Goal: Information Seeking & Learning: Find specific fact

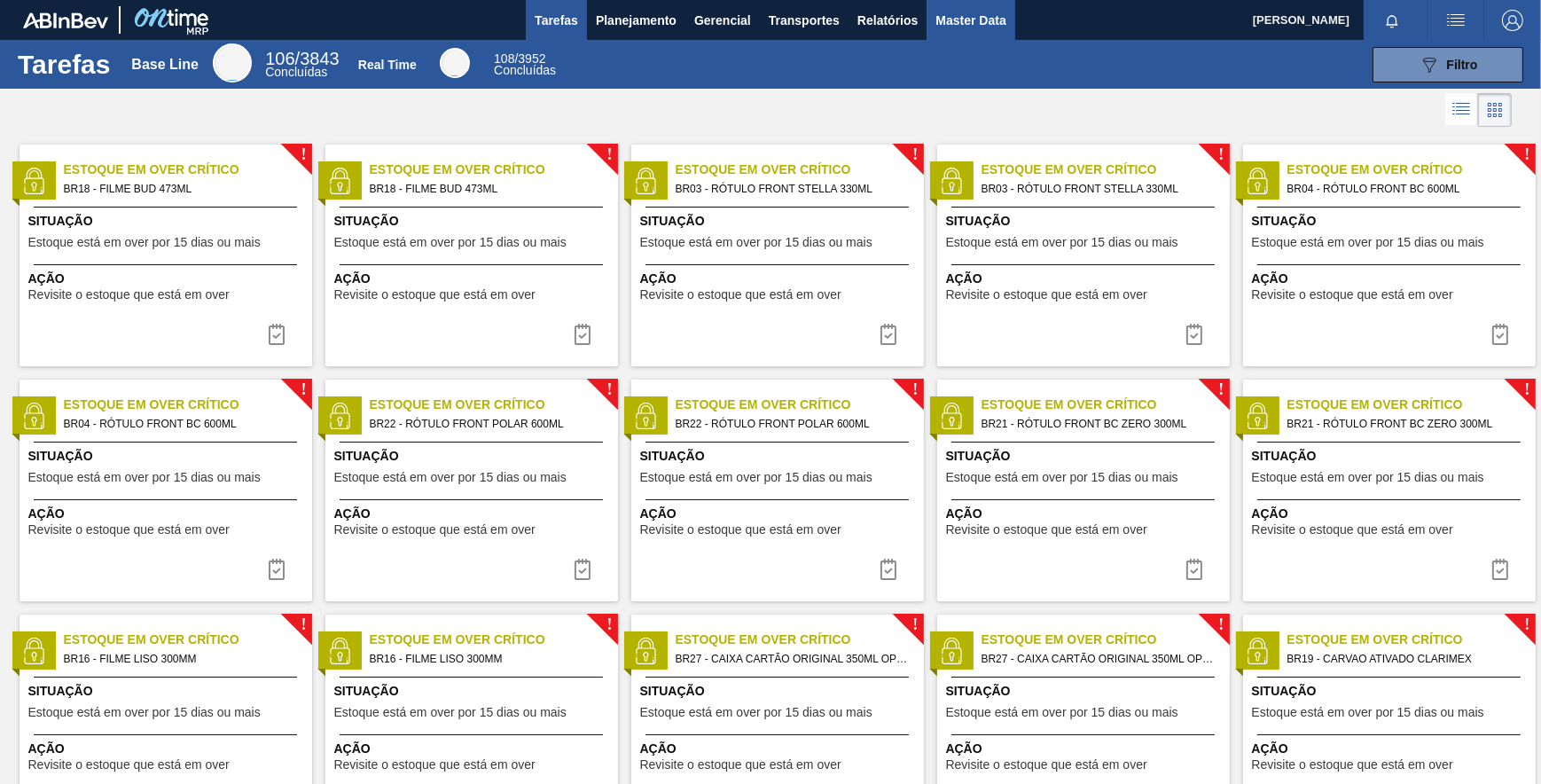
click at [962, 27] on span "Master Data" at bounding box center [970, 20] width 70 height 21
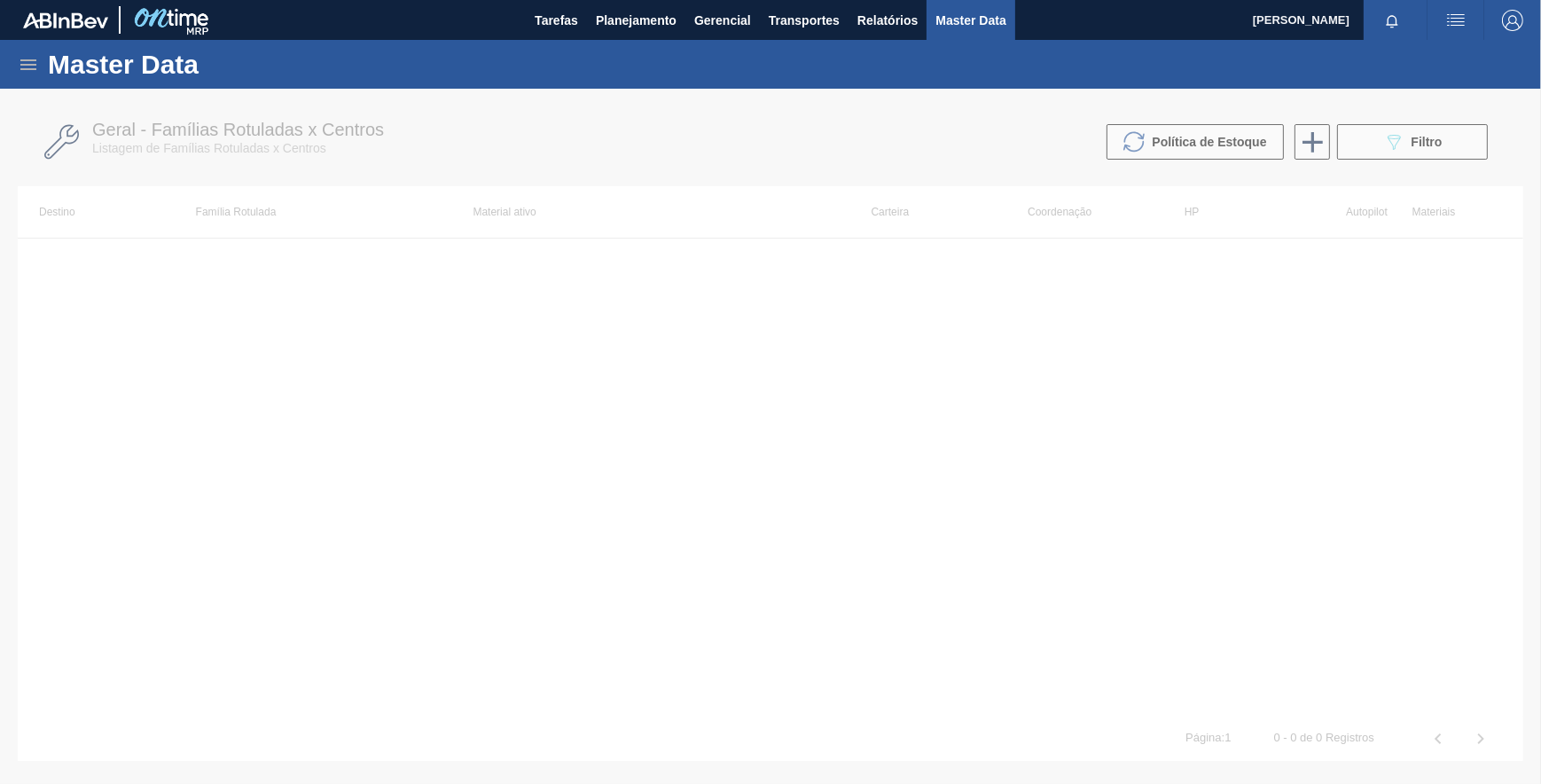
click at [16, 64] on div "Master Data" at bounding box center [770, 64] width 1541 height 49
click at [36, 59] on icon at bounding box center [28, 65] width 21 height 21
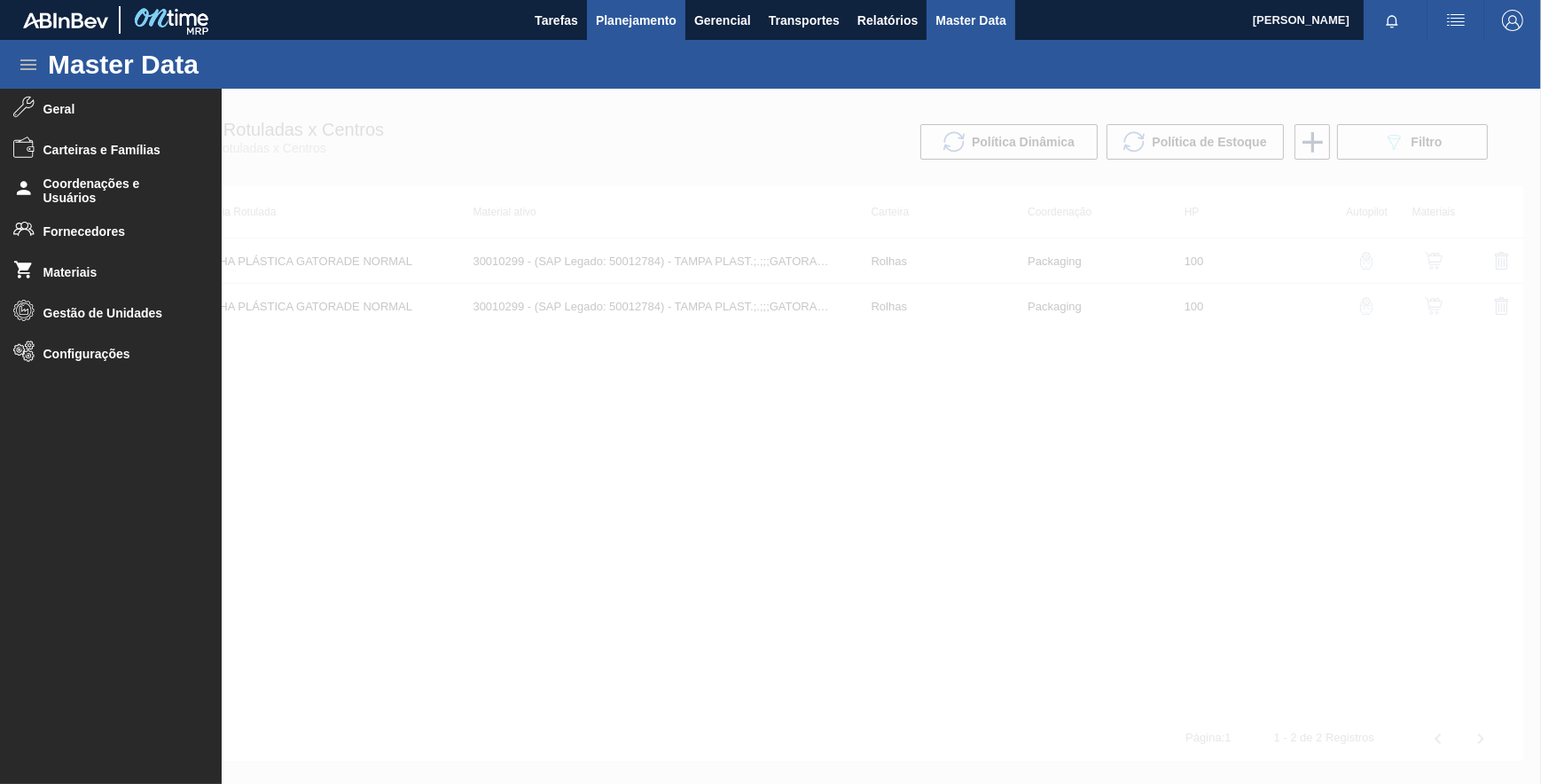
click at [647, 26] on span "Planejamento" at bounding box center [636, 20] width 81 height 21
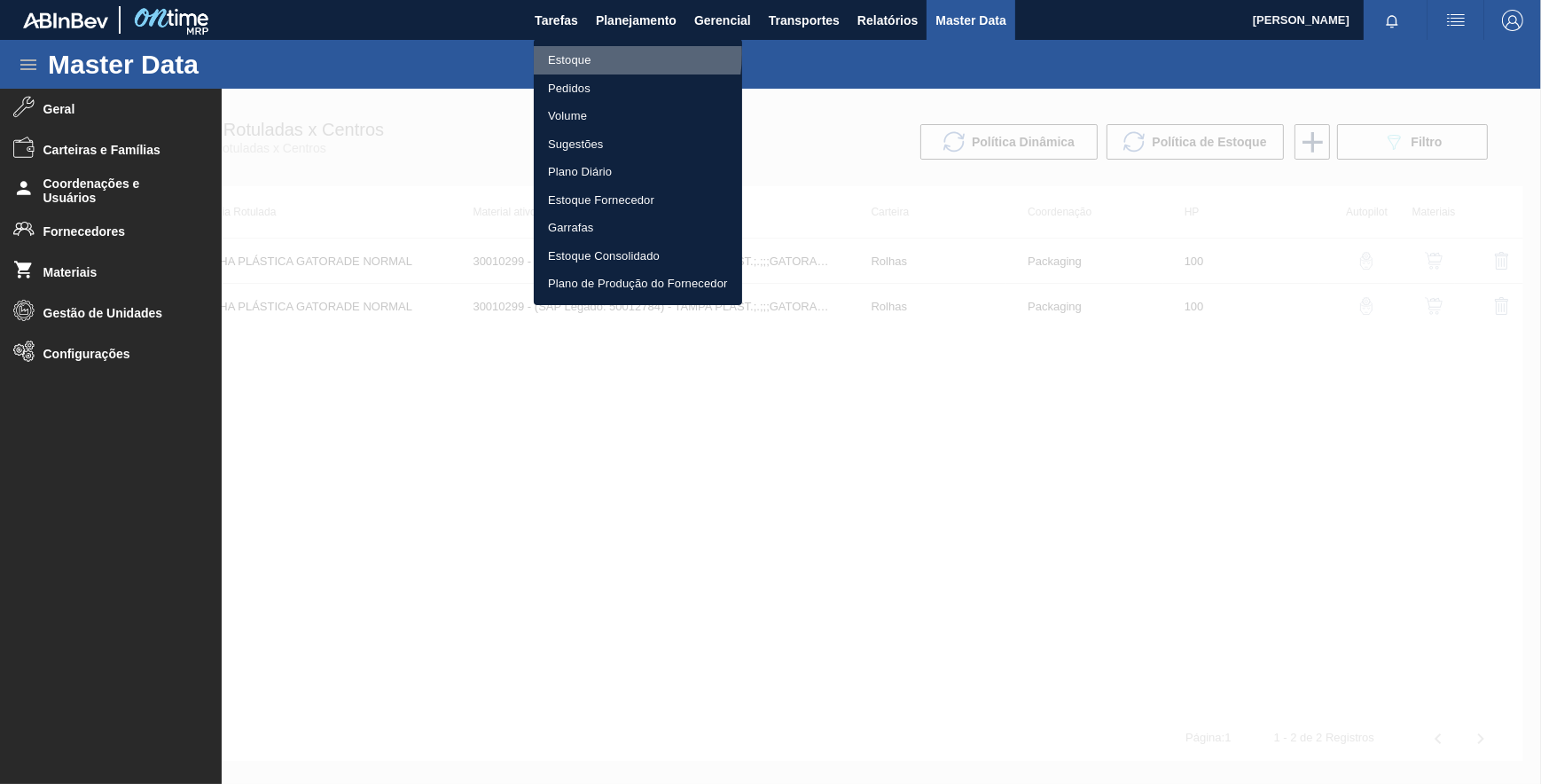
click at [591, 53] on li "Estoque" at bounding box center [638, 60] width 209 height 28
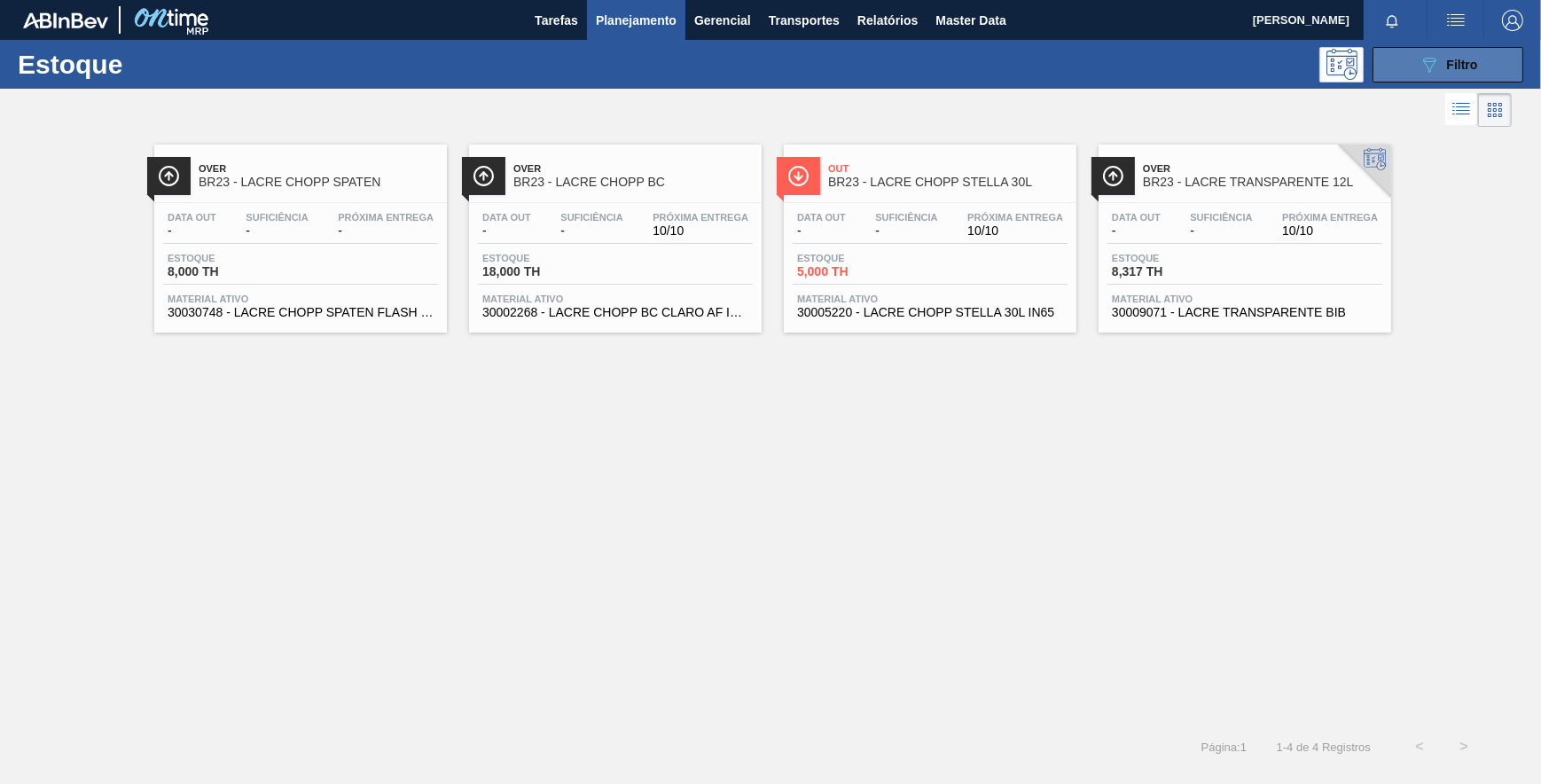
click at [1500, 63] on button "089F7B8B-B2A5-4AFE-B5C0-19BA573D28AC Filtro" at bounding box center [1448, 65] width 151 height 36
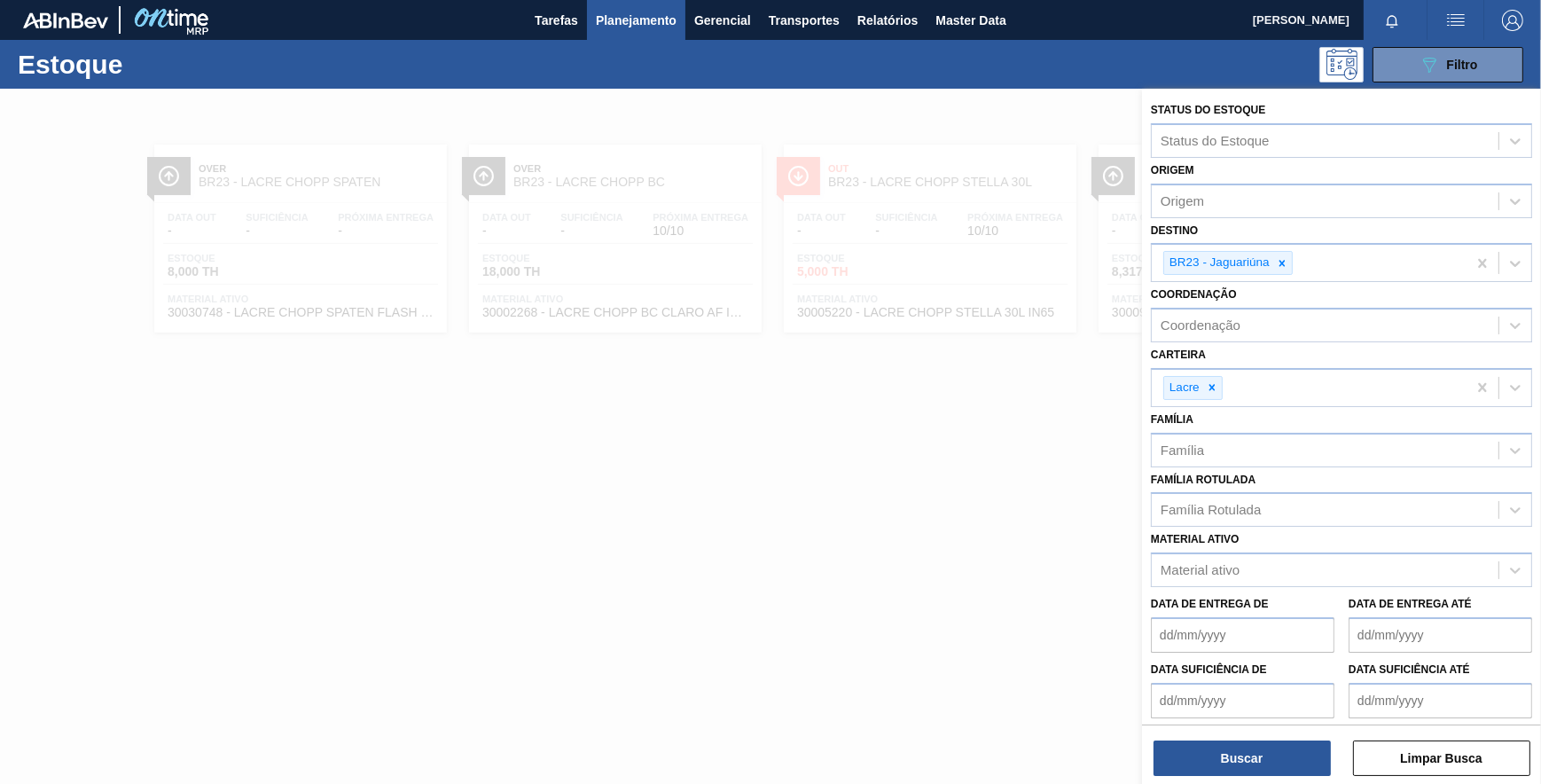
drag, startPoint x: 1285, startPoint y: 258, endPoint x: 1279, endPoint y: 292, distance: 34.5
click at [1285, 259] on icon at bounding box center [1282, 263] width 13 height 13
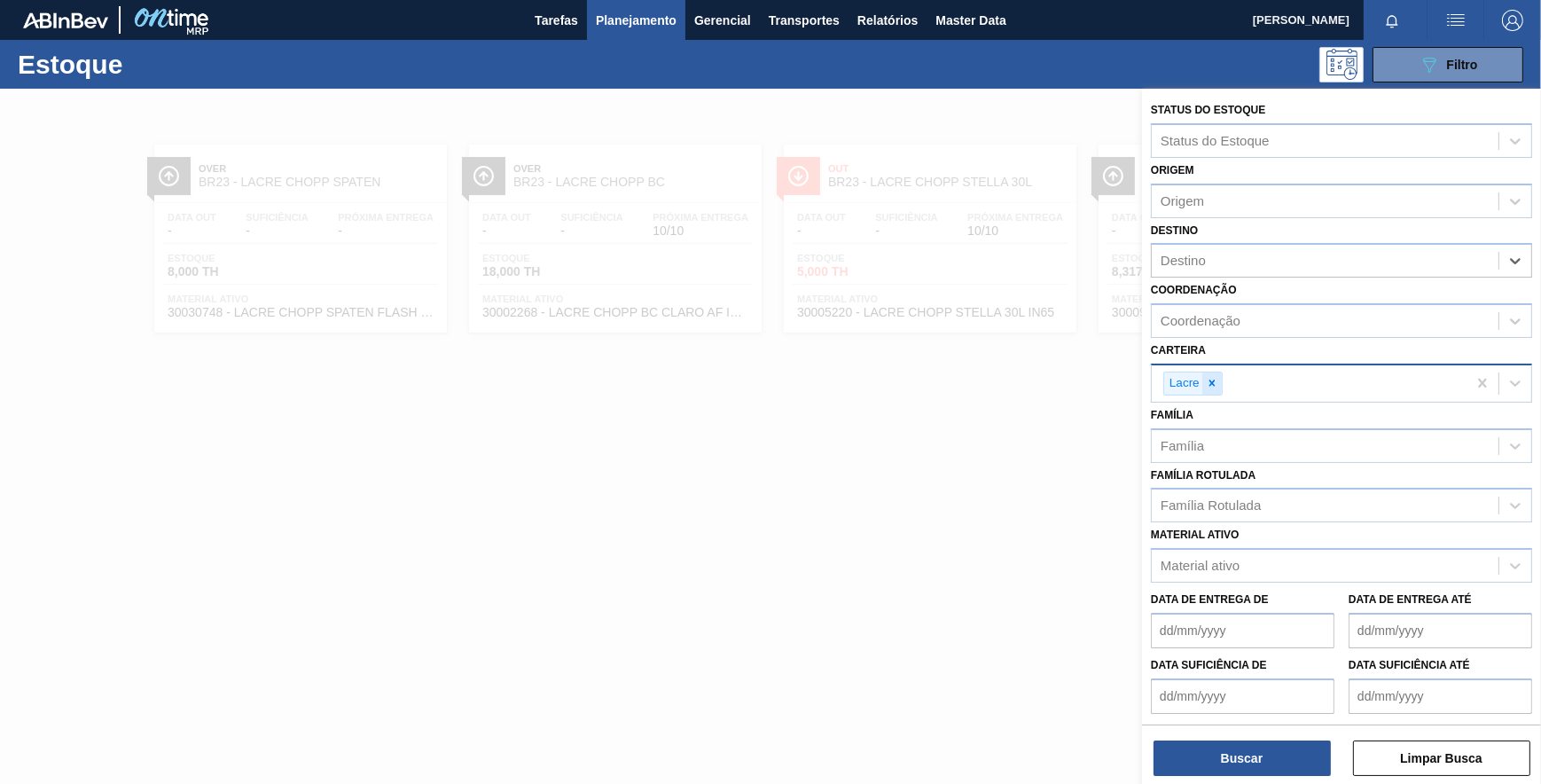
click at [1218, 378] on icon at bounding box center [1212, 382] width 13 height 13
drag, startPoint x: 513, startPoint y: 48, endPoint x: 590, endPoint y: 38, distance: 77.6
click at [516, 48] on div "089F7B8B-B2A5-4AFE-B5C0-19BA573D28AC Filtro" at bounding box center [905, 65] width 1254 height 36
click at [612, 27] on span "Planejamento" at bounding box center [636, 20] width 81 height 21
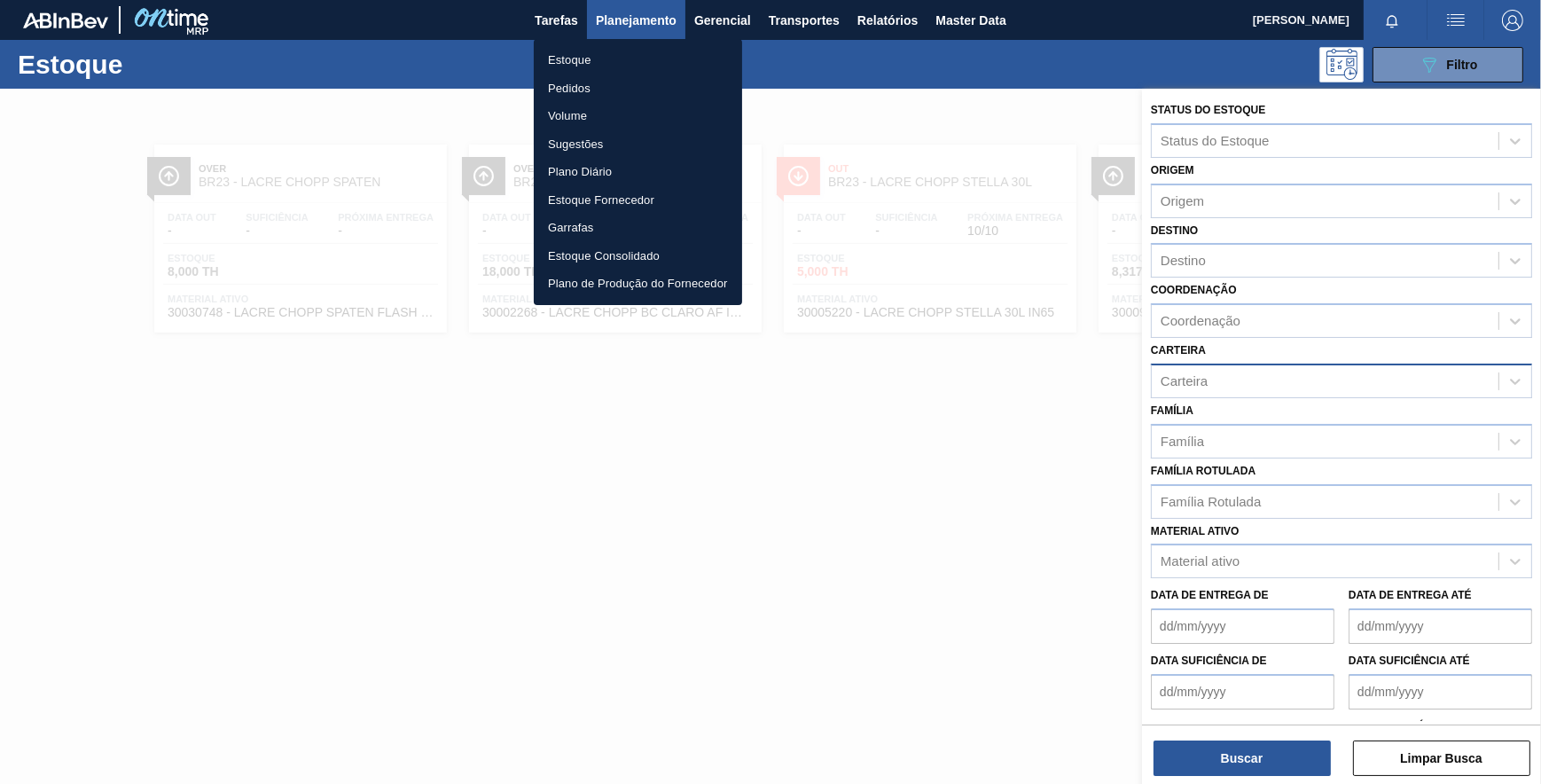
click at [571, 85] on li "Pedidos" at bounding box center [638, 88] width 209 height 28
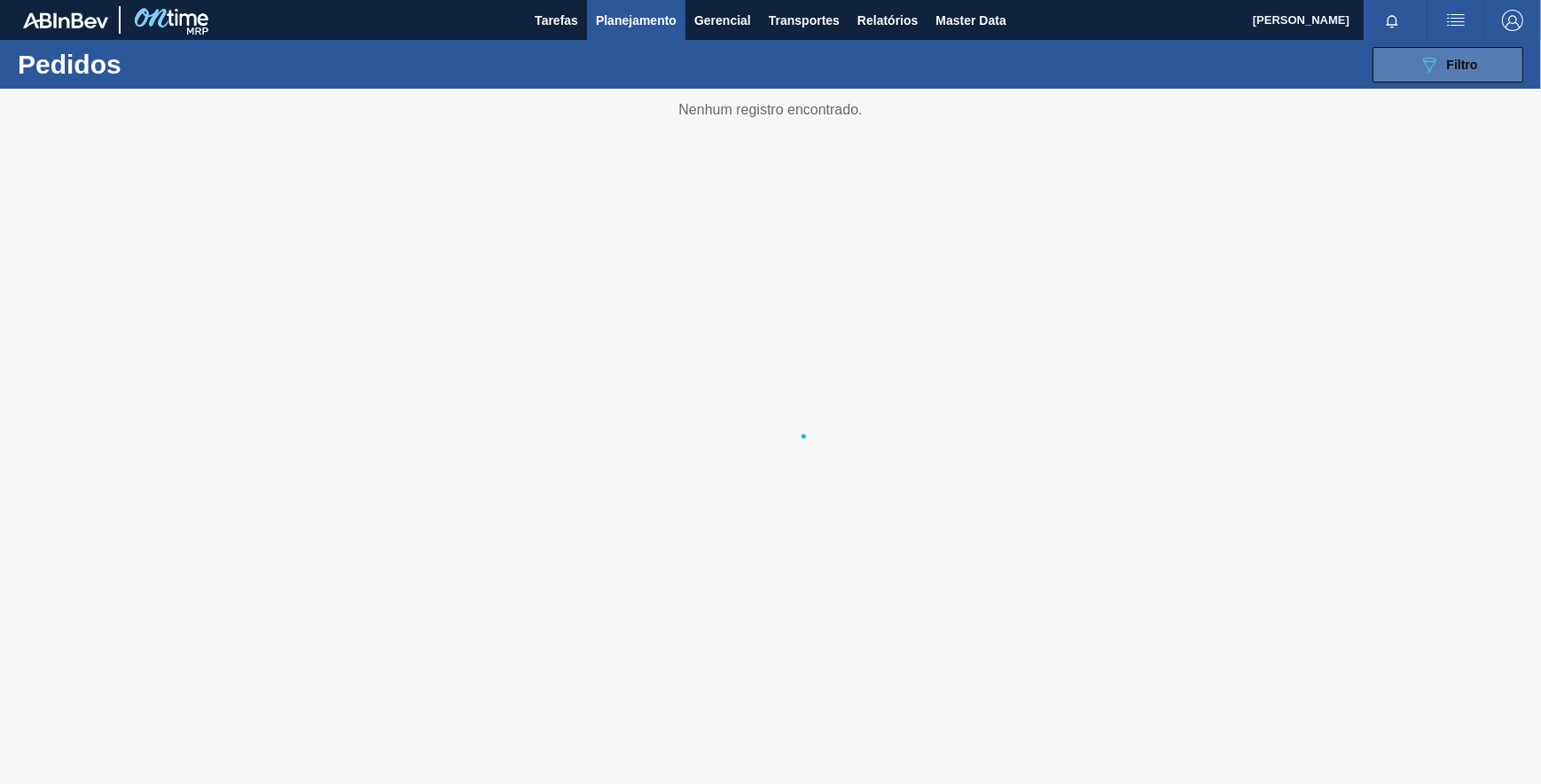
click at [1465, 49] on button "089F7B8B-B2A5-4AFE-B5C0-19BA573D28AC Filtro" at bounding box center [1448, 65] width 151 height 36
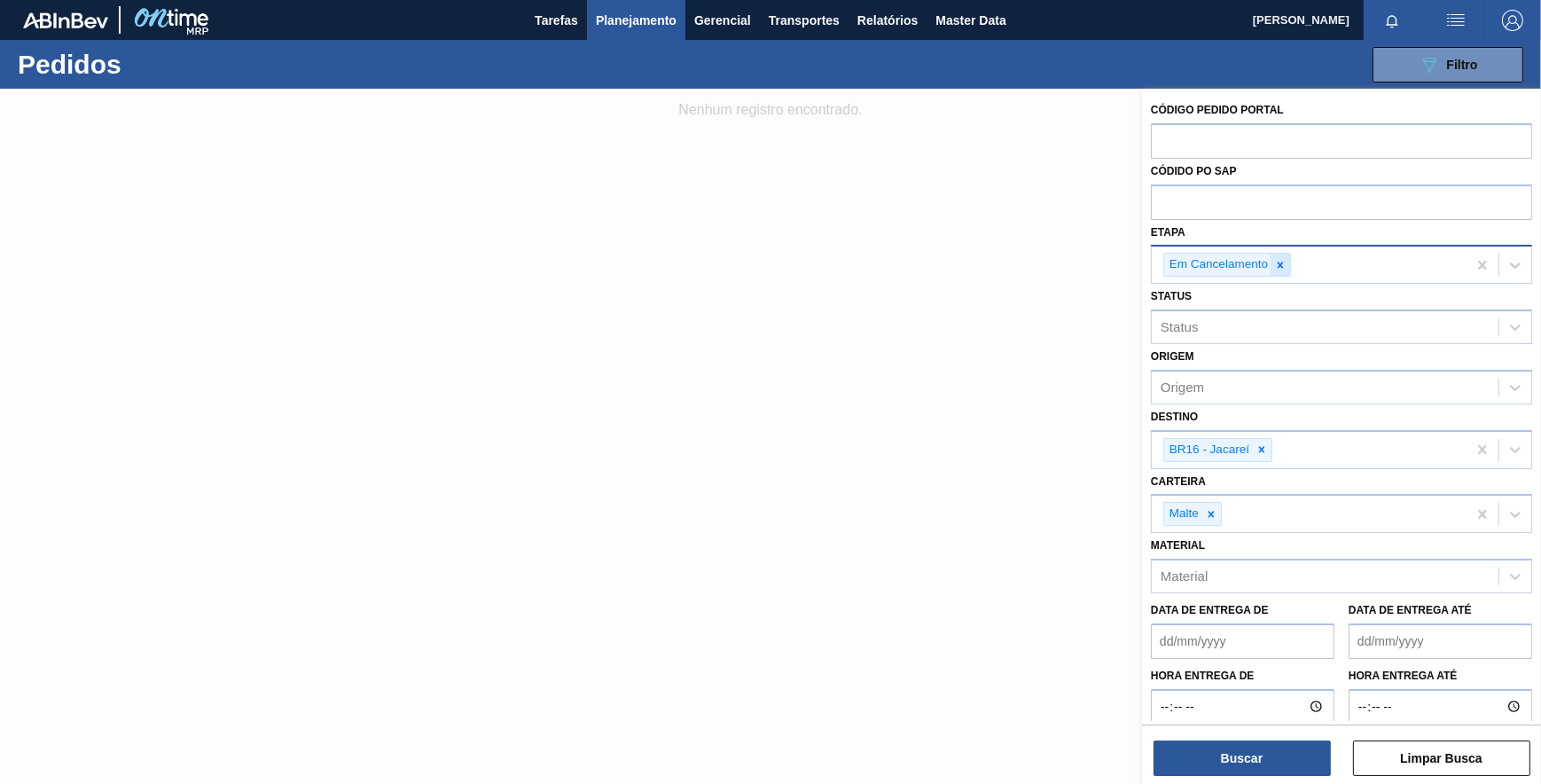
click at [1286, 266] on icon at bounding box center [1280, 265] width 13 height 13
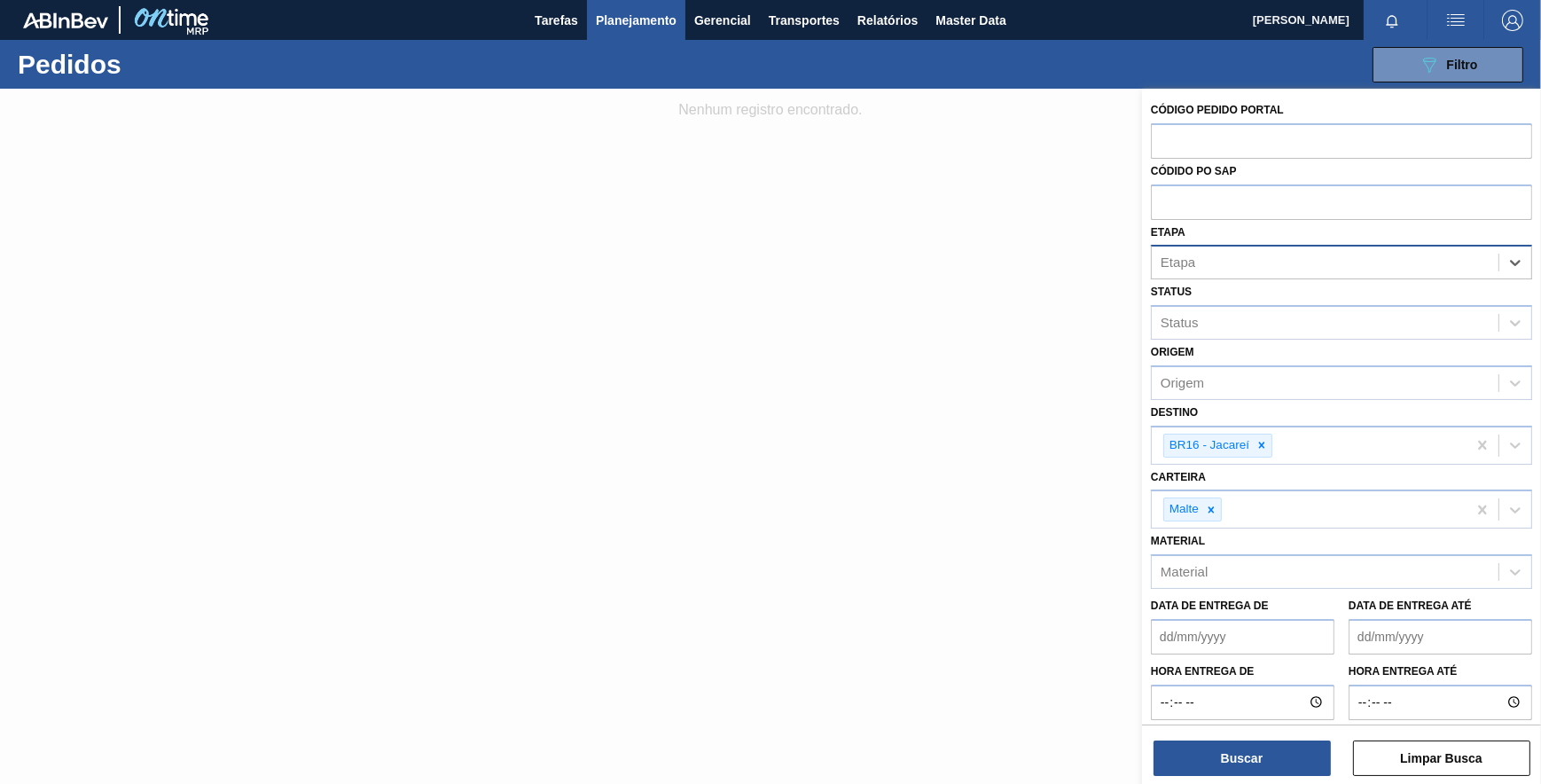
drag, startPoint x: 1259, startPoint y: 436, endPoint x: 1242, endPoint y: 474, distance: 41.6
click at [1260, 437] on div at bounding box center [1262, 445] width 19 height 22
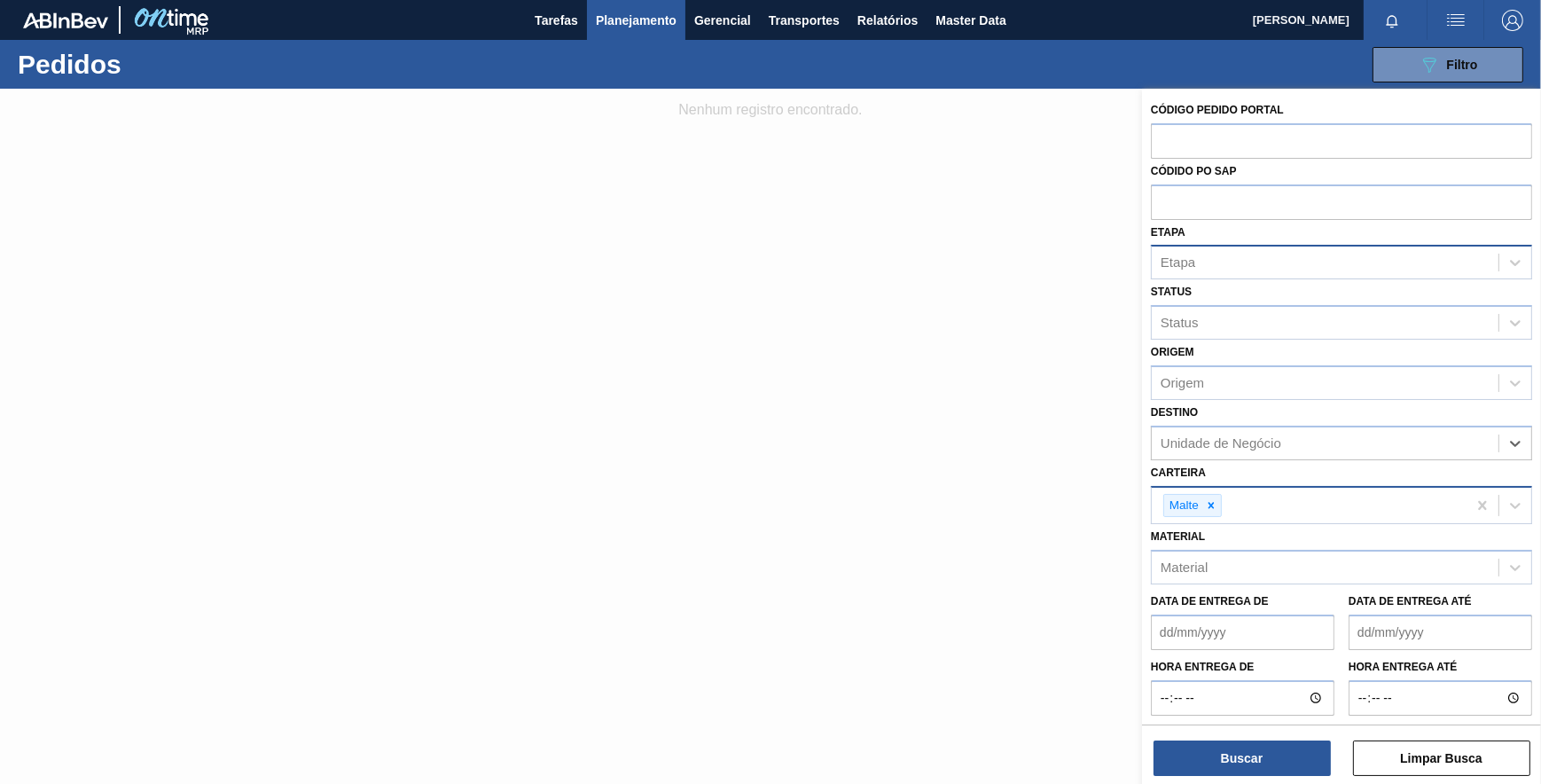
click at [1212, 504] on icon at bounding box center [1211, 505] width 13 height 13
click at [1268, 134] on input "text" at bounding box center [1341, 140] width 381 height 34
type input "2045632"
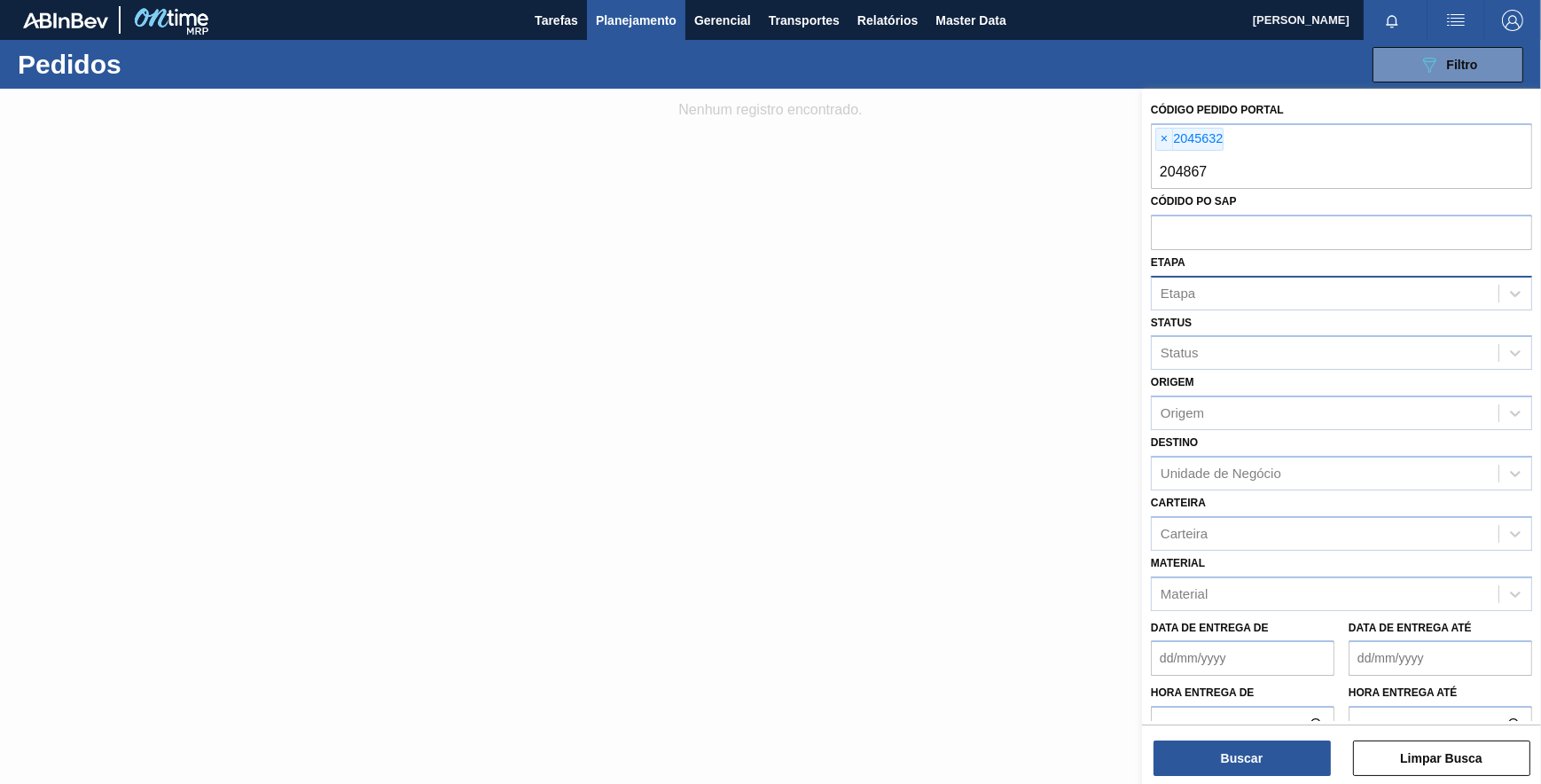
type input "2048676"
click at [1232, 744] on button "Buscar" at bounding box center [1243, 758] width 178 height 36
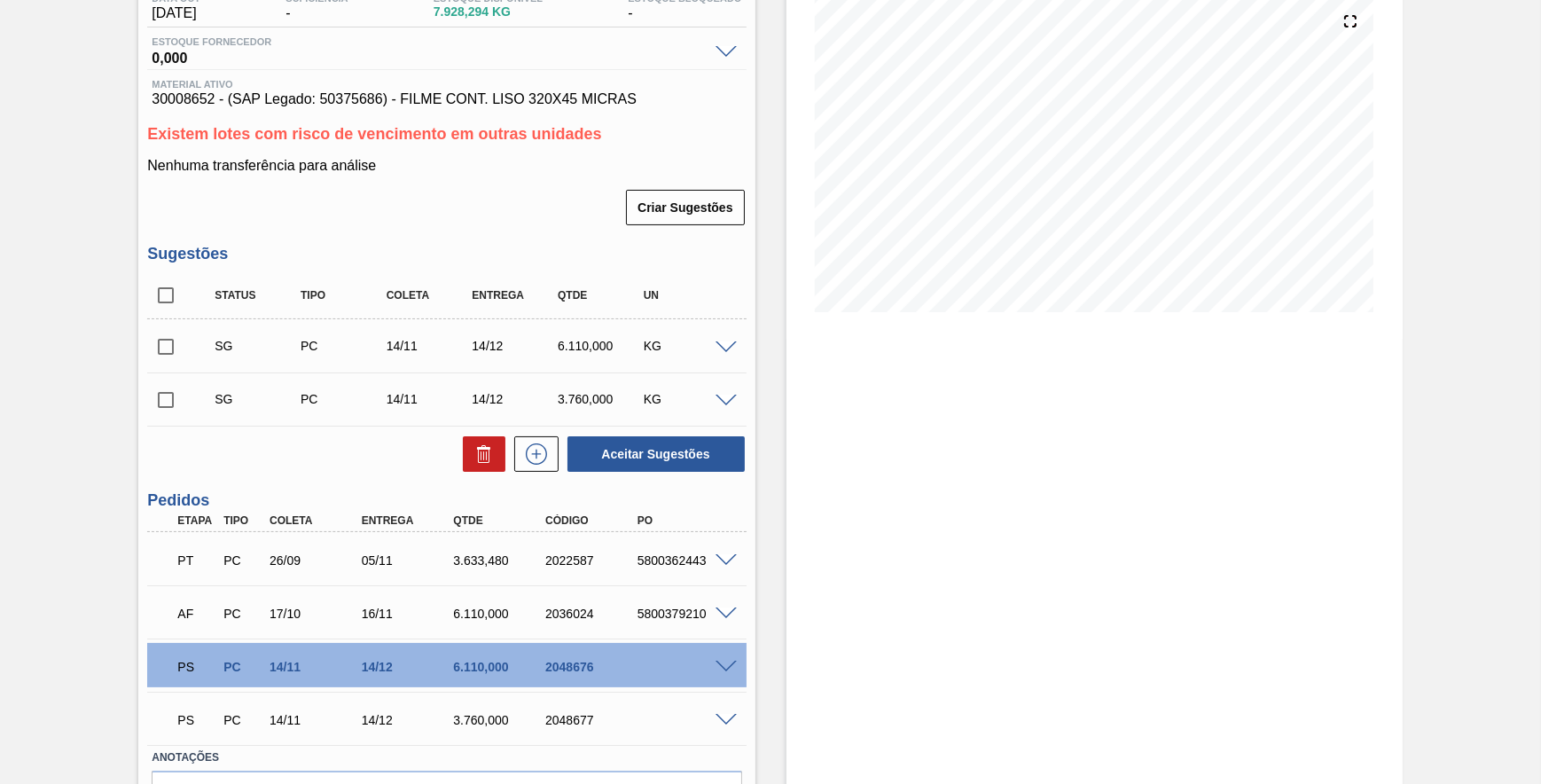
scroll to position [241, 0]
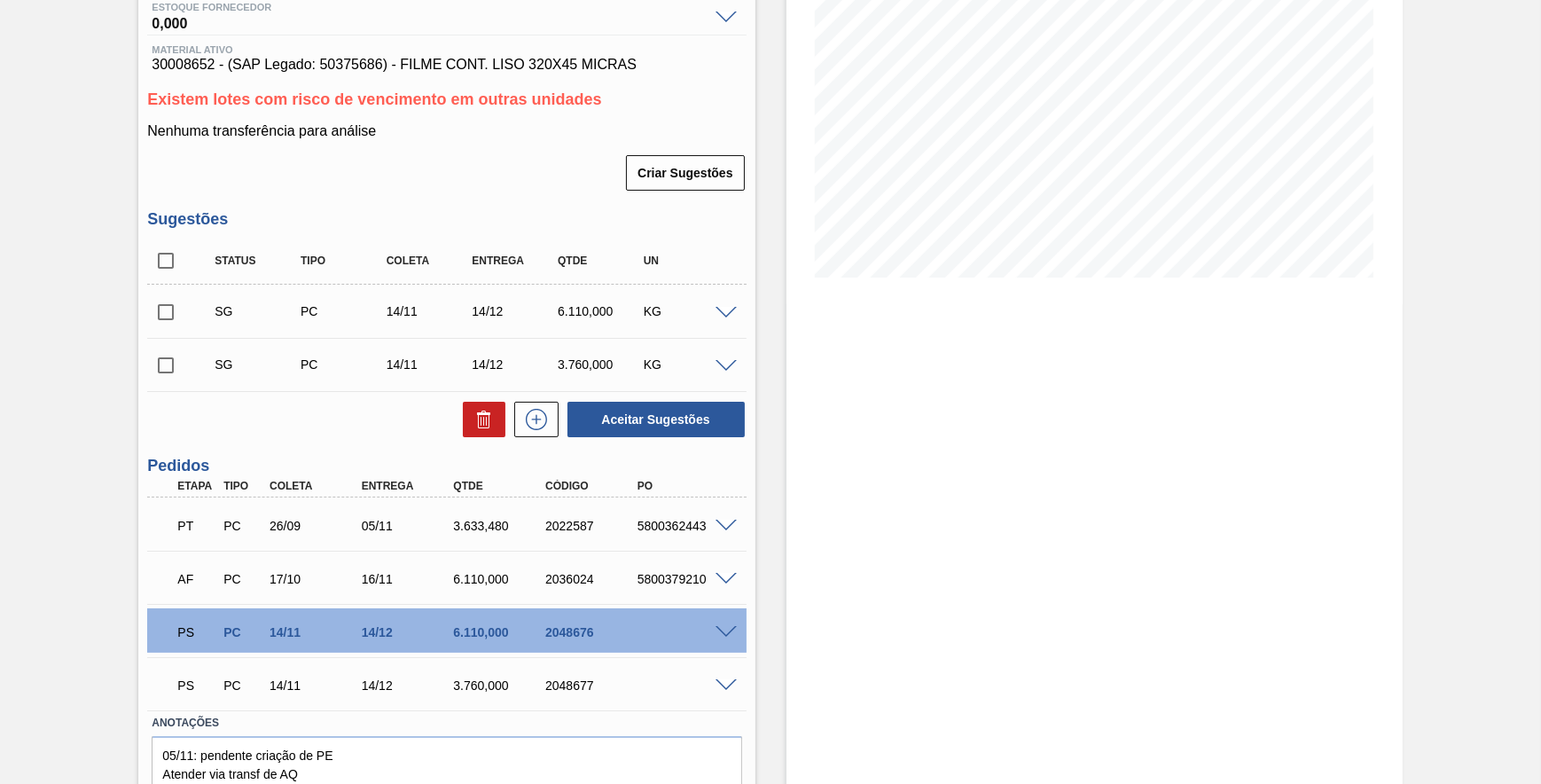
click at [725, 692] on span at bounding box center [726, 686] width 21 height 14
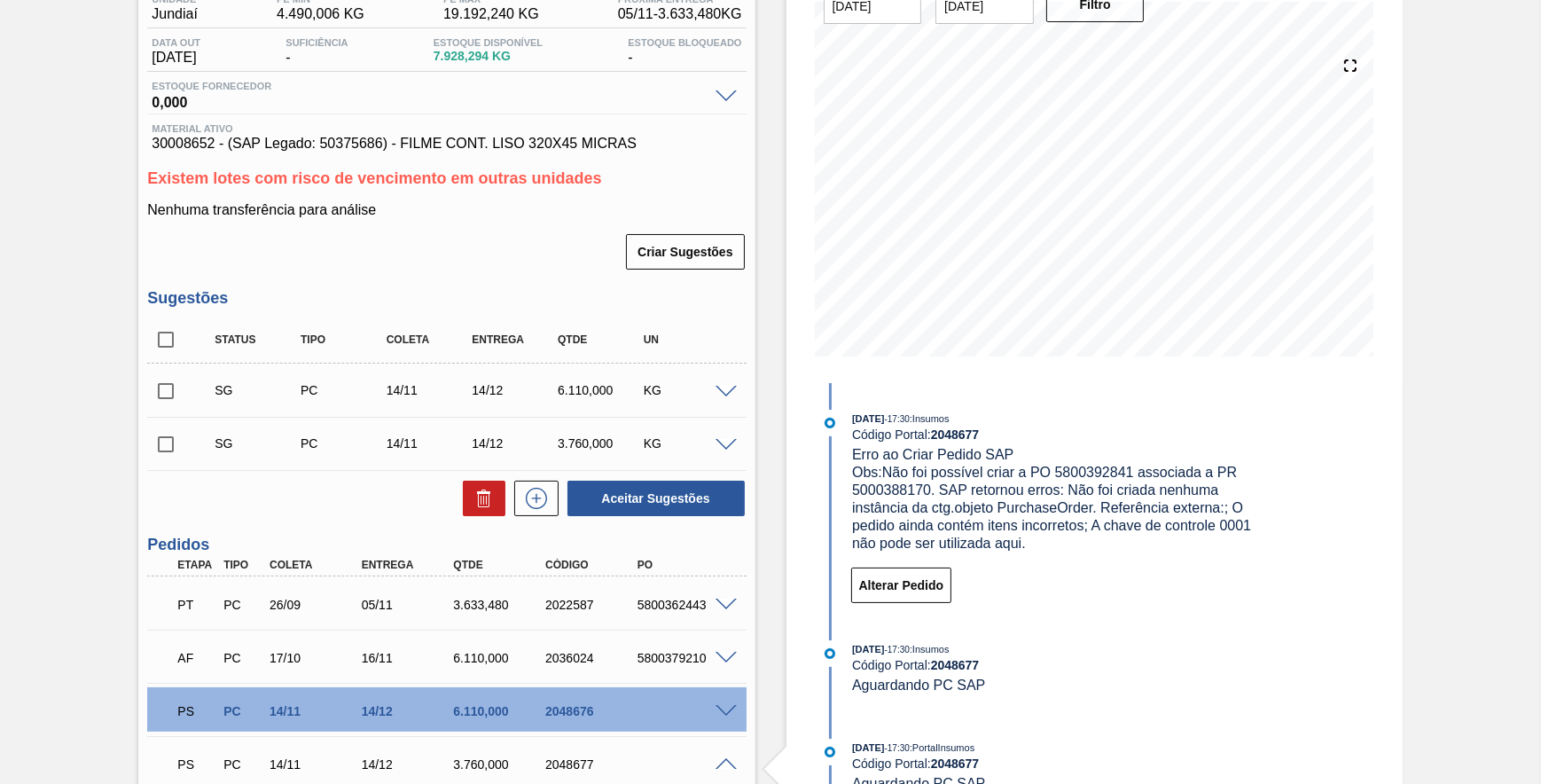
scroll to position [0, 0]
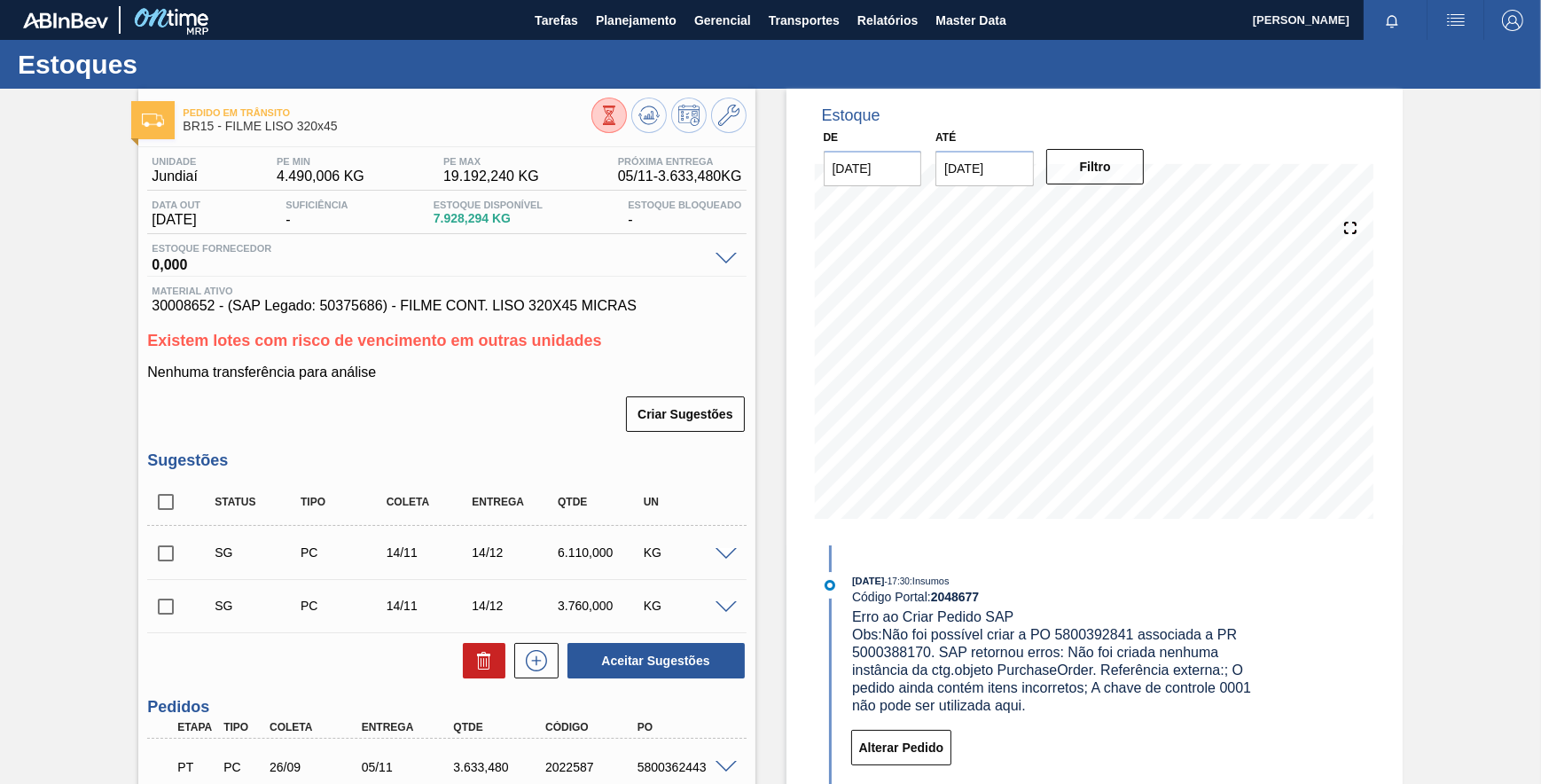
click at [182, 301] on span "30008652 - (SAP Legado: 50375686) - FILME CONT. LISO 320X45 MICRAS" at bounding box center [446, 306] width 590 height 16
copy span "30008652"
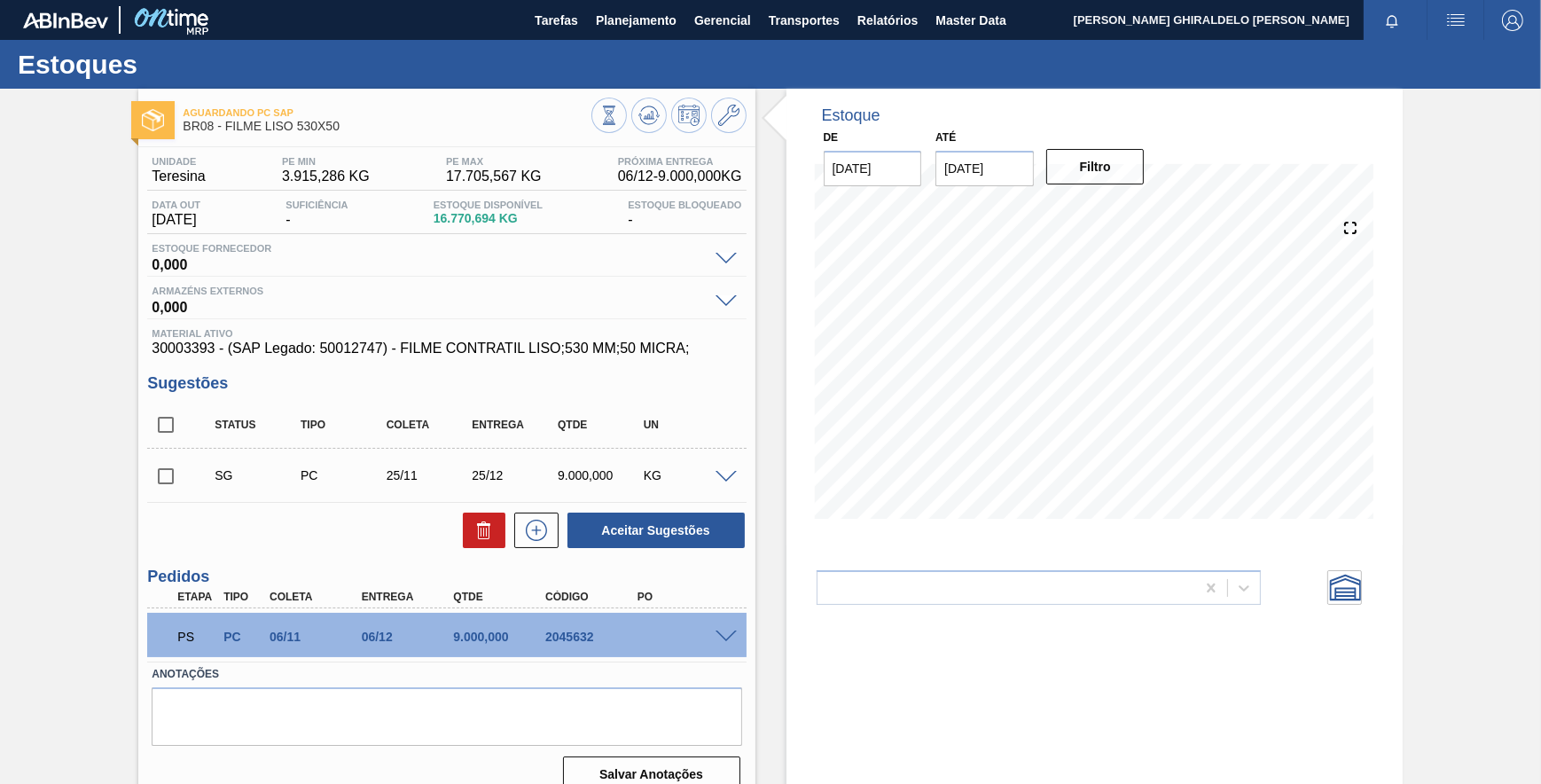
click at [729, 635] on span at bounding box center [726, 637] width 21 height 14
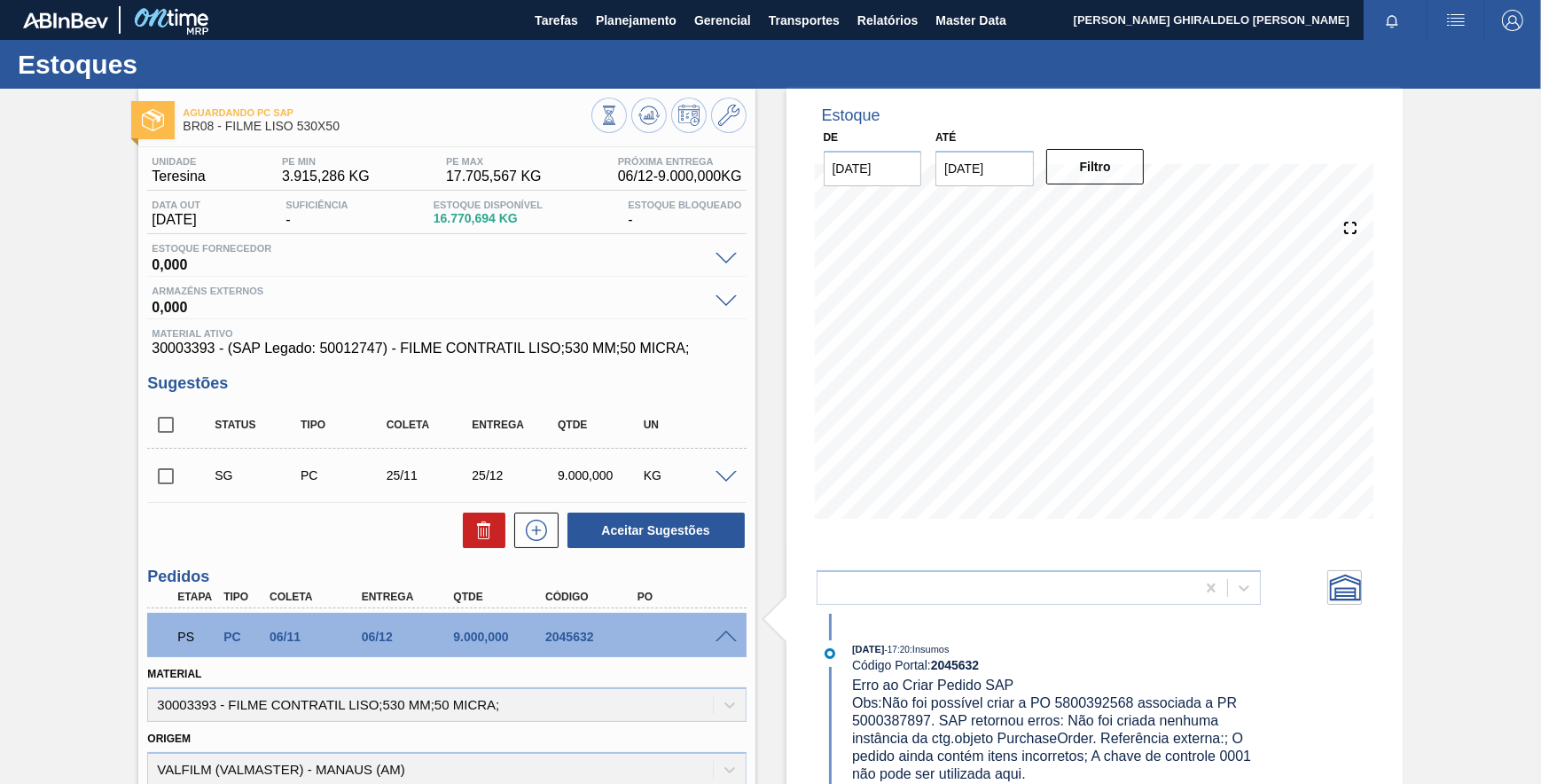
drag, startPoint x: 360, startPoint y: 128, endPoint x: 312, endPoint y: 202, distance: 88.2
click at [359, 127] on span "BR08 - FILME LISO 530X50" at bounding box center [386, 126] width 408 height 14
click at [186, 343] on div "Material ativo 30003393 - (SAP Legado: 50012747) - FILME CONTRATIL LISO;530 MM;…" at bounding box center [446, 342] width 599 height 28
click at [188, 350] on span "30003393 - (SAP Legado: 50012747) - FILME CONTRATIL LISO;530 MM;50 MICRA;" at bounding box center [446, 349] width 590 height 16
click at [188, 351] on span "30003393 - (SAP Legado: 50012747) - FILME CONTRATIL LISO;530 MM;50 MICRA;" at bounding box center [446, 349] width 590 height 16
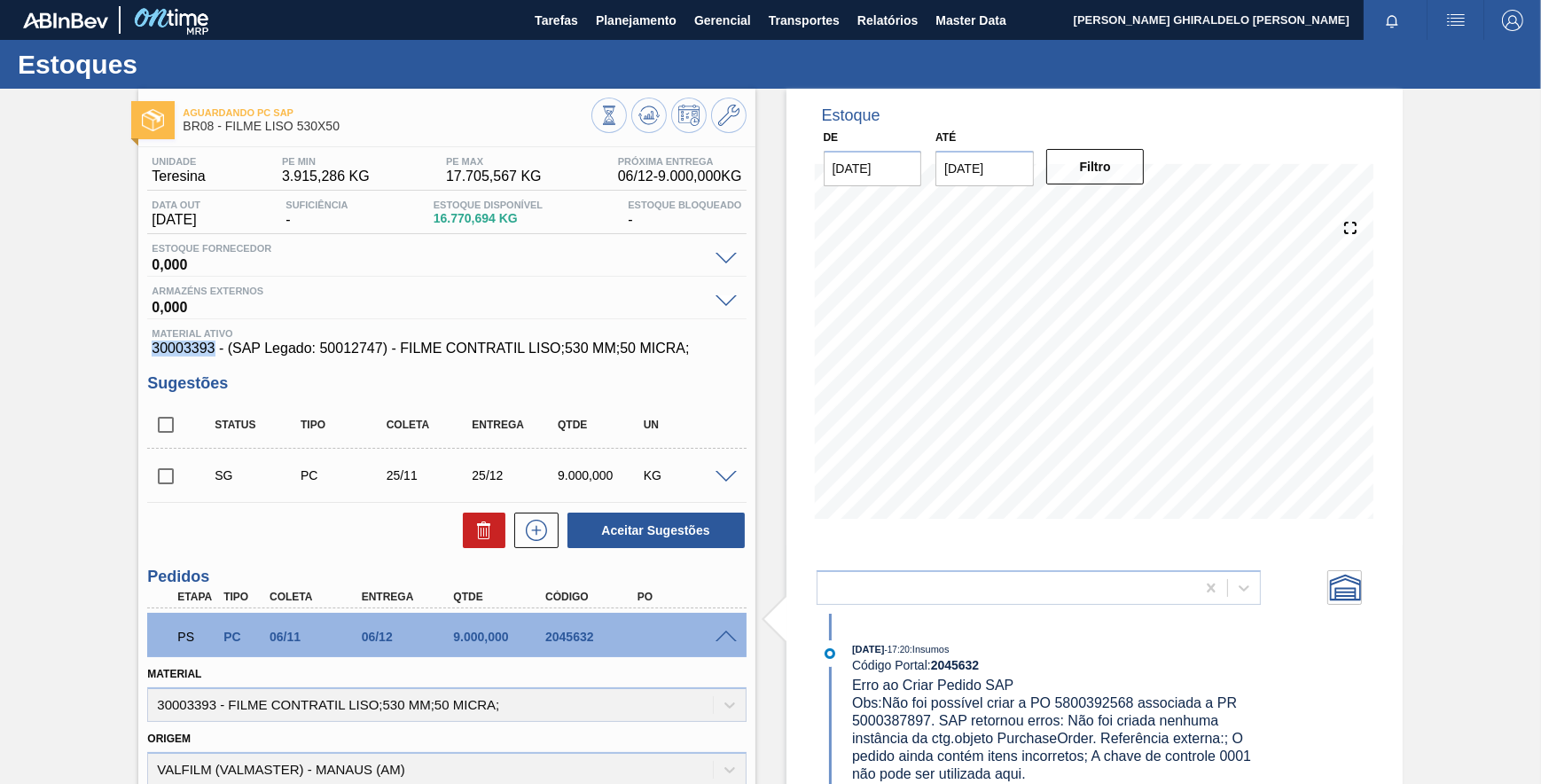
copy span "30003393"
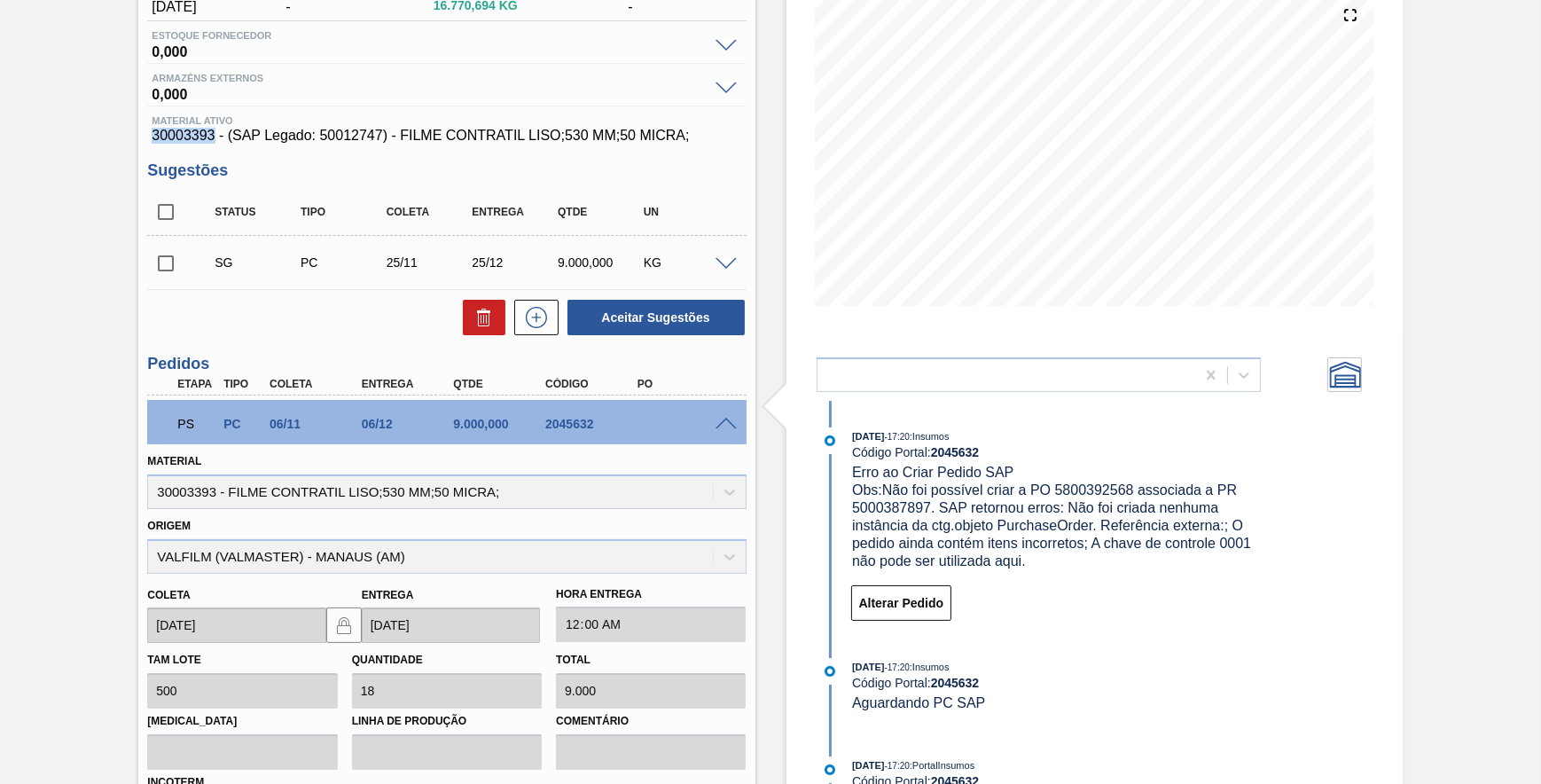
scroll to position [241, 0]
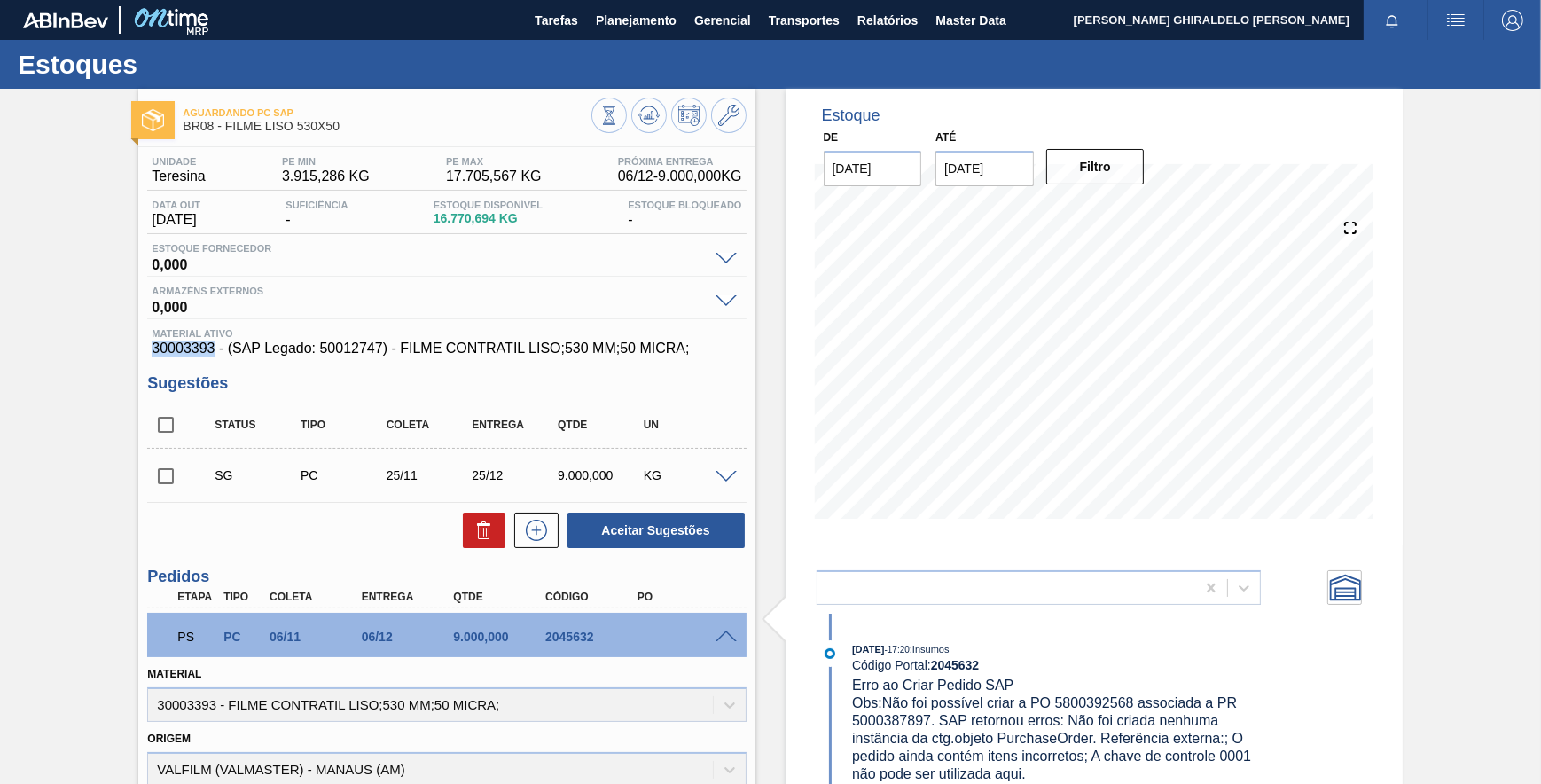
click at [194, 347] on span "30003393 - (SAP Legado: 50012747) - FILME CONTRATIL LISO;530 MM;50 MICRA;" at bounding box center [446, 349] width 590 height 16
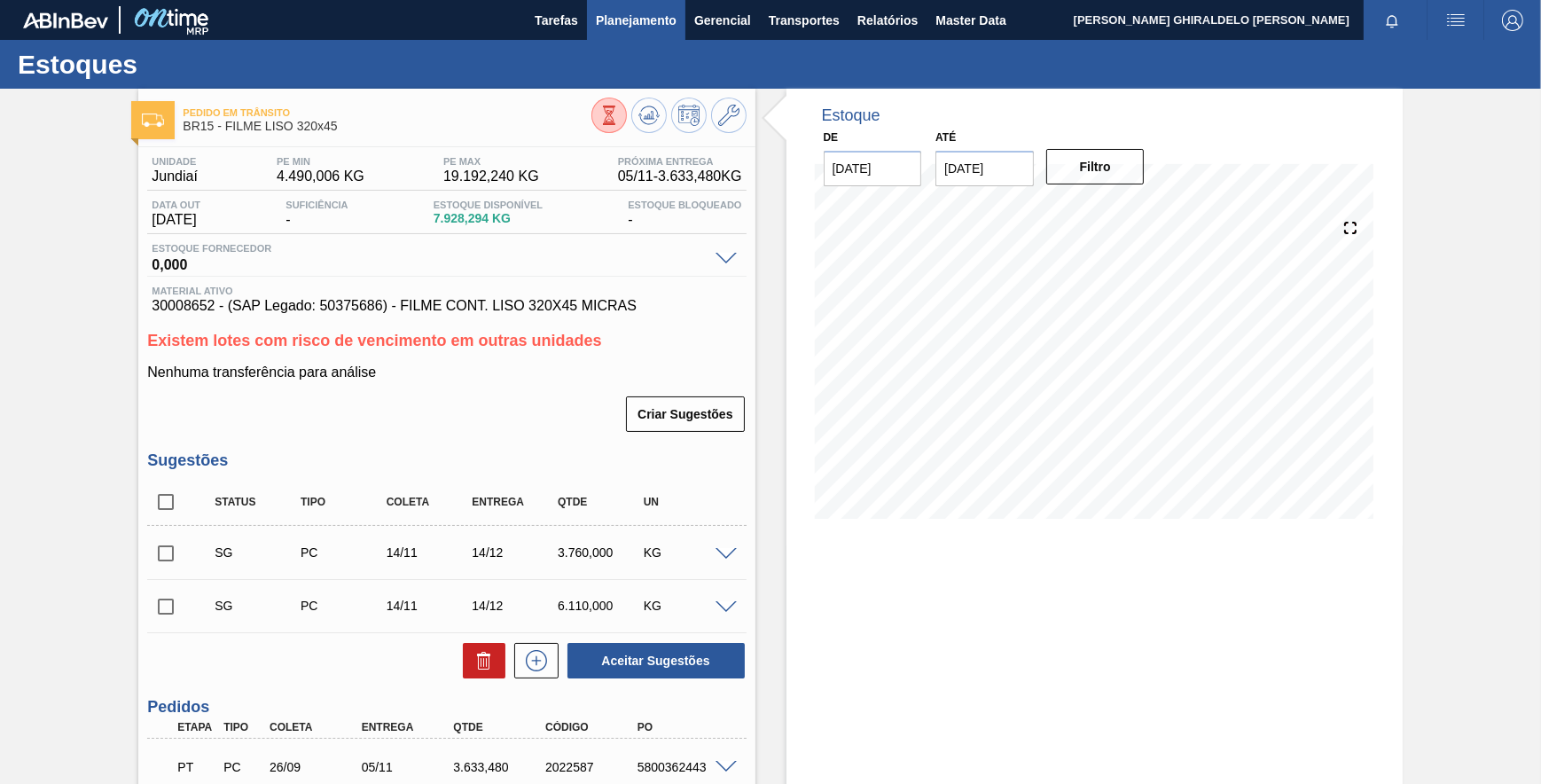
click at [638, 11] on span "Planejamento" at bounding box center [636, 20] width 81 height 21
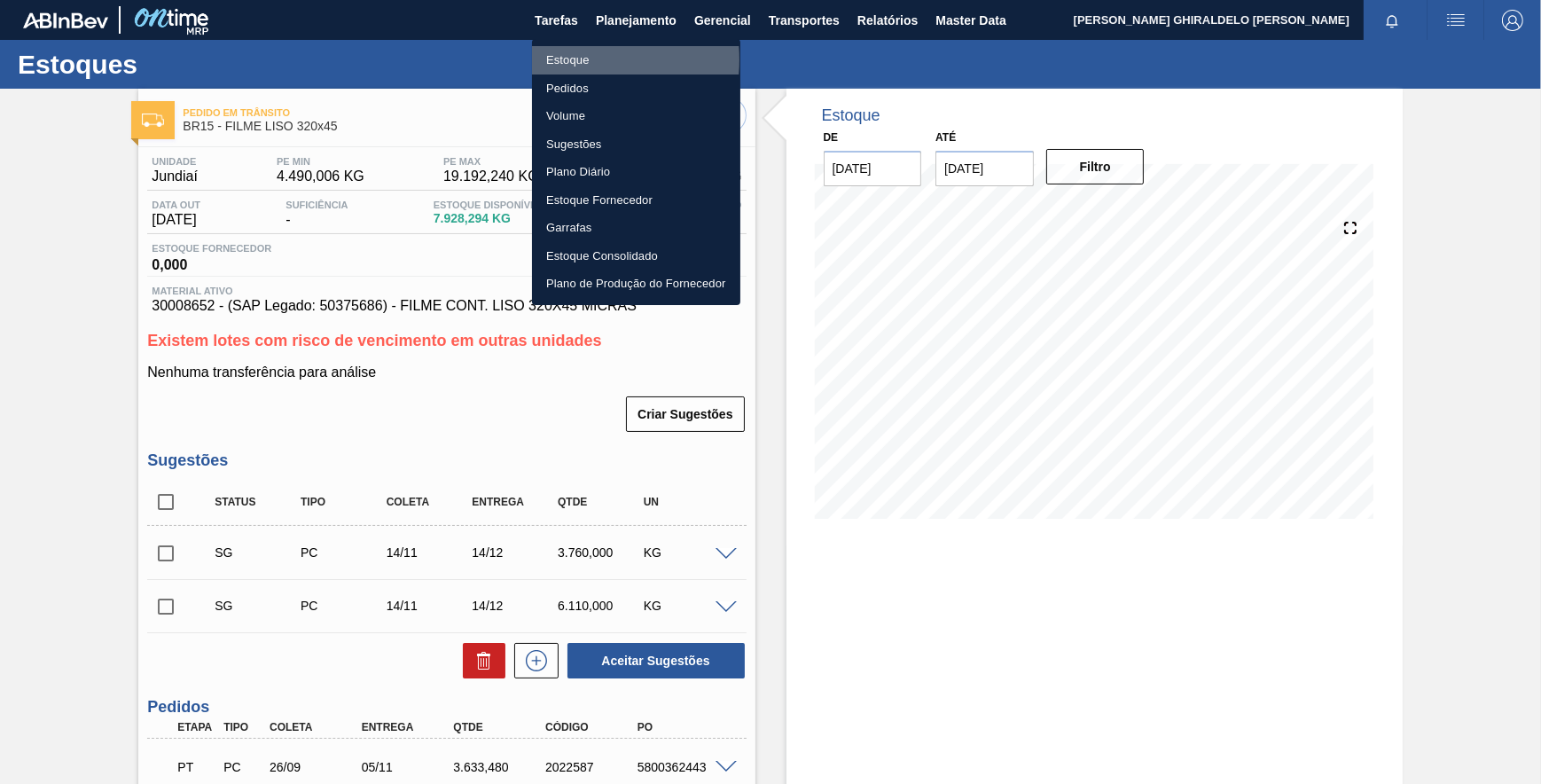
click at [572, 60] on li "Estoque" at bounding box center [636, 60] width 209 height 28
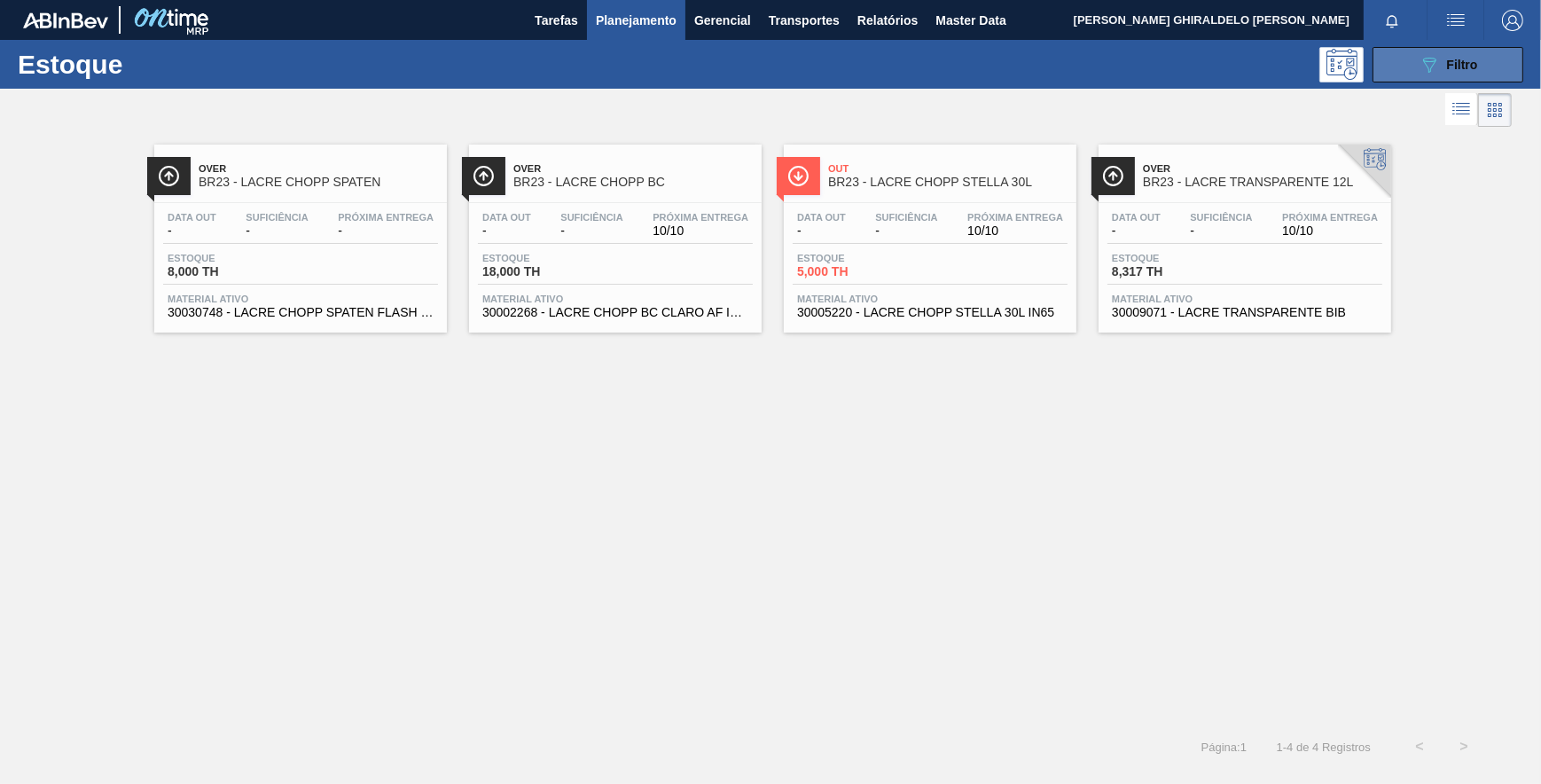
click at [1465, 42] on main "Tarefas Planejamento Gerencial Transportes Relatórios Master Data [PERSON_NAME]…" at bounding box center [770, 392] width 1541 height 784
click at [1461, 49] on button "089F7B8B-B2A5-4AFE-B5C0-19BA573D28AC Filtro" at bounding box center [1448, 65] width 151 height 36
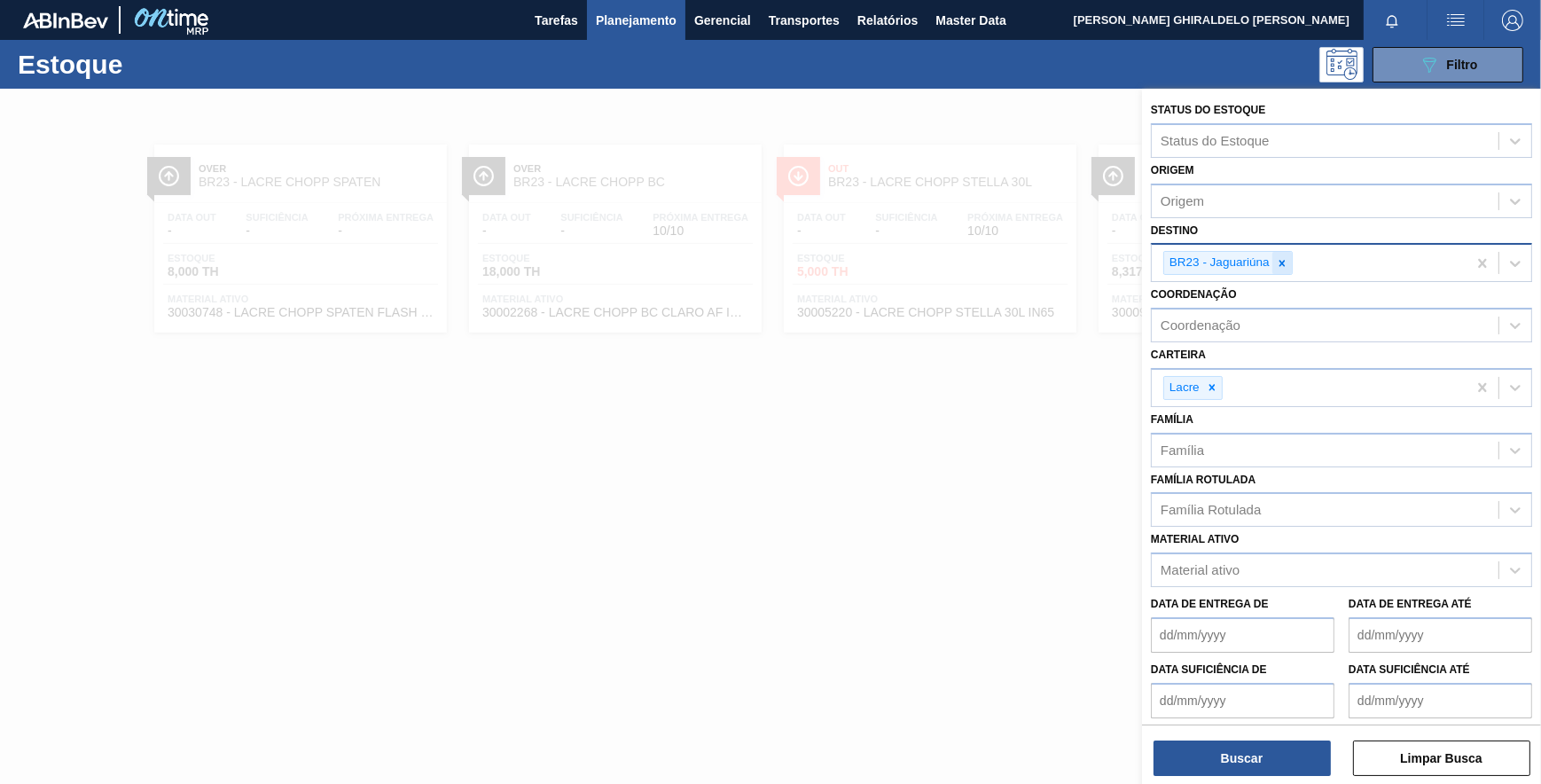
click at [1275, 266] on div at bounding box center [1282, 263] width 19 height 22
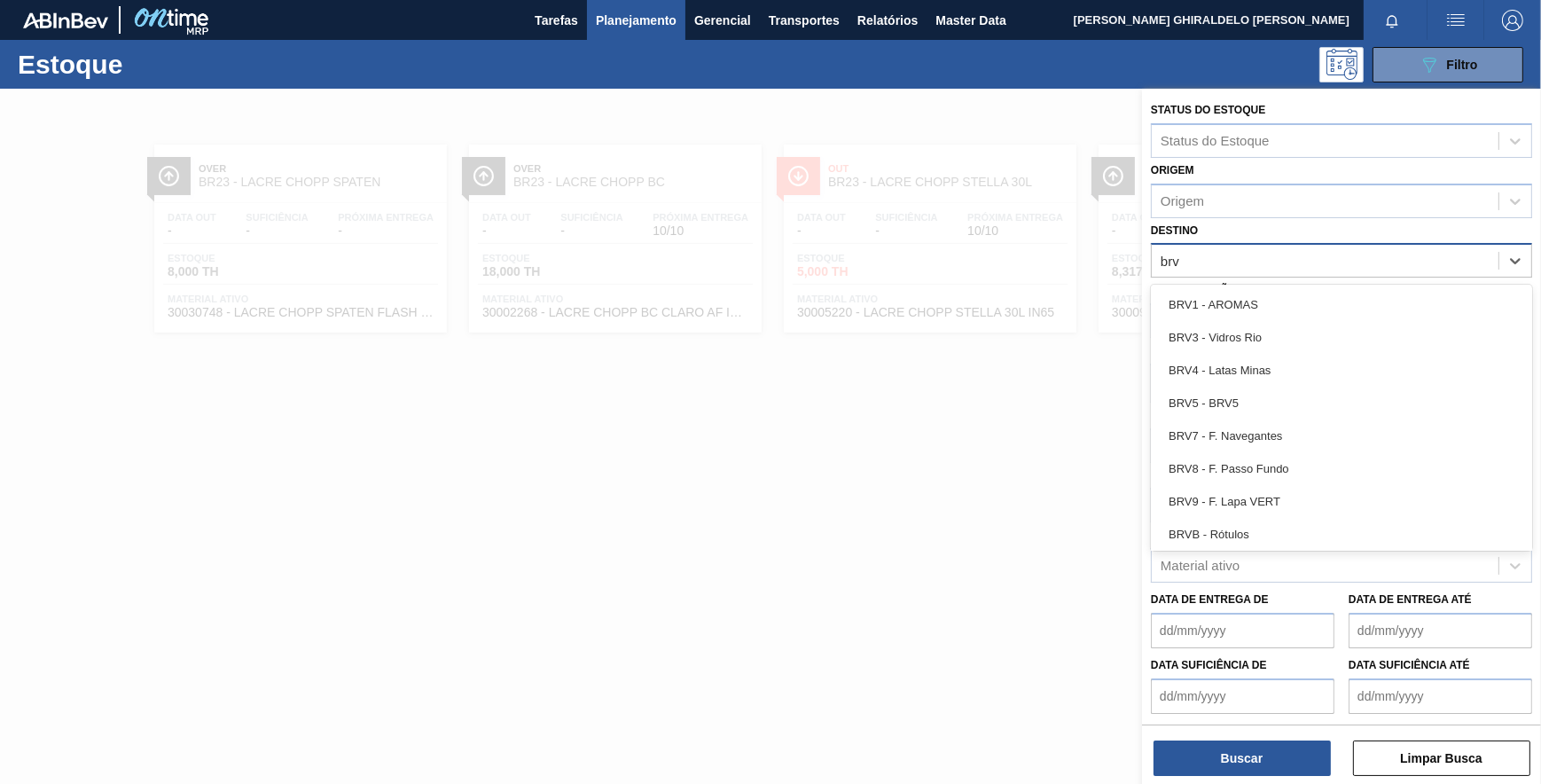
type input "brv3"
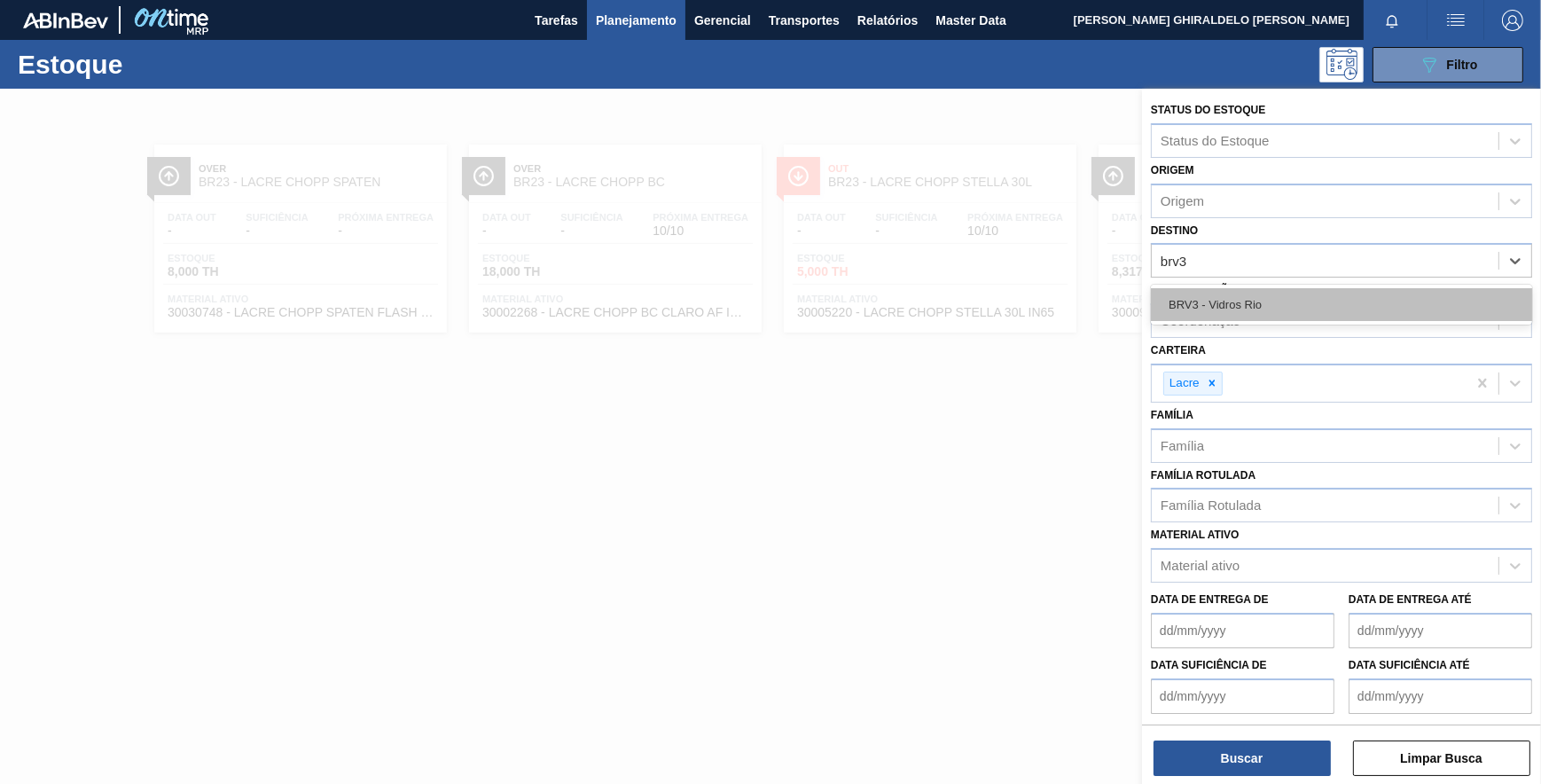
click at [1214, 294] on div "BRV3 - Vidros Rio" at bounding box center [1341, 305] width 381 height 33
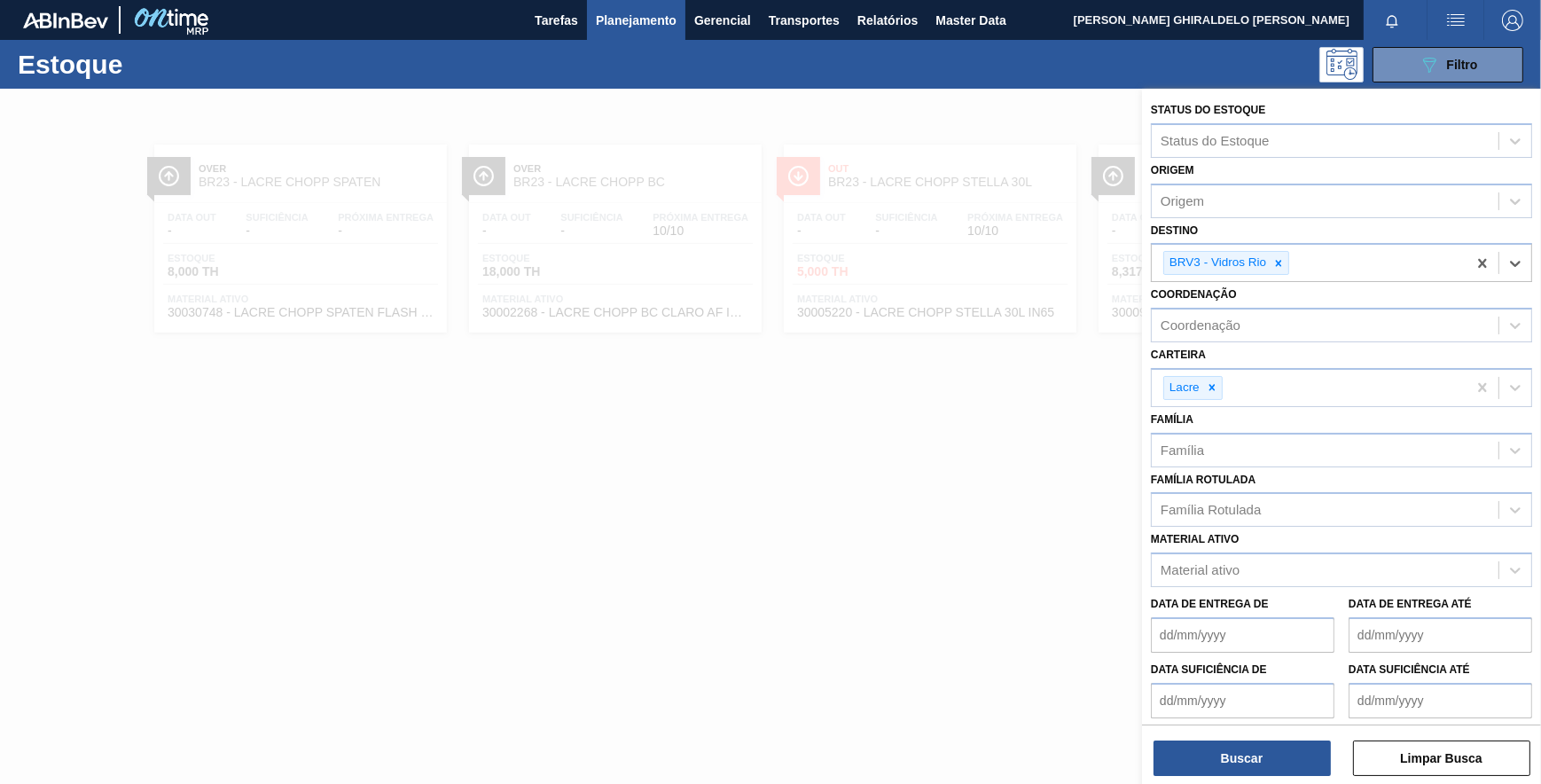
drag, startPoint x: 1215, startPoint y: 384, endPoint x: 1215, endPoint y: 419, distance: 35.0
click at [1212, 382] on icon at bounding box center [1212, 387] width 13 height 13
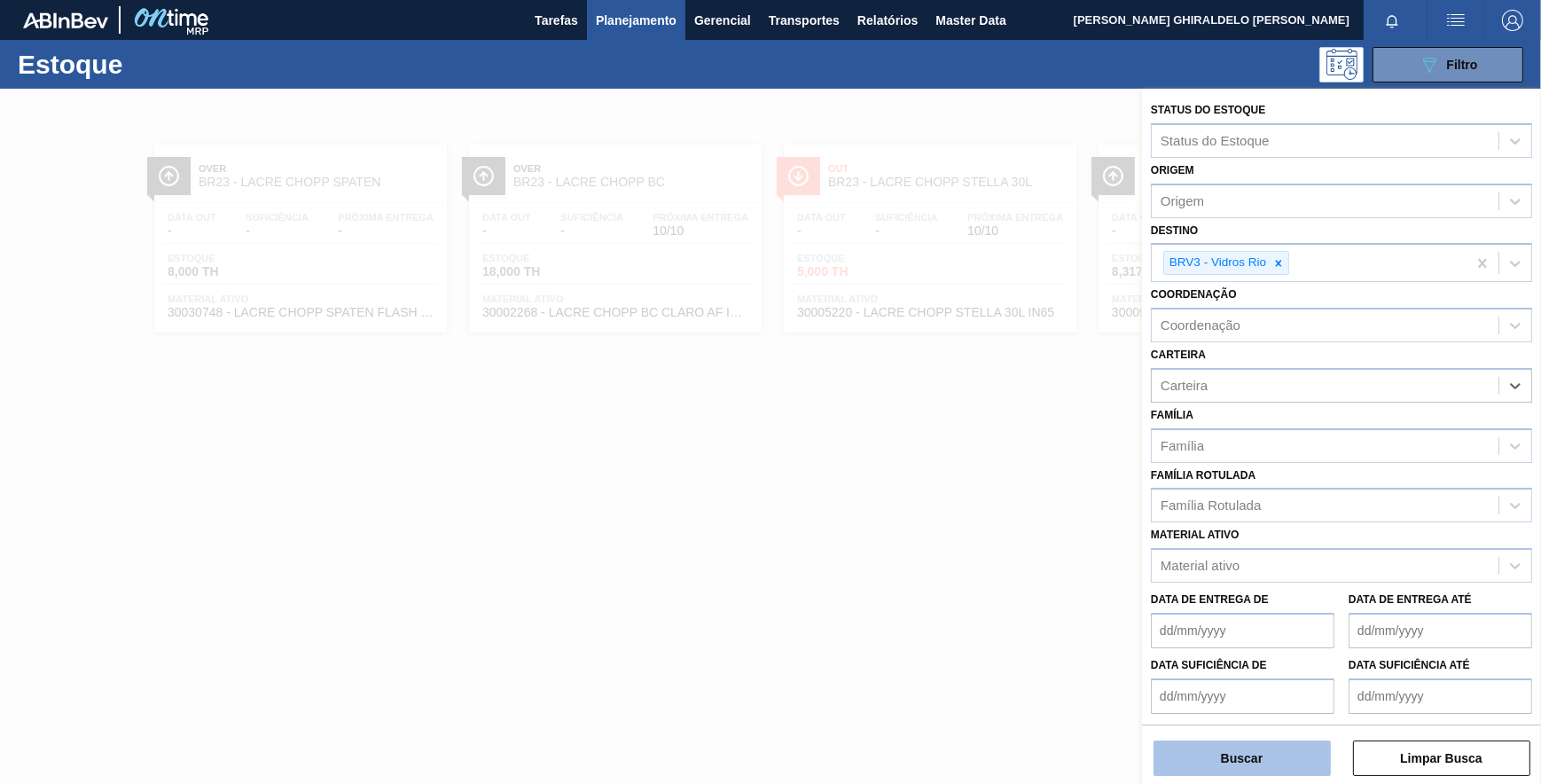
click at [1206, 751] on button "Buscar" at bounding box center [1243, 758] width 178 height 36
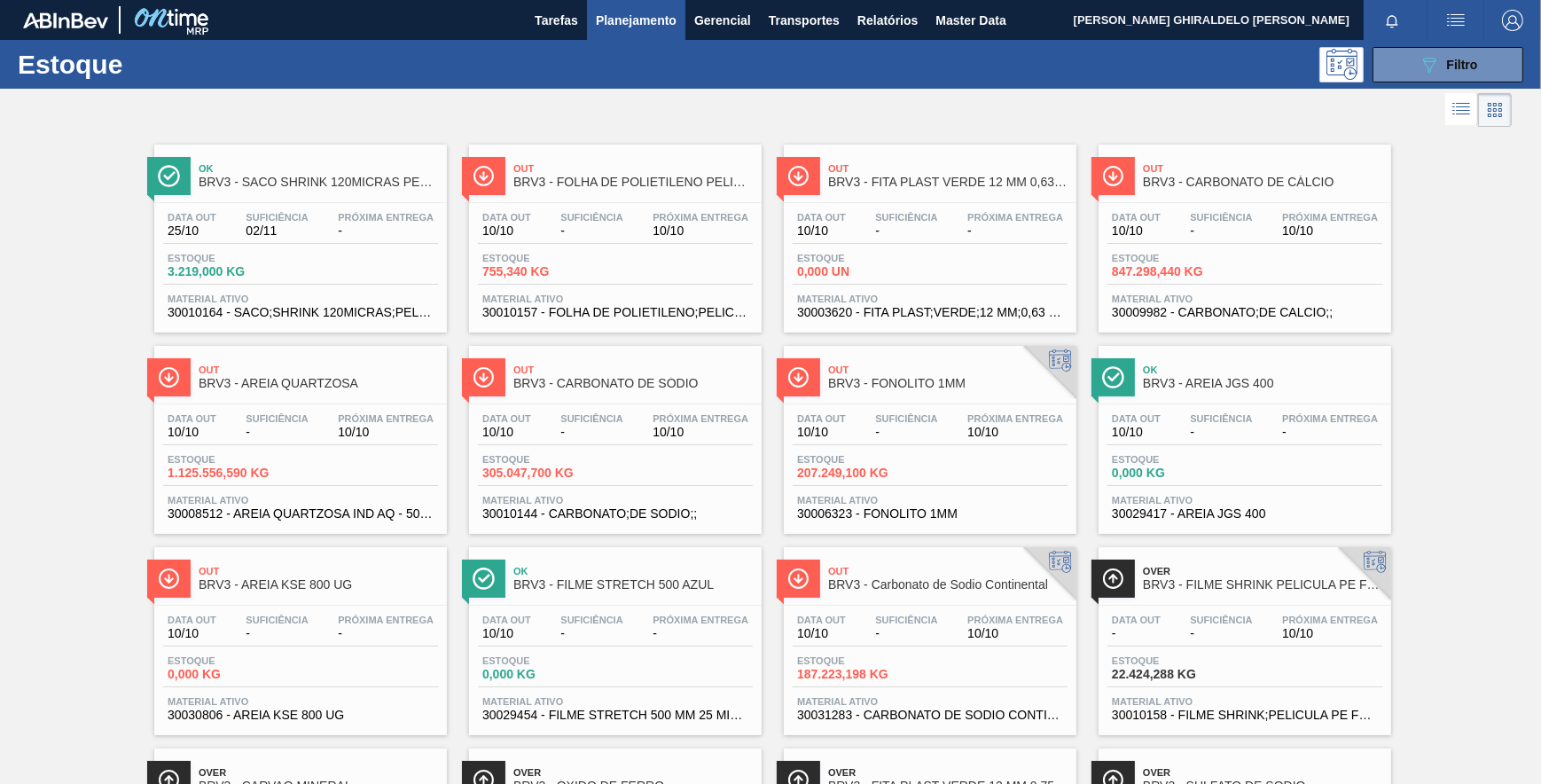
click at [939, 174] on div "Out BRV3 - FITA PLAST VERDE 12 MM 0,63 MM 2000 M" at bounding box center [948, 176] width 239 height 40
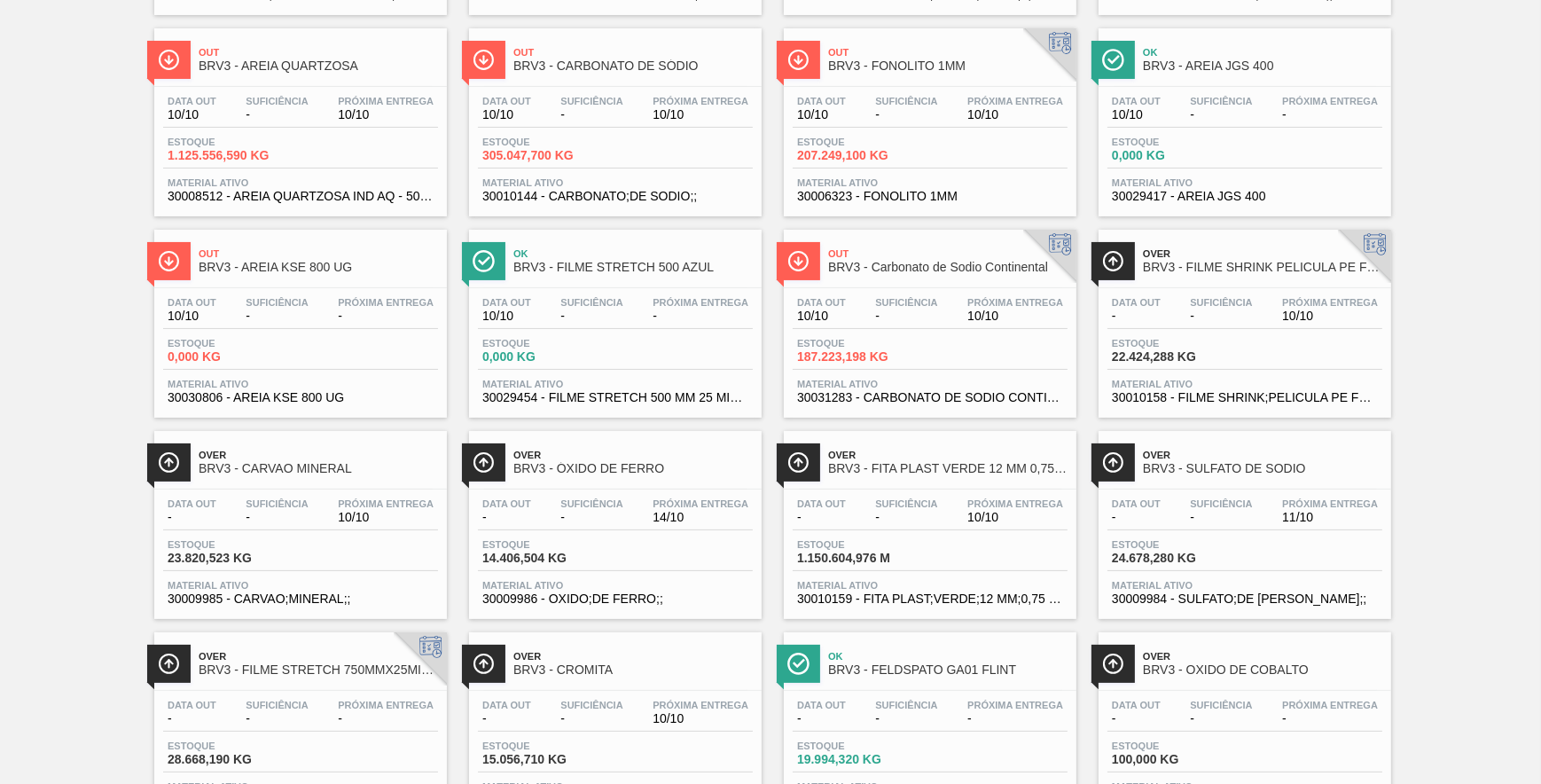
scroll to position [484, 0]
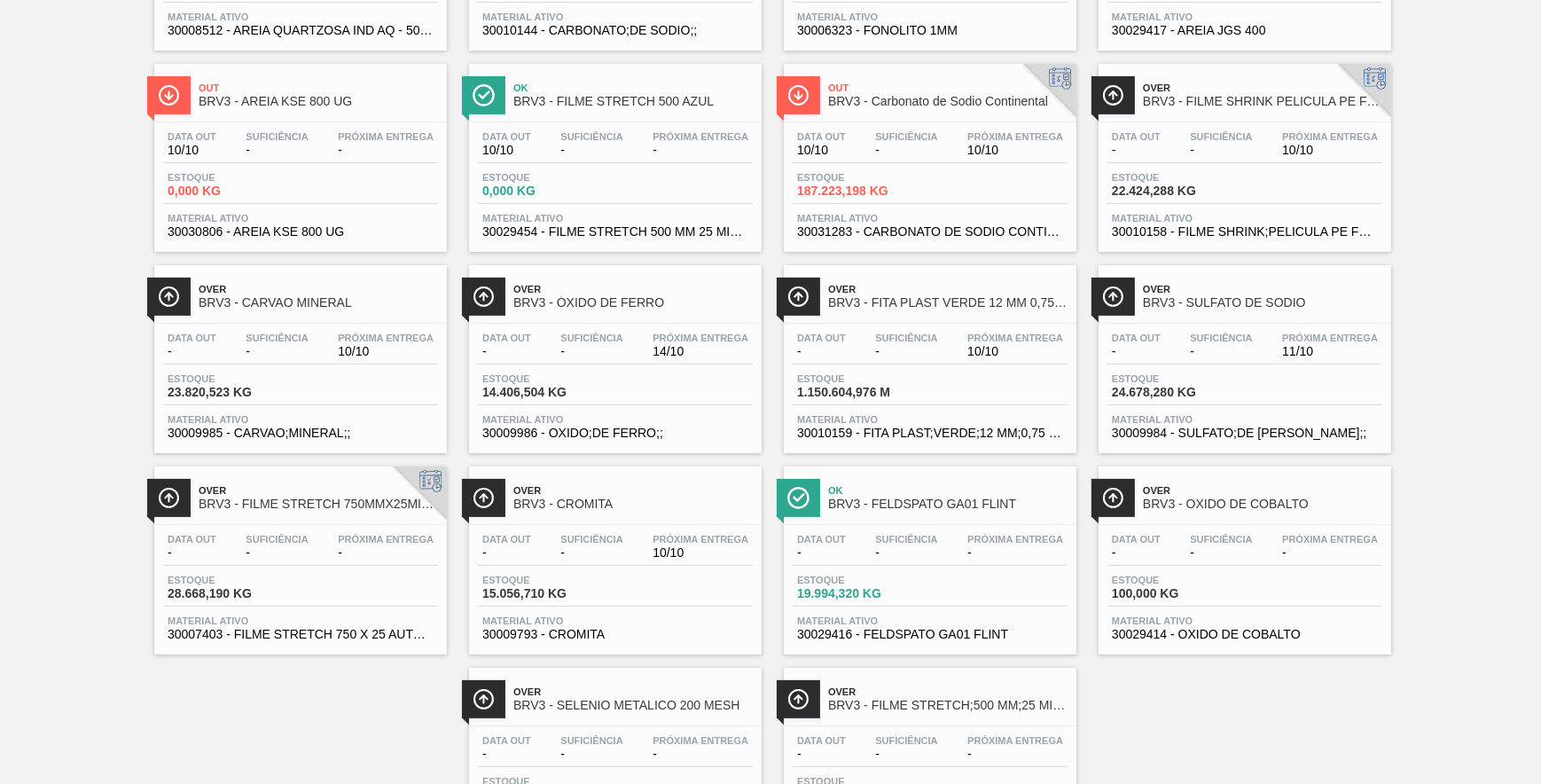
click at [884, 314] on div "Over BRV3 - FITA PLAST VERDE 12 MM 0,75 MM 2000 M FU" at bounding box center [948, 296] width 239 height 40
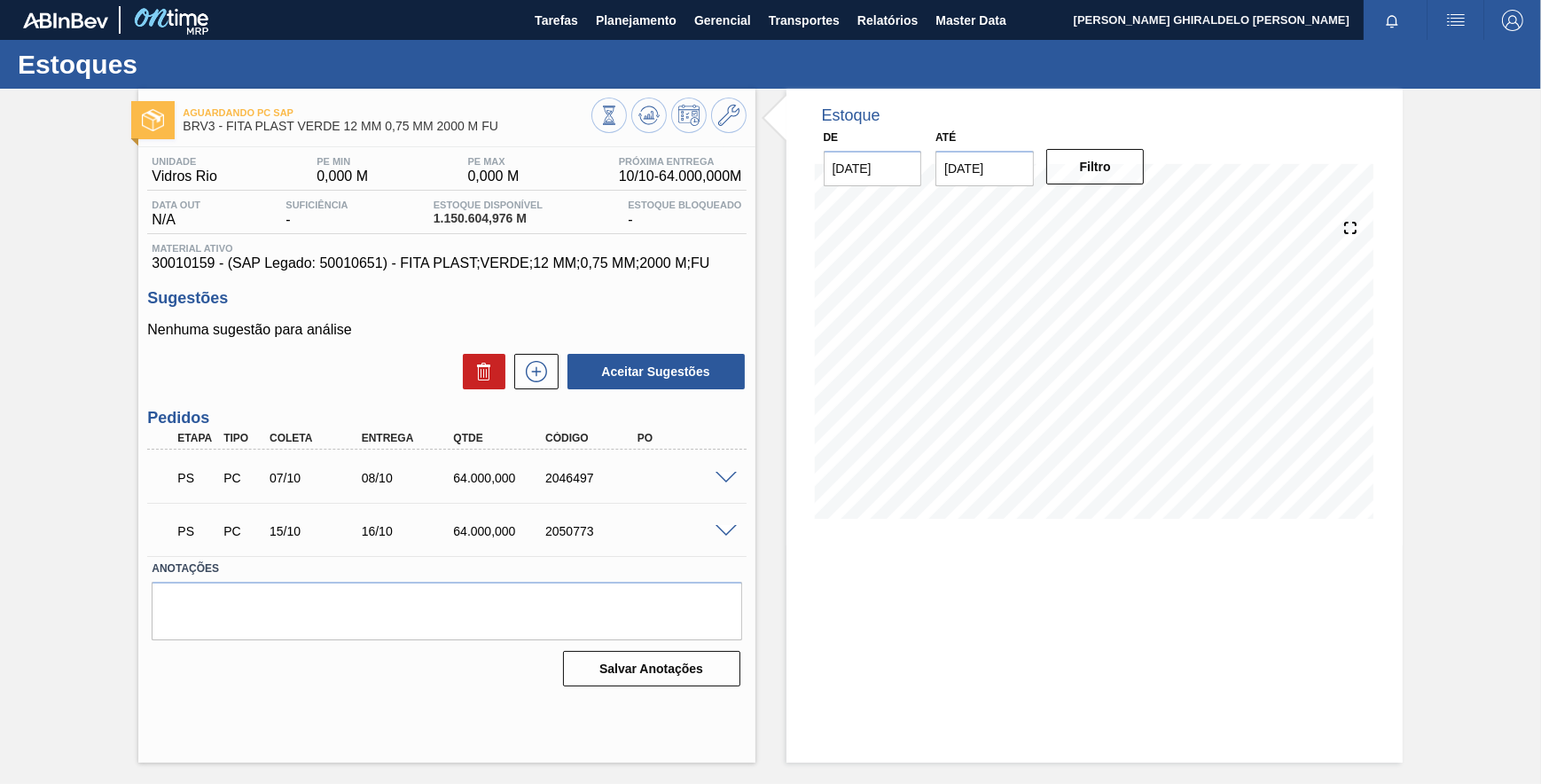
click at [716, 477] on span at bounding box center [726, 479] width 21 height 14
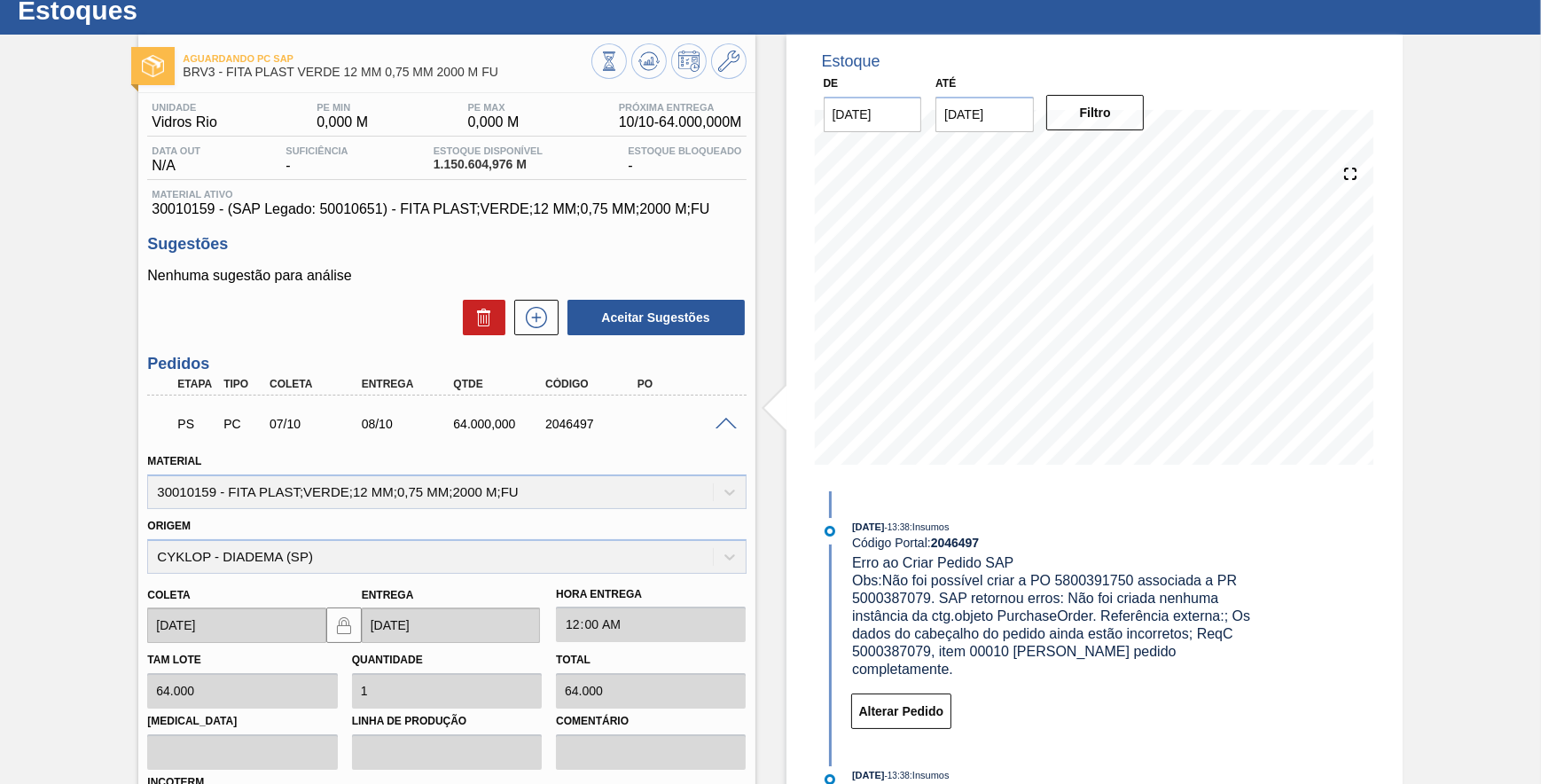
scroll to position [80, 0]
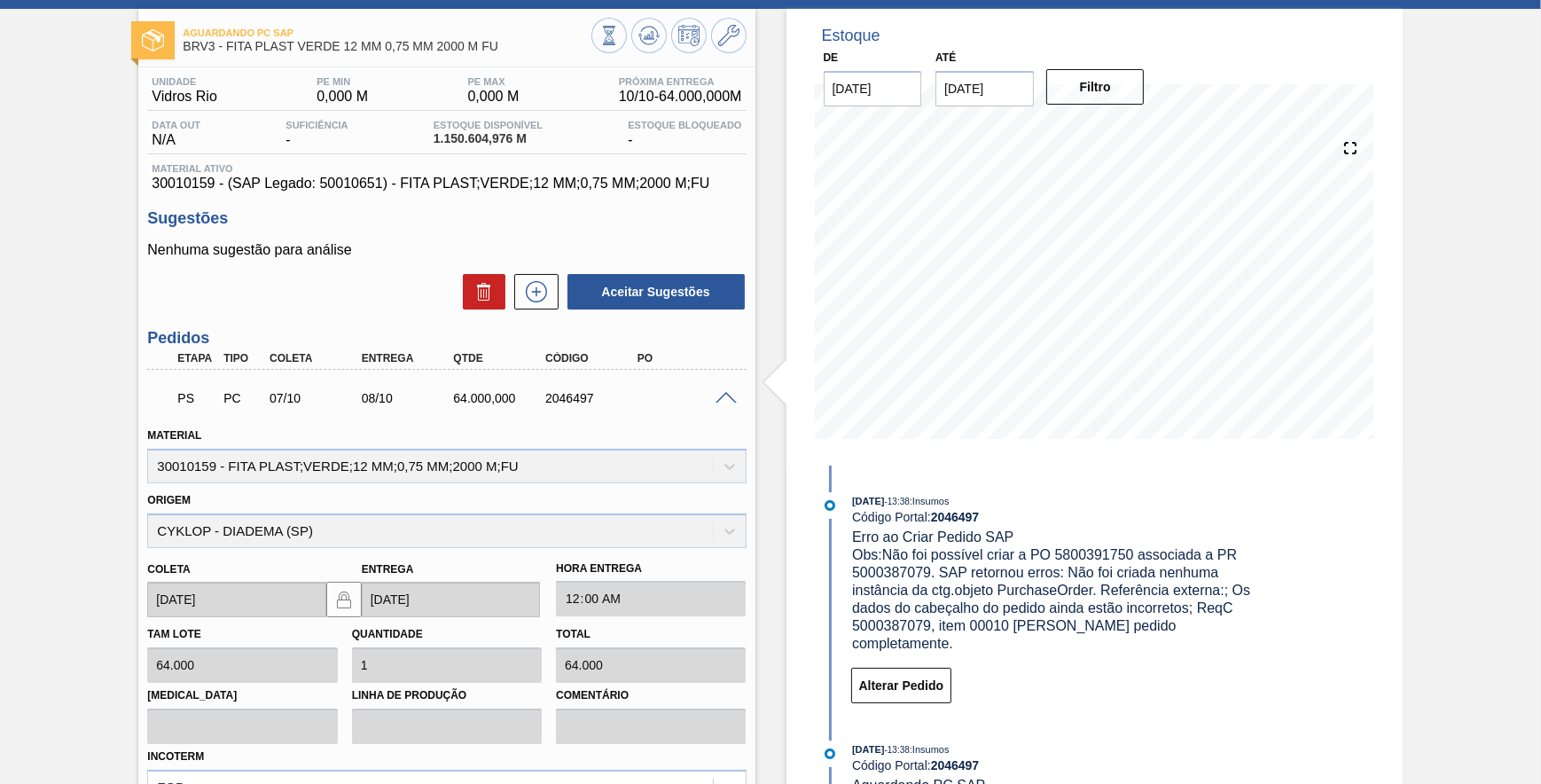
click at [193, 180] on span "30010159 - (SAP Legado: 50010651) - FITA PLAST;VERDE;12 MM;0,75 MM;2000 M;FU" at bounding box center [446, 183] width 590 height 16
copy span "30010159"
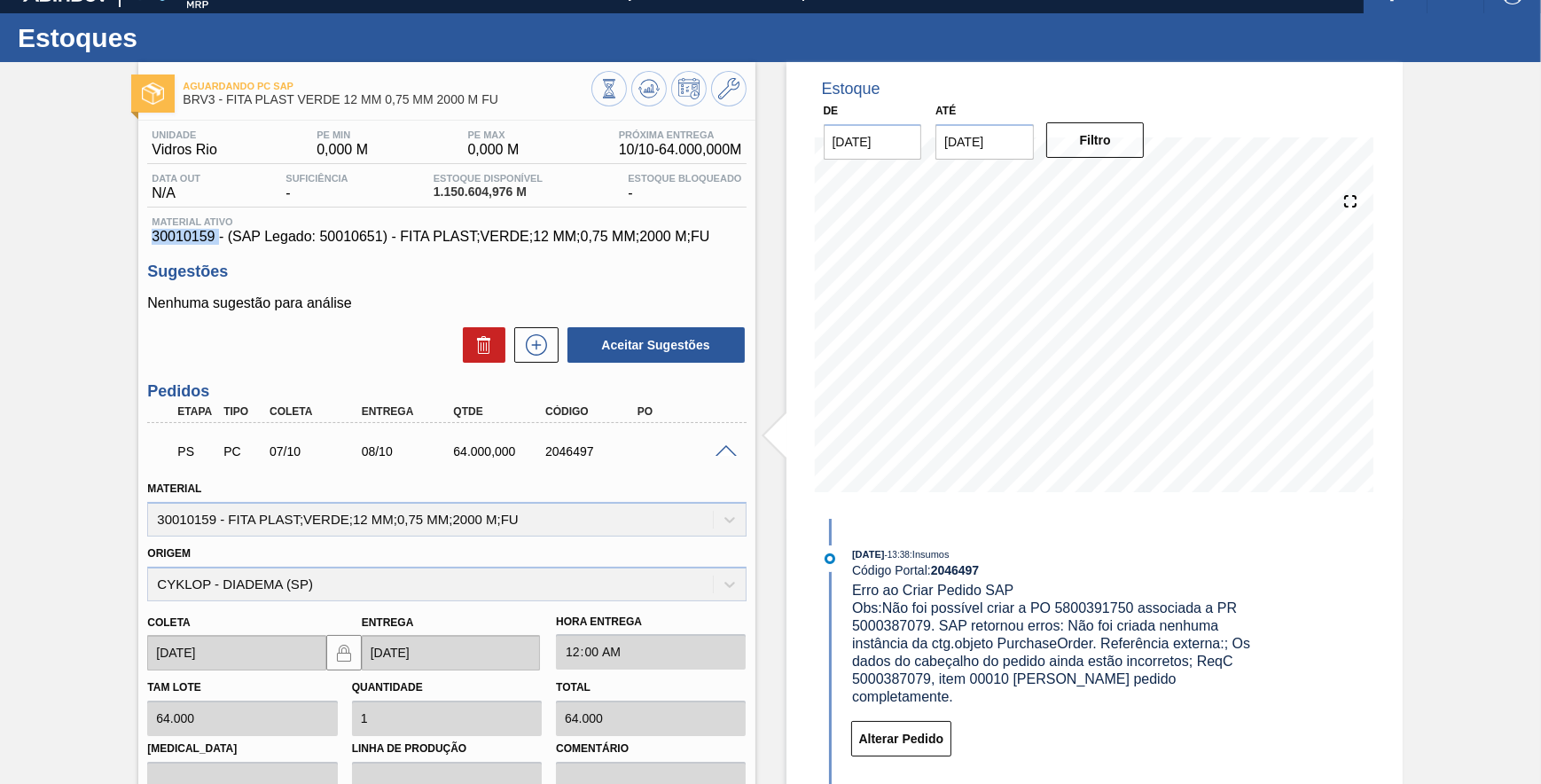
scroll to position [0, 0]
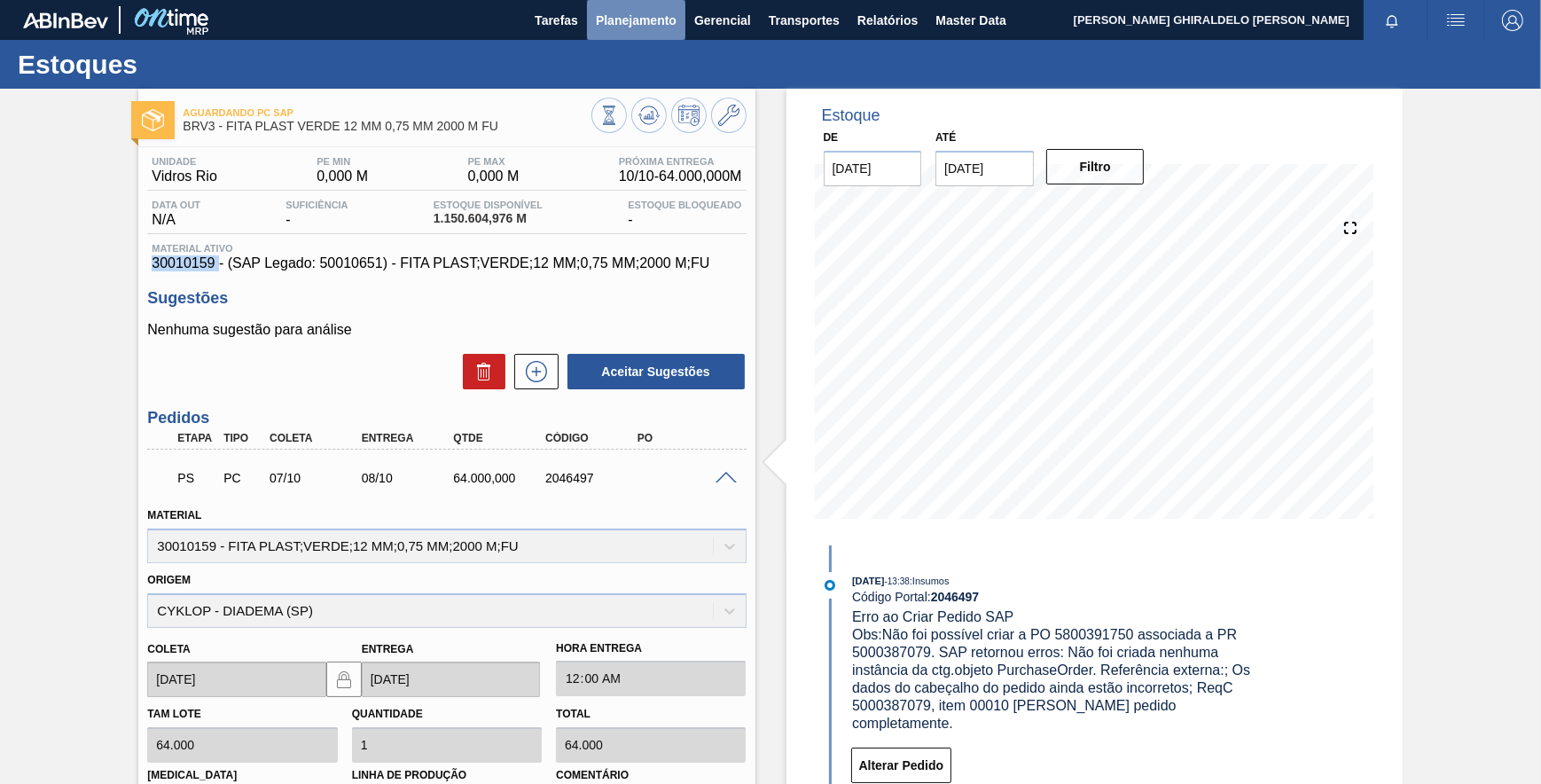
click at [663, 23] on span "Planejamento" at bounding box center [636, 20] width 81 height 21
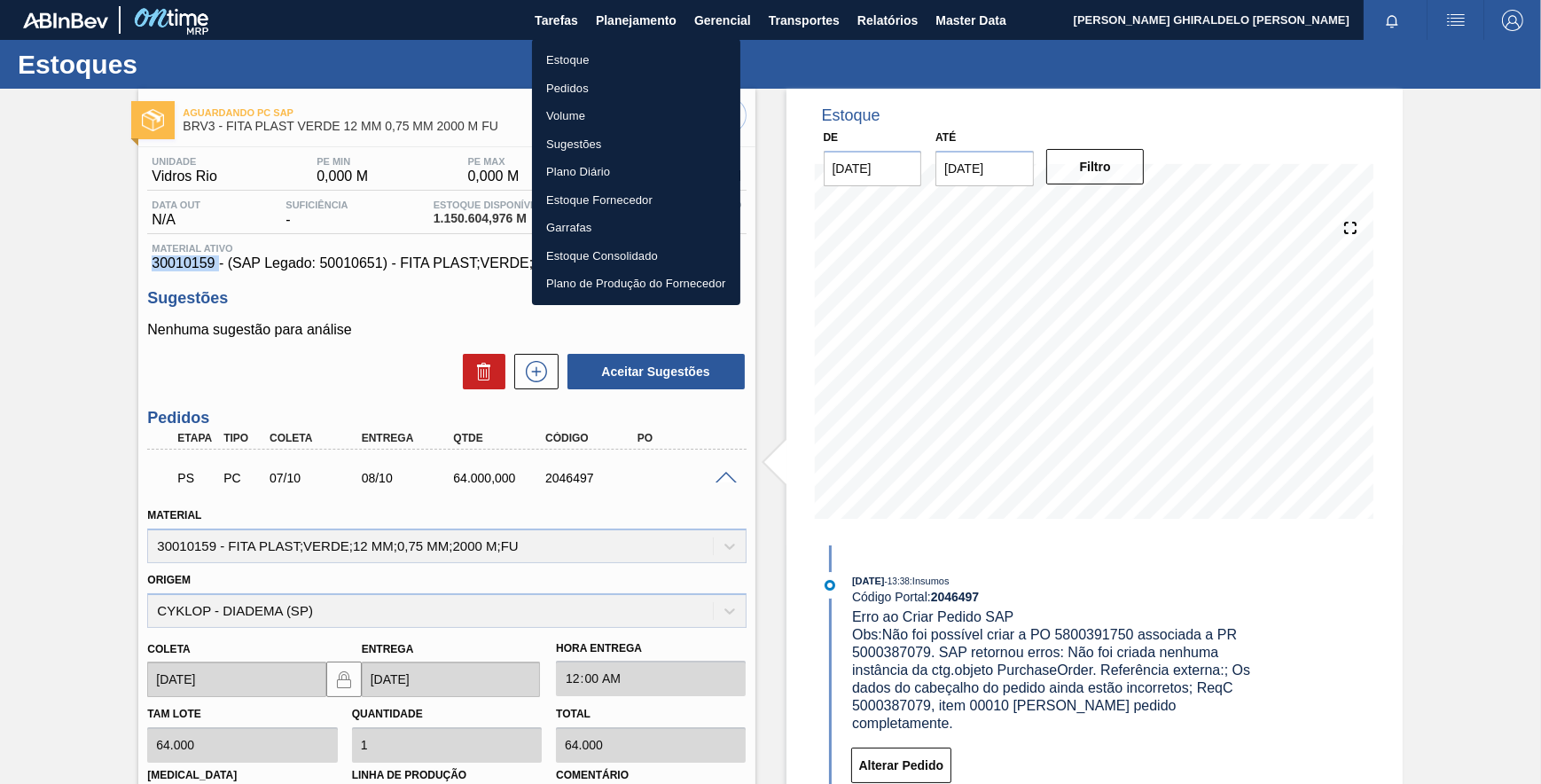
click at [567, 80] on li "Pedidos" at bounding box center [636, 88] width 209 height 28
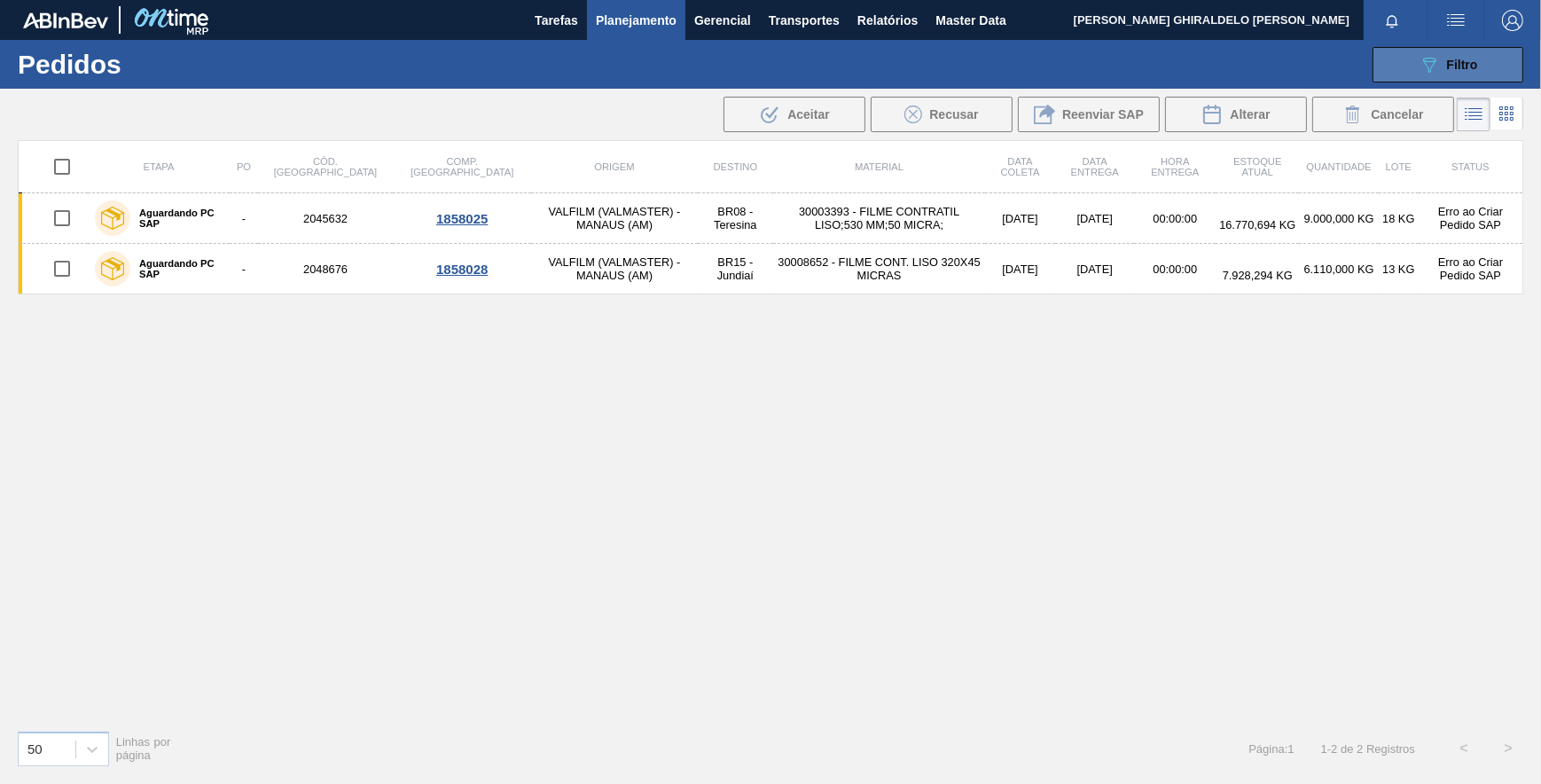
click at [1401, 59] on button "089F7B8B-B2A5-4AFE-B5C0-19BA573D28AC Filtro" at bounding box center [1448, 65] width 151 height 36
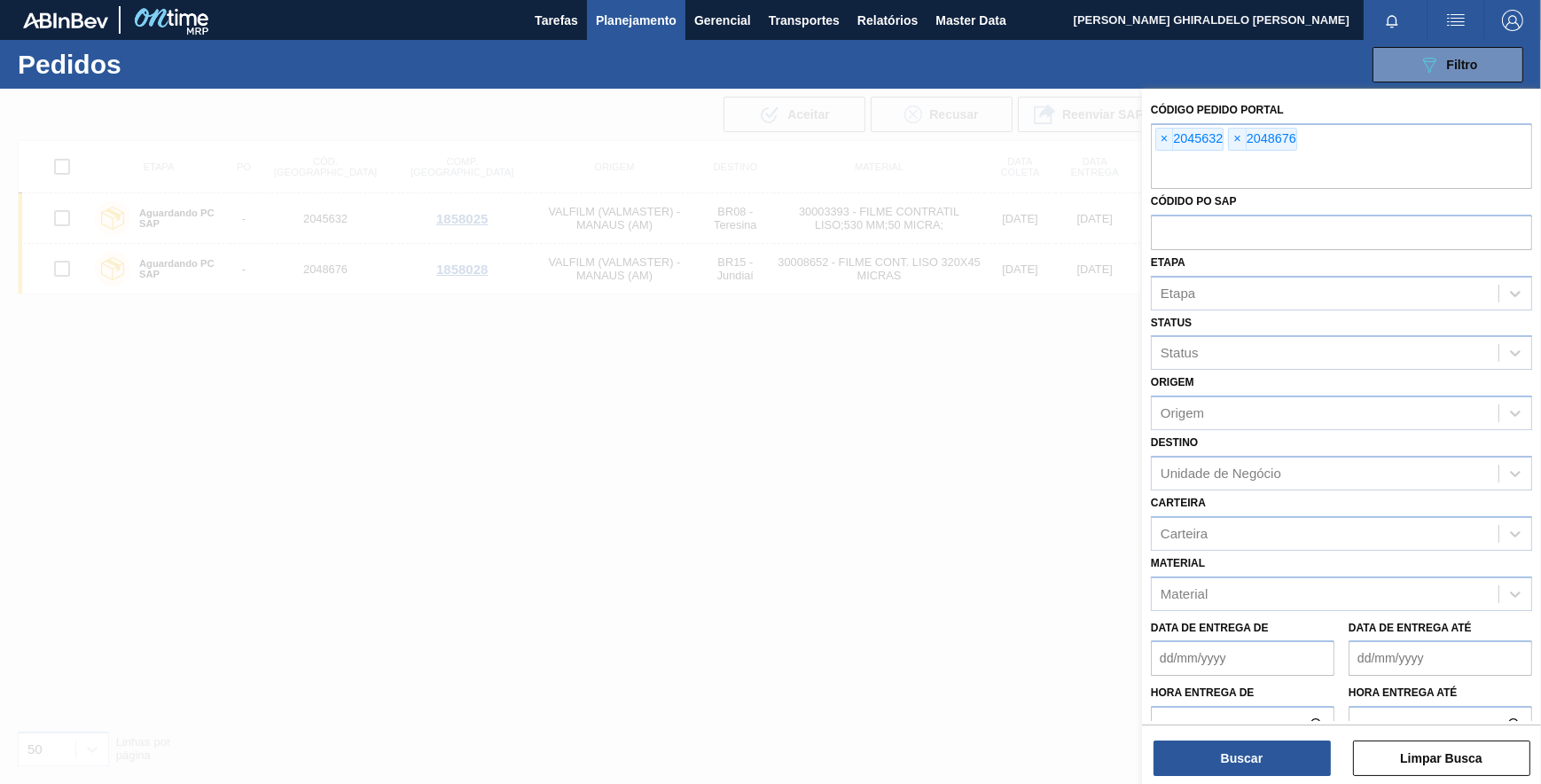
click at [779, 114] on div at bounding box center [770, 481] width 1541 height 784
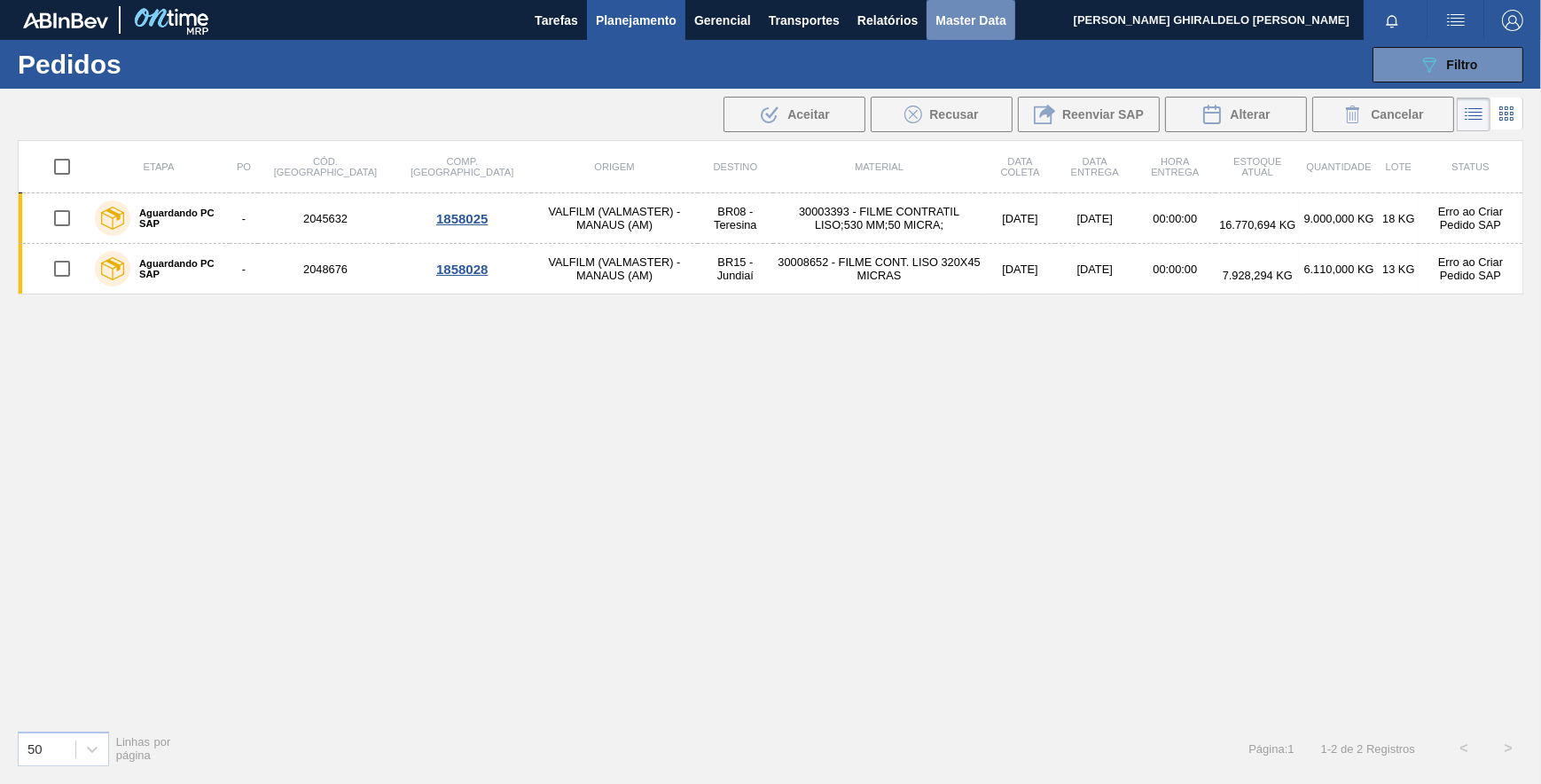
click at [958, 21] on span "Master Data" at bounding box center [970, 20] width 70 height 21
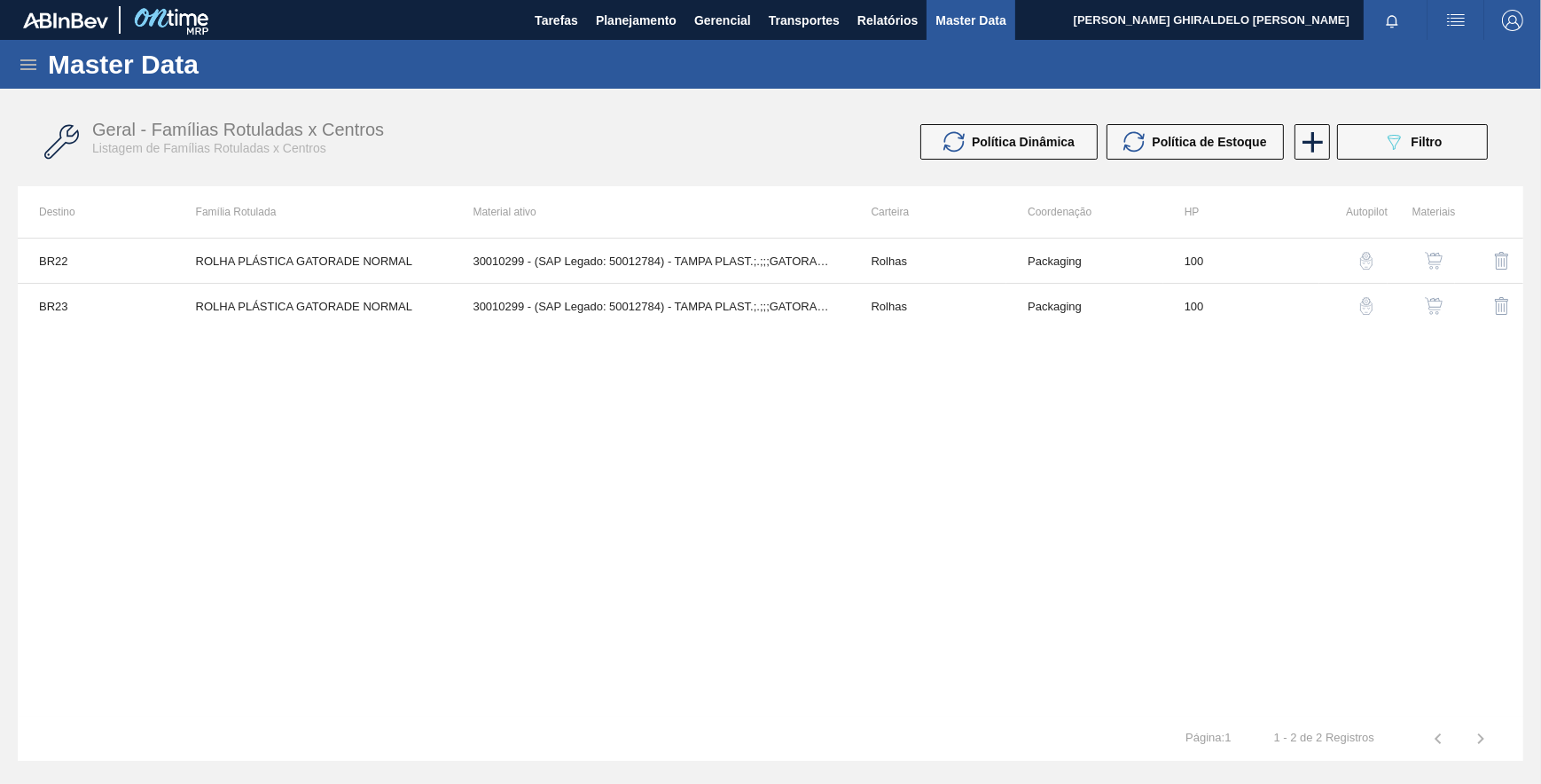
click at [38, 83] on div "Master Data" at bounding box center [770, 64] width 1541 height 49
click at [22, 64] on icon at bounding box center [28, 65] width 16 height 11
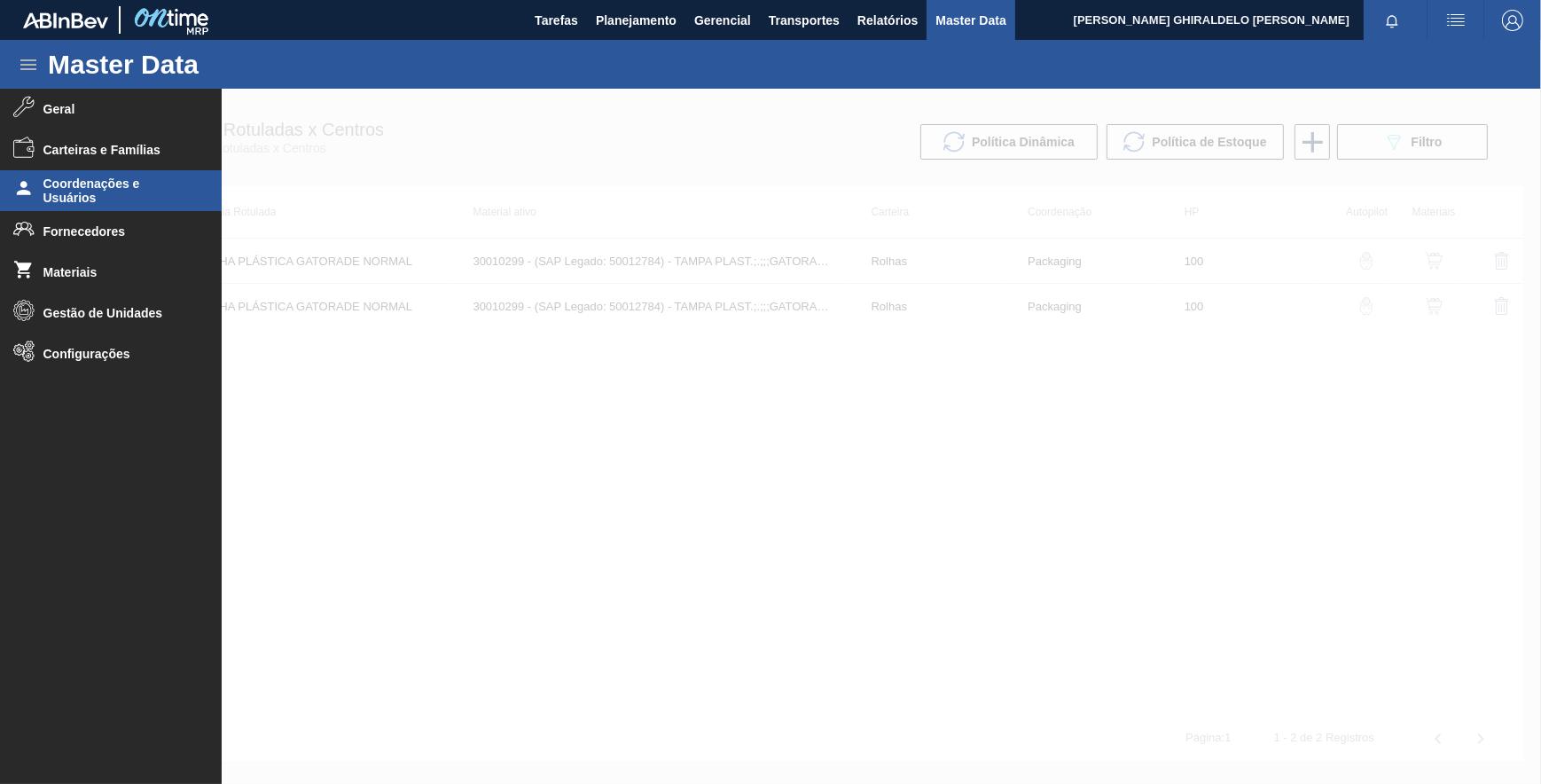
click at [101, 189] on span "Coordenações e Usuários" at bounding box center [117, 190] width 147 height 28
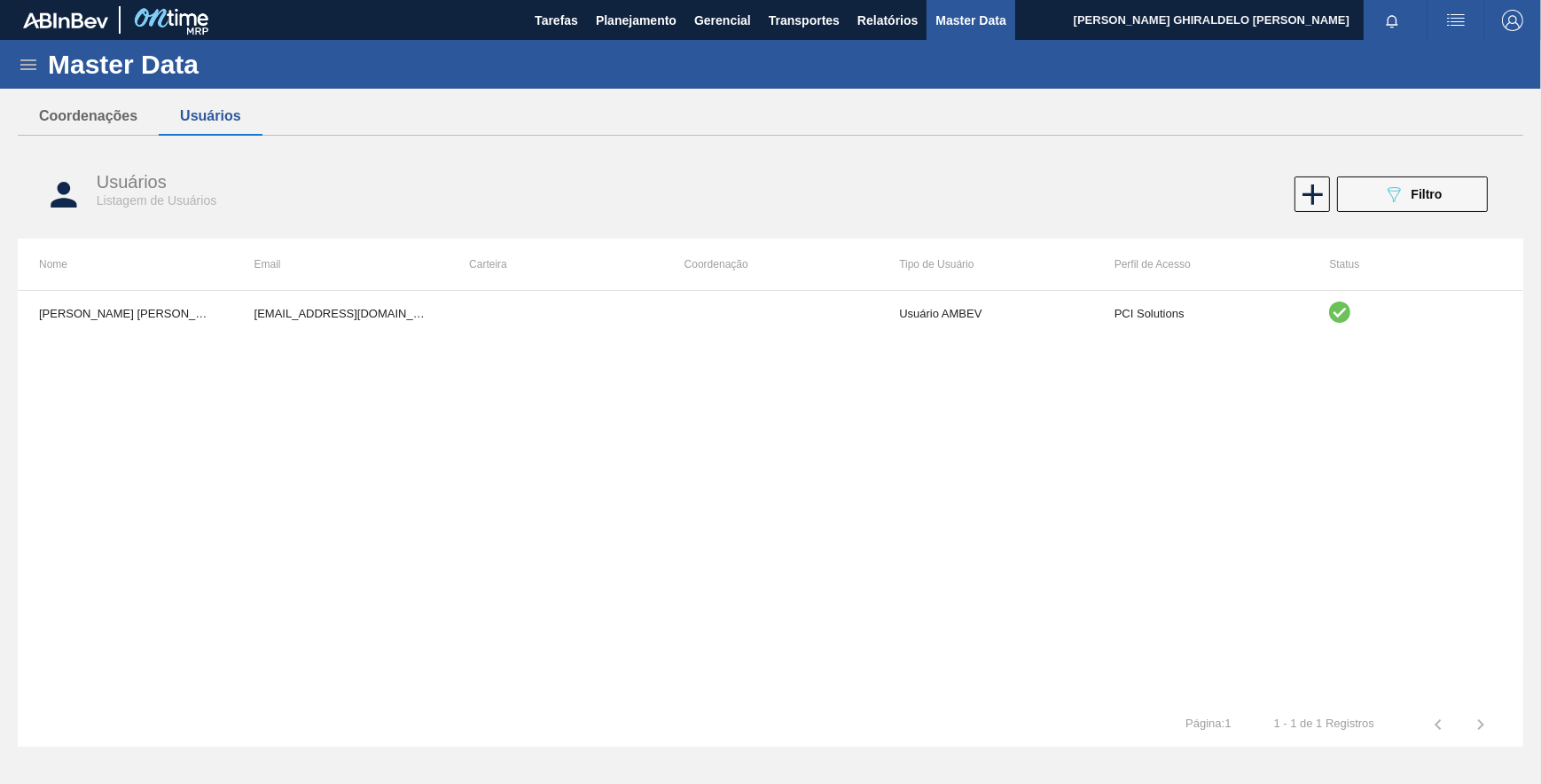
click at [18, 60] on icon at bounding box center [28, 65] width 21 height 21
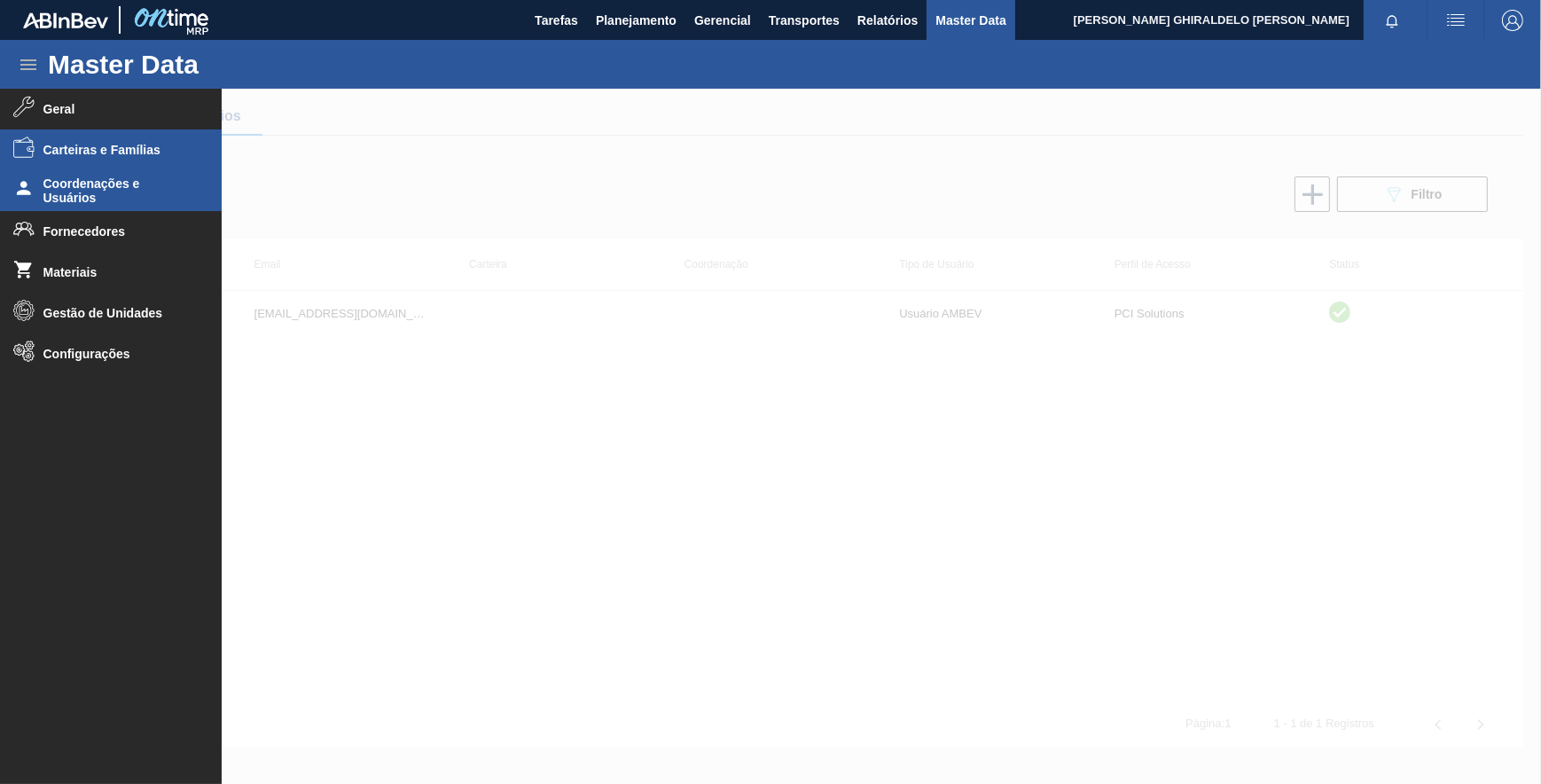
click at [94, 148] on span "Carteiras e Famílias" at bounding box center [117, 150] width 147 height 14
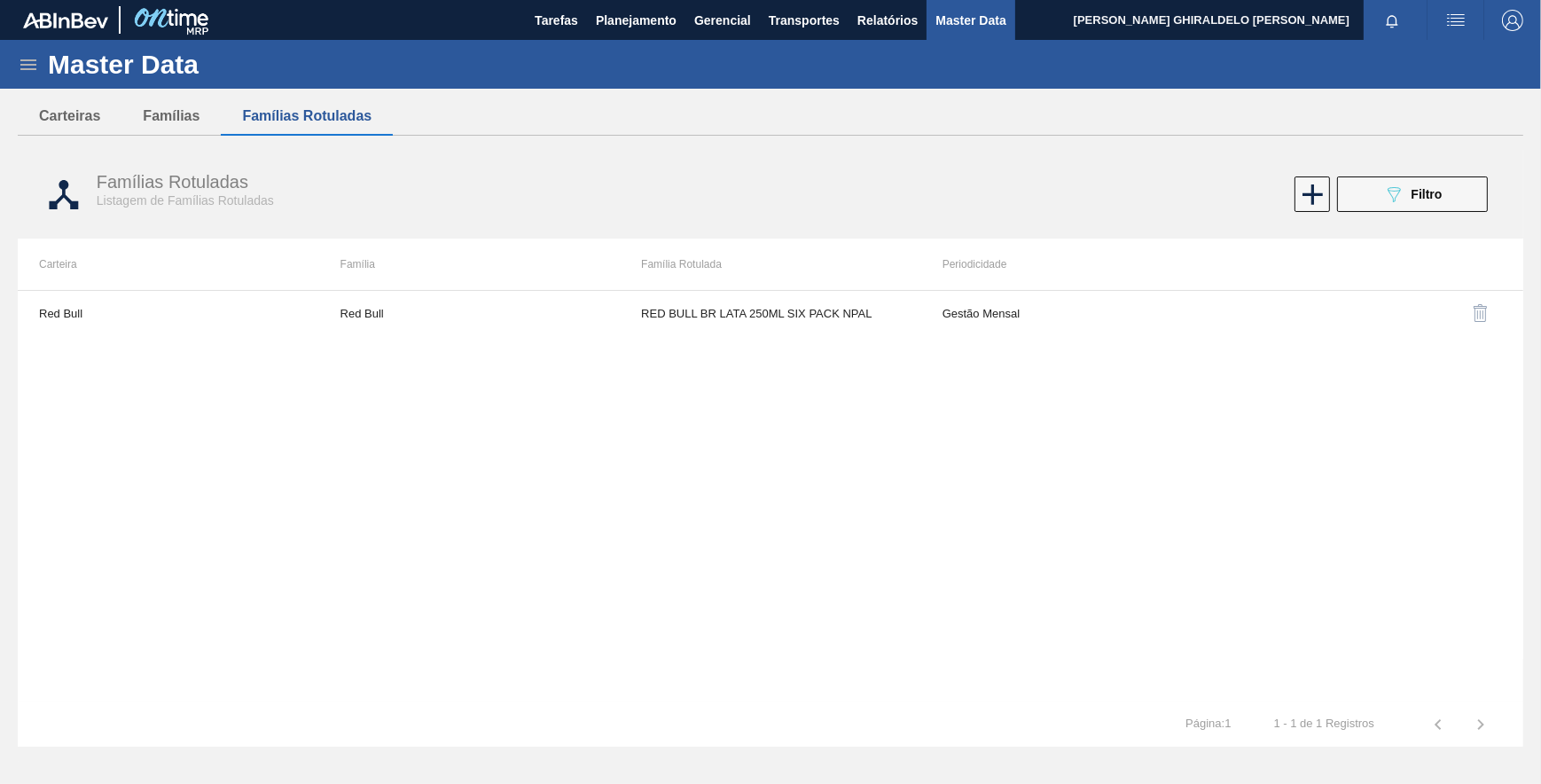
click at [33, 69] on icon at bounding box center [28, 65] width 16 height 11
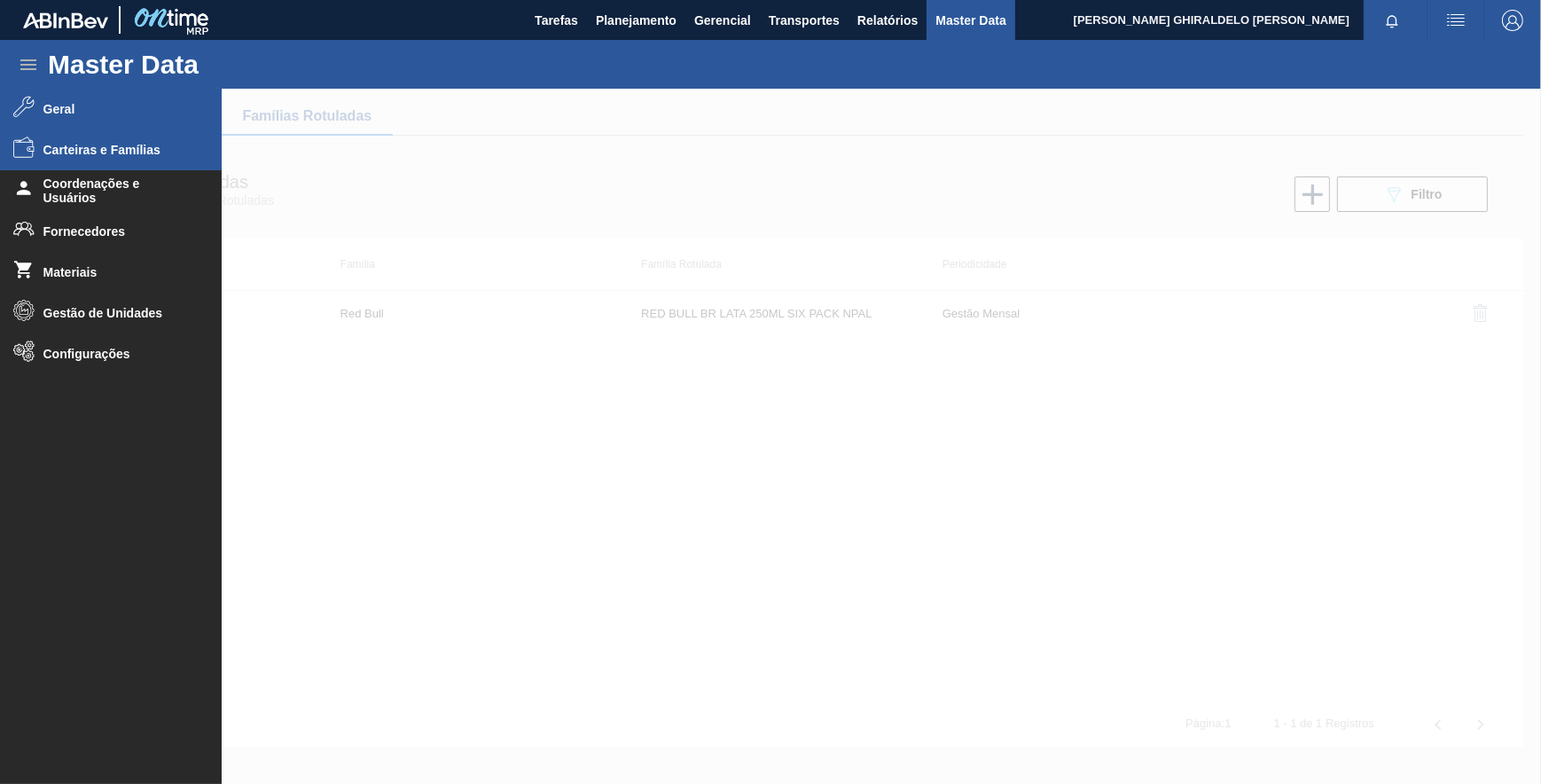
click at [113, 115] on span "Geral" at bounding box center [117, 109] width 147 height 14
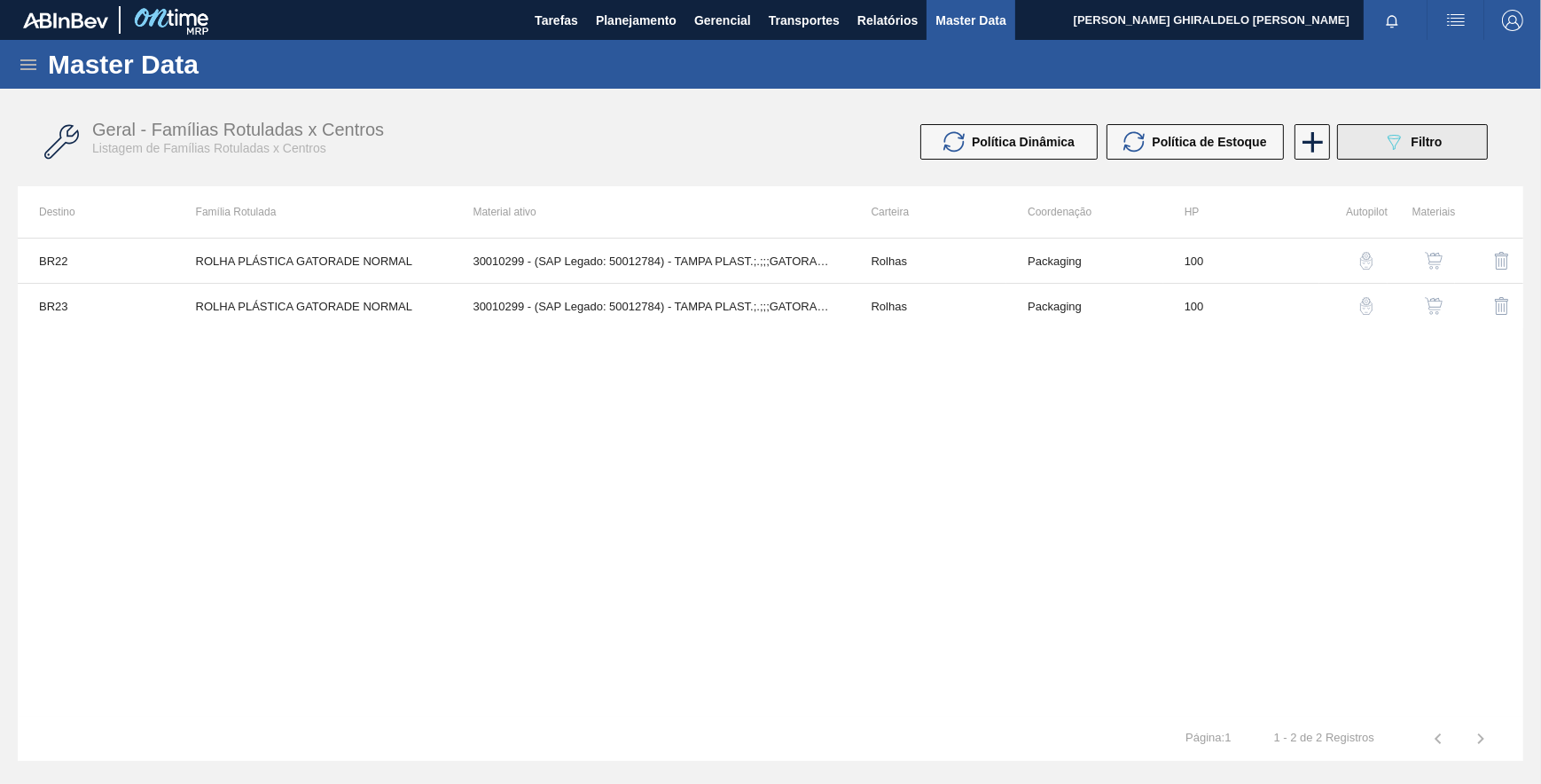
click at [1423, 144] on span "Filtro" at bounding box center [1427, 142] width 31 height 14
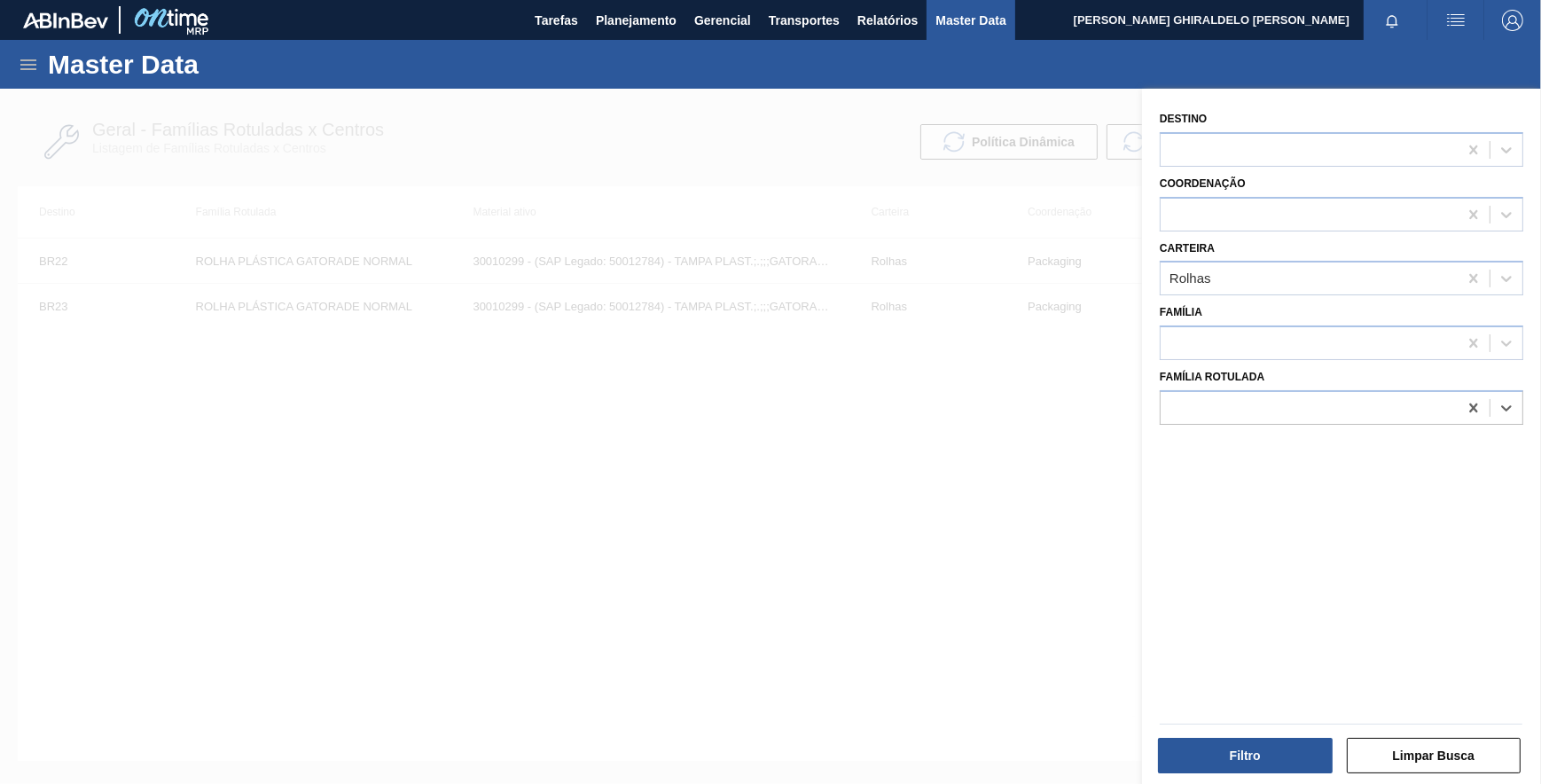
drag, startPoint x: 1476, startPoint y: 401, endPoint x: 1443, endPoint y: 359, distance: 53.4
click at [1475, 399] on icon at bounding box center [1473, 407] width 17 height 17
click at [1472, 283] on icon at bounding box center [1473, 278] width 17 height 17
click at [1287, 408] on div at bounding box center [1309, 407] width 297 height 26
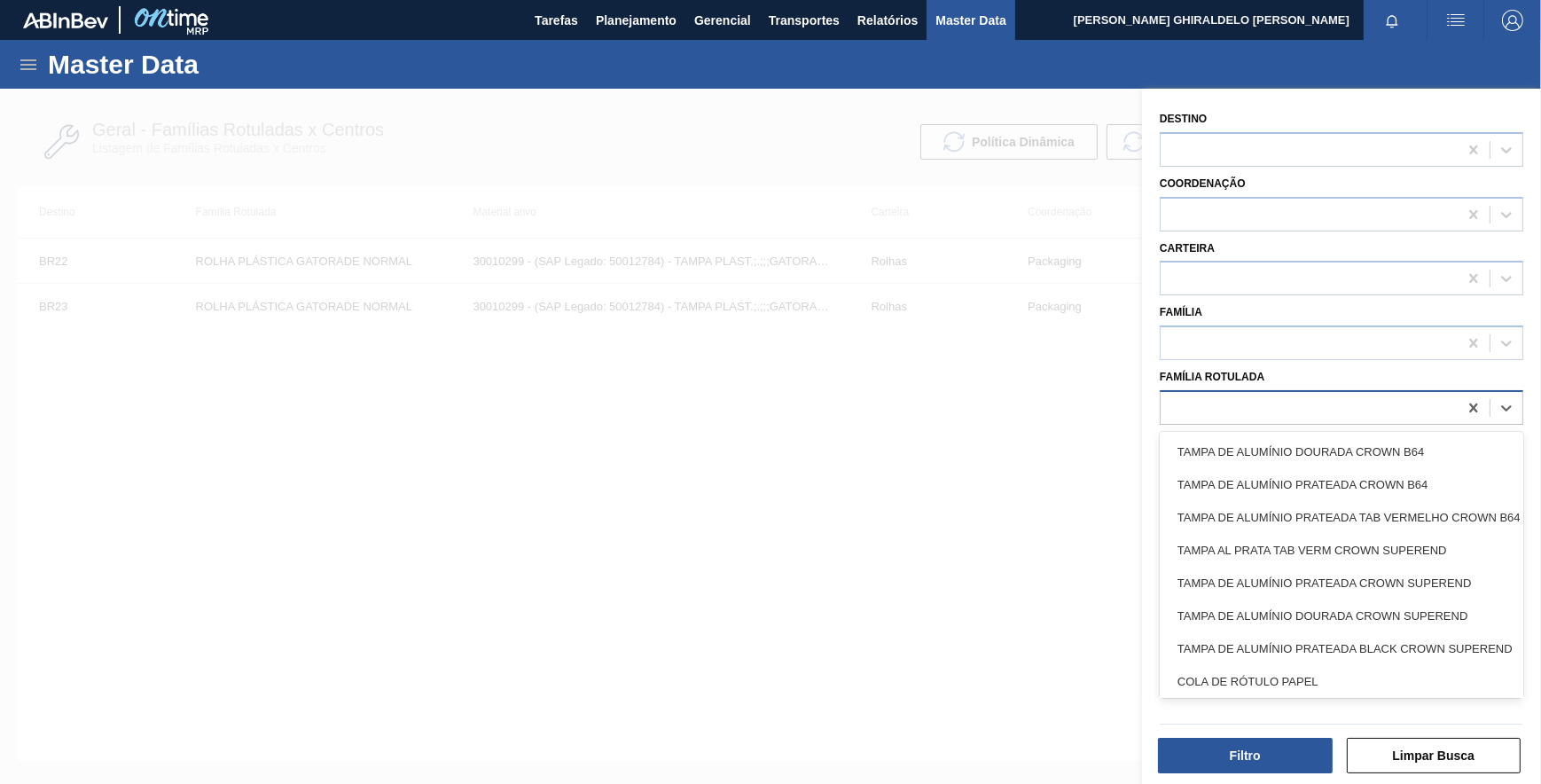
paste Rotulada "30003620"
type Rotulada "30003620"
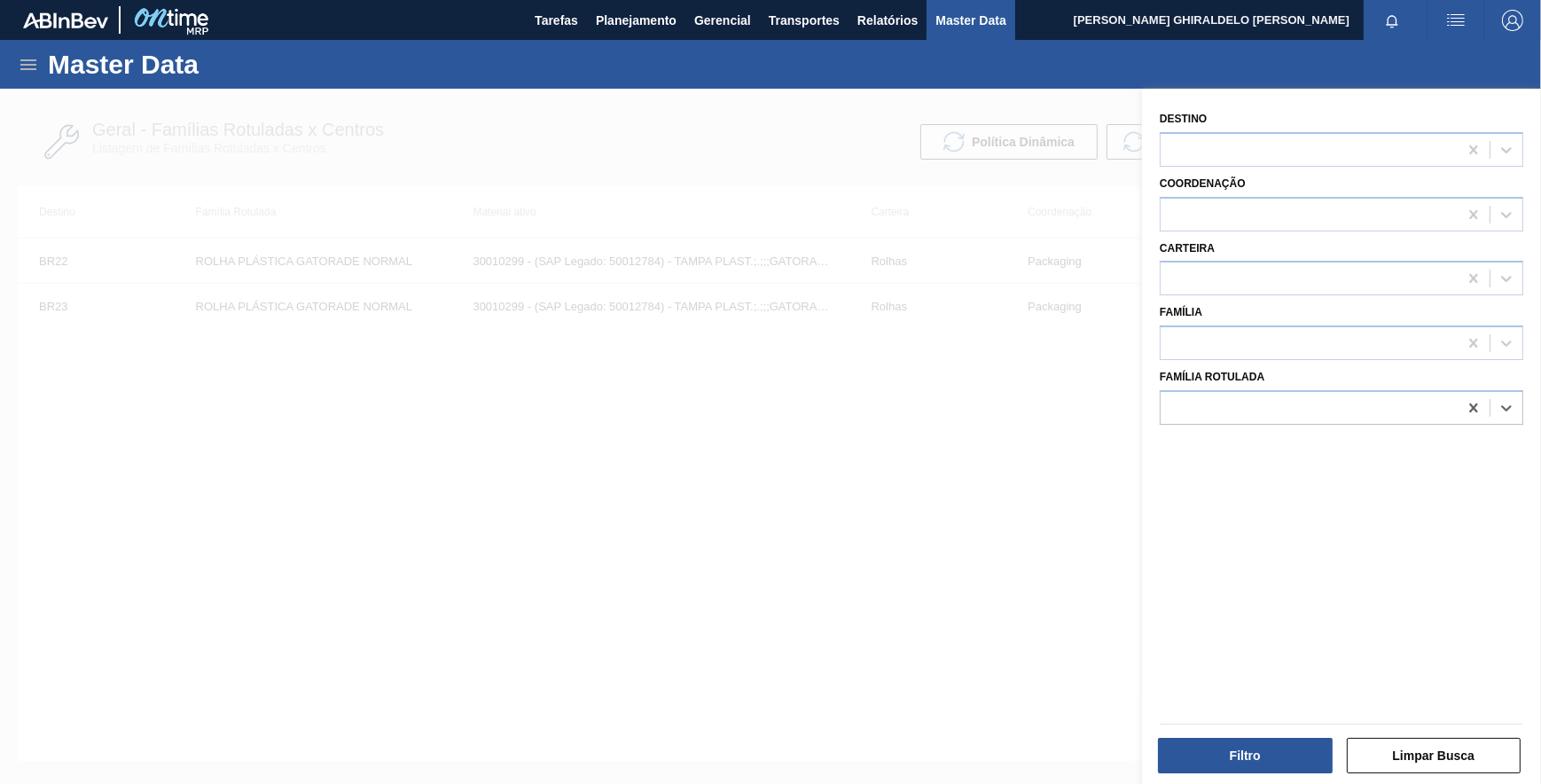
drag, startPoint x: 1249, startPoint y: 399, endPoint x: 1059, endPoint y: 405, distance: 190.1
click at [1142, 405] on div "Destino Coordenação Carteira Família Família Rotulada Select is focused ,type t…" at bounding box center [1341, 481] width 399 height 784
click at [1215, 417] on div "Destino Coordenação Carteira Família Família Rotulada" at bounding box center [1341, 438] width 399 height 700
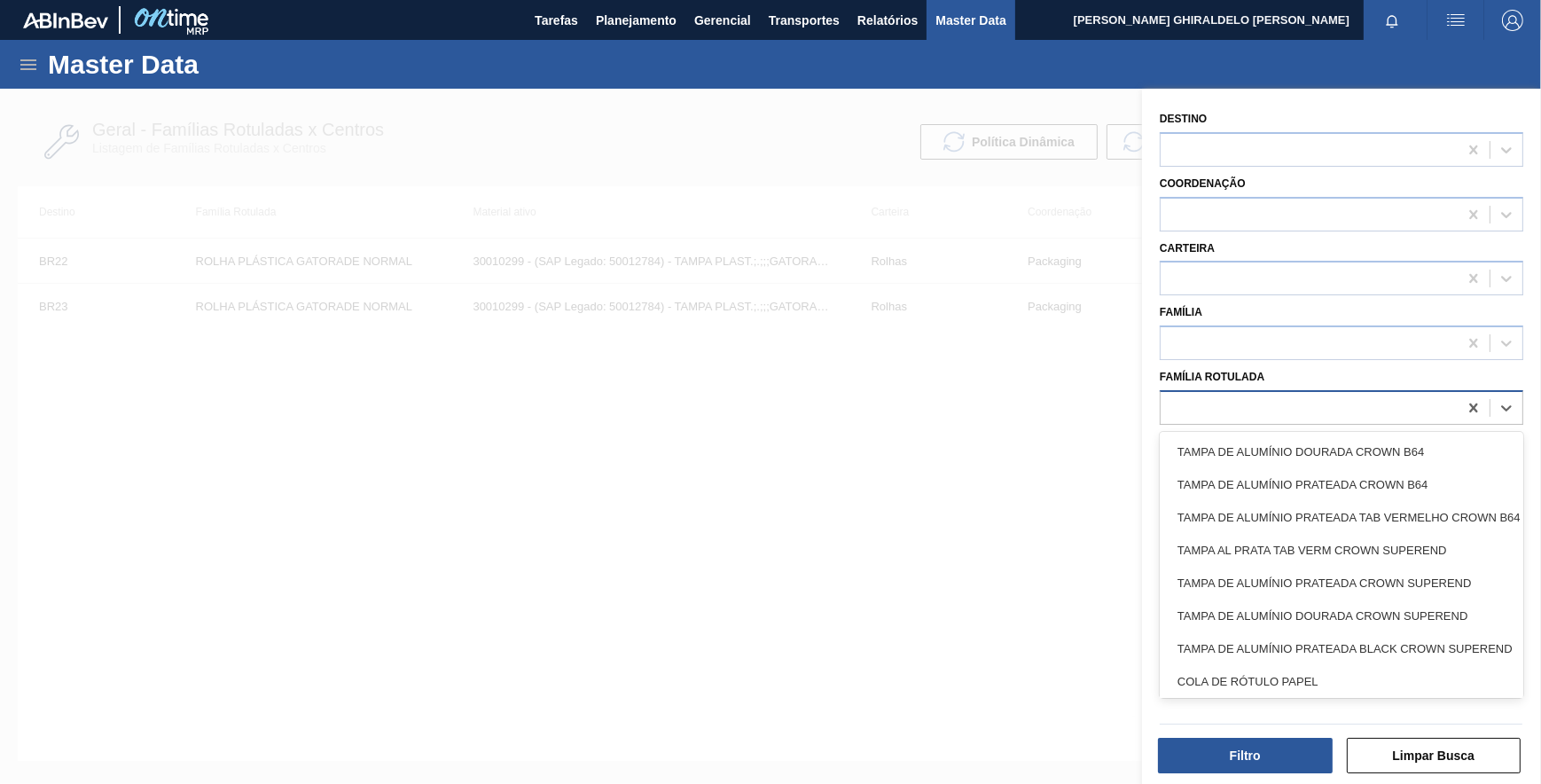
drag, startPoint x: 1215, startPoint y: 416, endPoint x: 1223, endPoint y: 431, distance: 17.0
click at [1215, 416] on div at bounding box center [1309, 407] width 297 height 26
paste Rotulada "FOLHA DE POLIETILENO PELICULA POLIETILEN"
type Rotulada "FOLHA DE POLIETILENO PELICULA POLIETILEN"
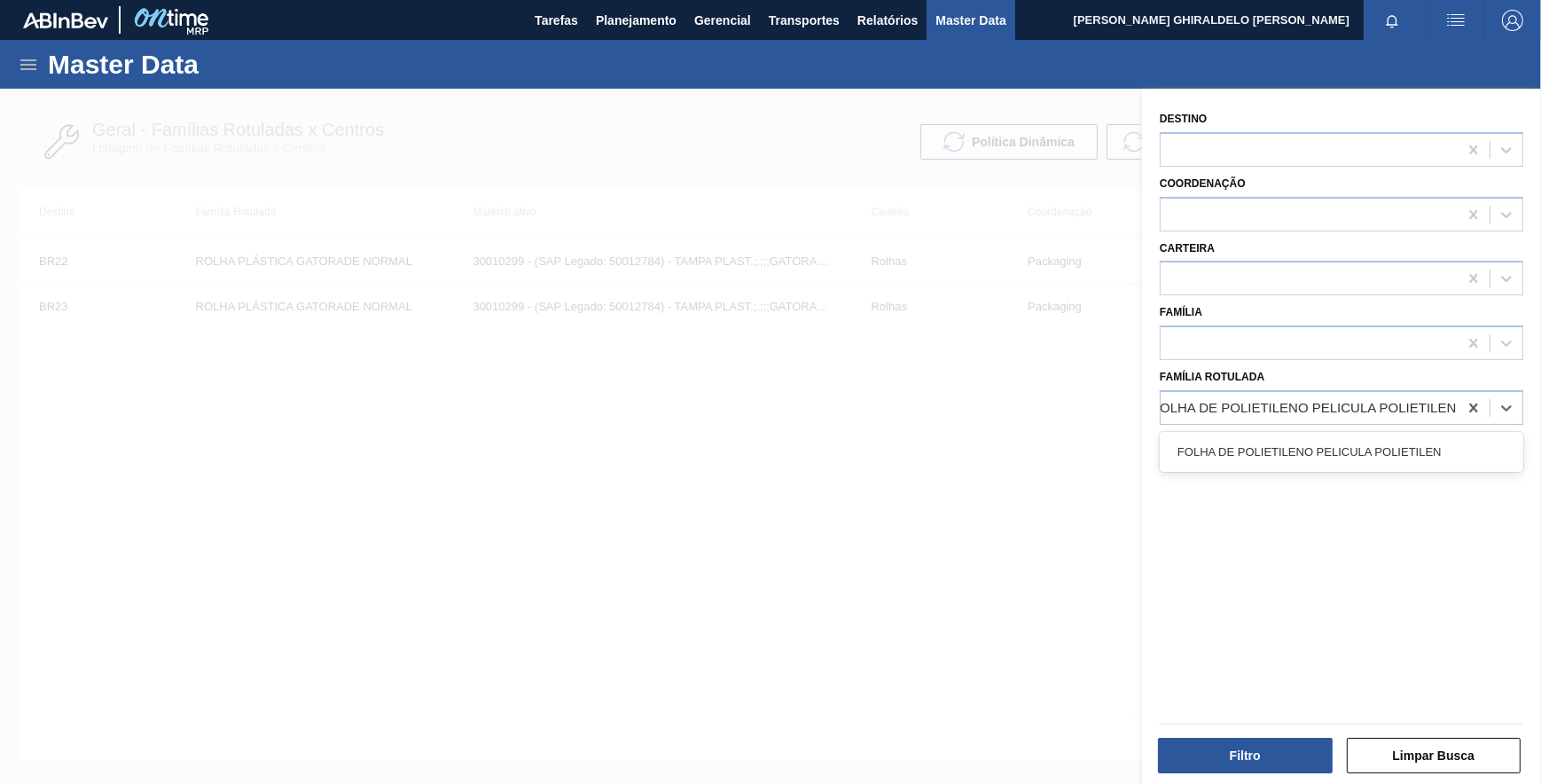
drag, startPoint x: 1232, startPoint y: 434, endPoint x: 1239, endPoint y: 452, distance: 19.3
click at [1233, 435] on div "FOLHA DE POLIETILENO PELICULA POLIETILEN" at bounding box center [1341, 452] width 364 height 33
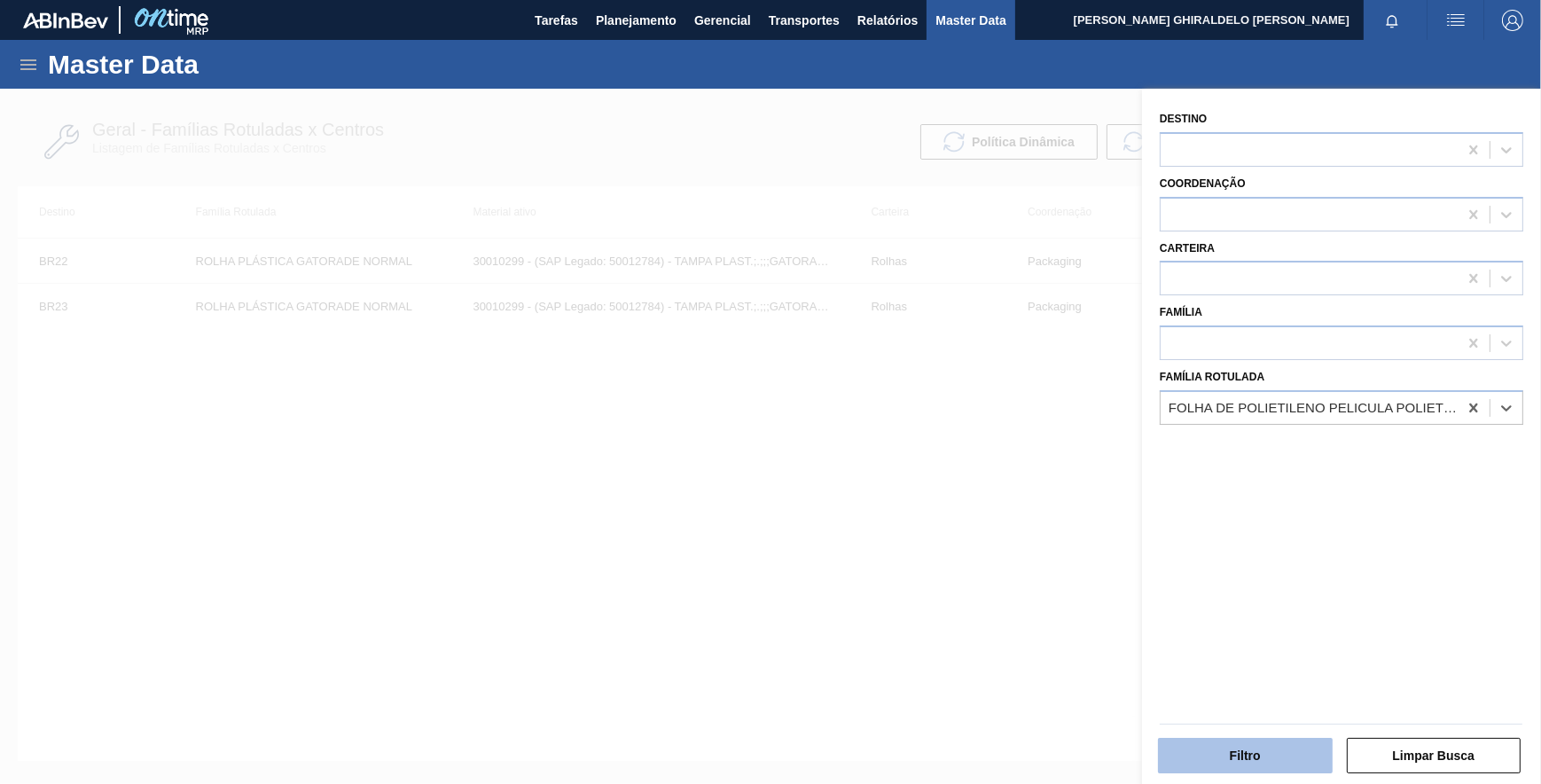
click at [1250, 742] on button "Filtro" at bounding box center [1246, 755] width 175 height 36
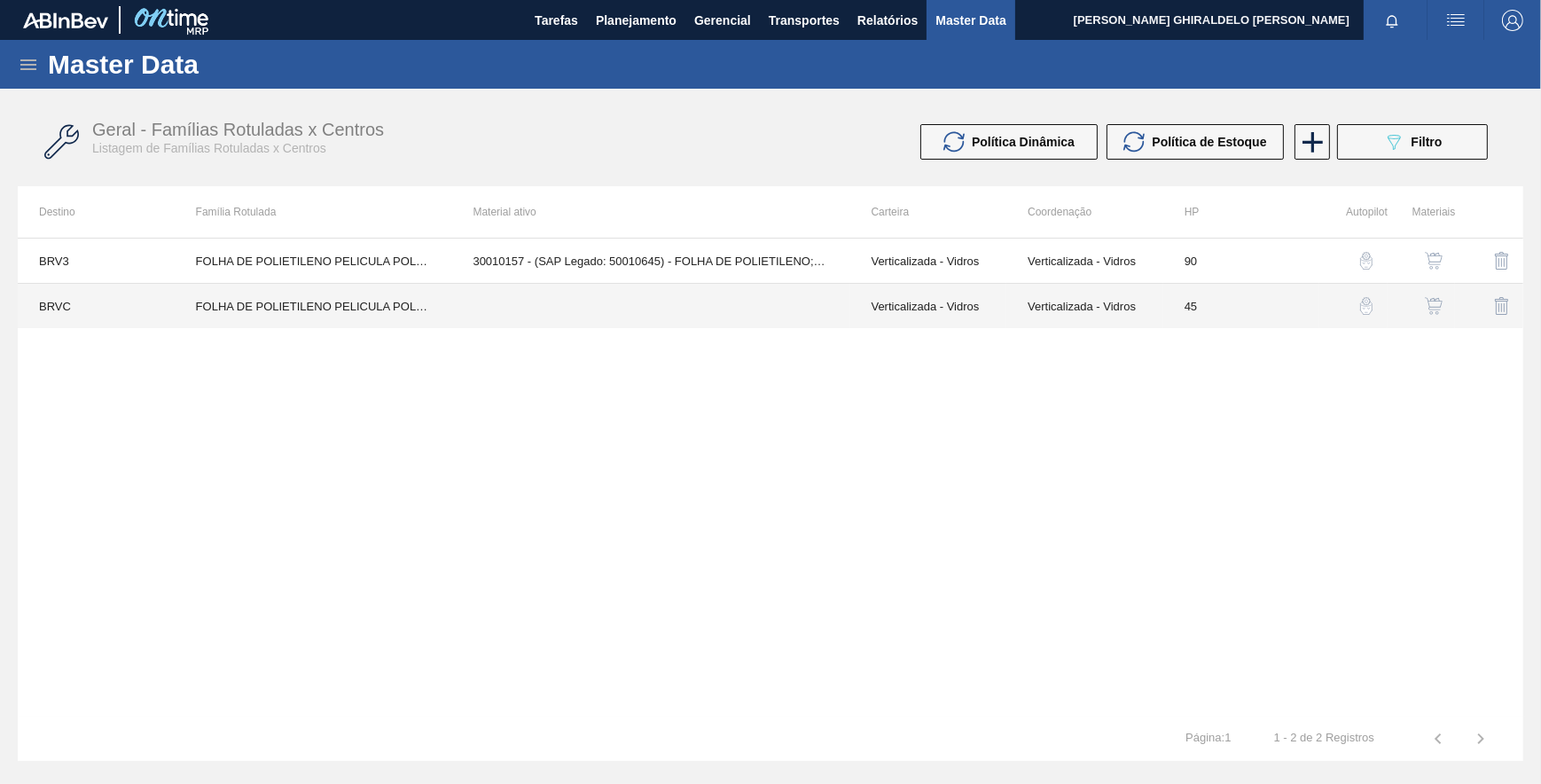
click at [60, 301] on td "BRVC" at bounding box center [96, 306] width 157 height 45
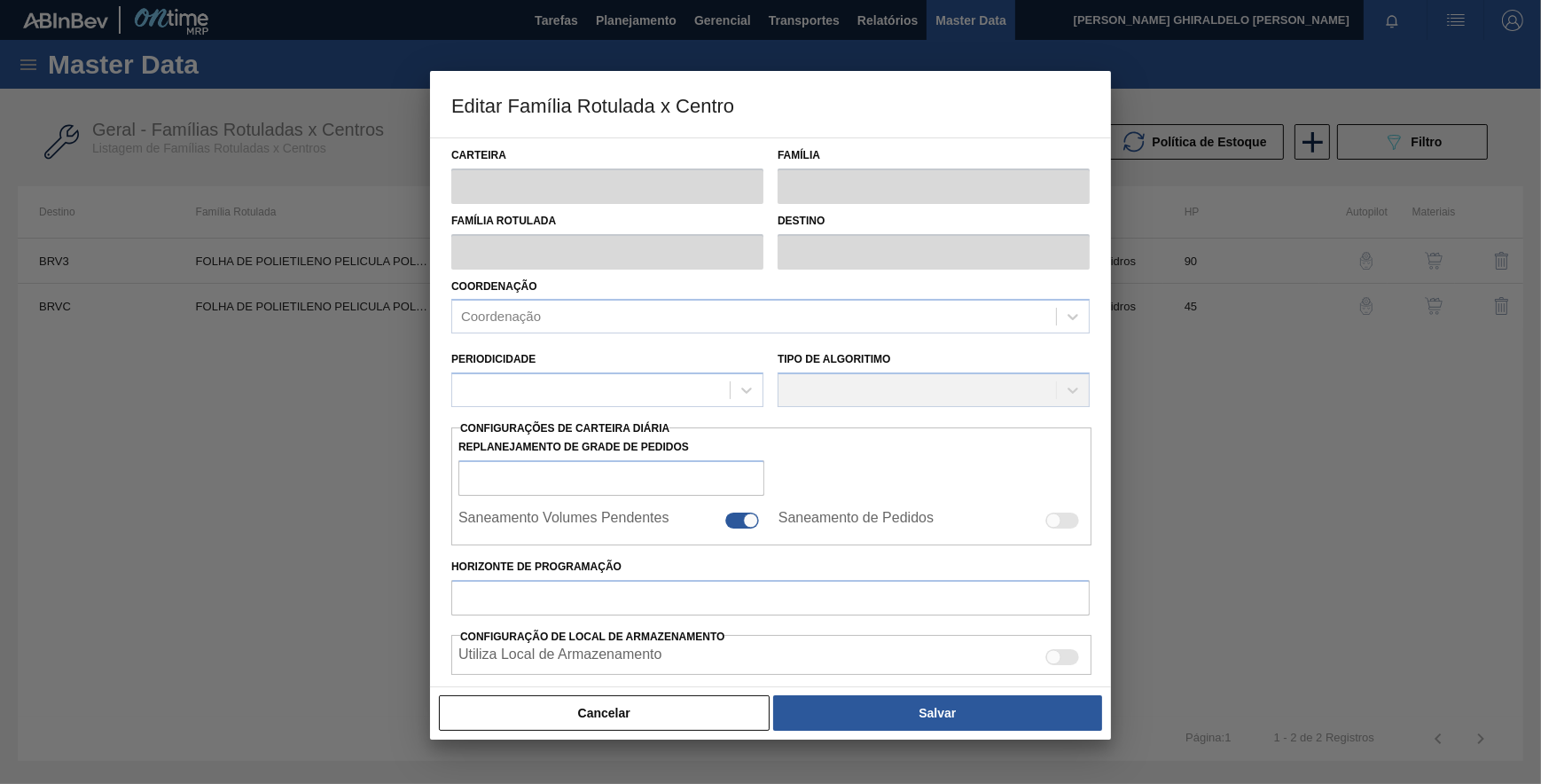
type input "Verticalizada - Vidros"
type input "Embalagem - Vidros"
type input "FOLHA DE POLIETILENO PELICULA POLIETILEN"
type input "BRVC - Vidros Paraná"
type input "45"
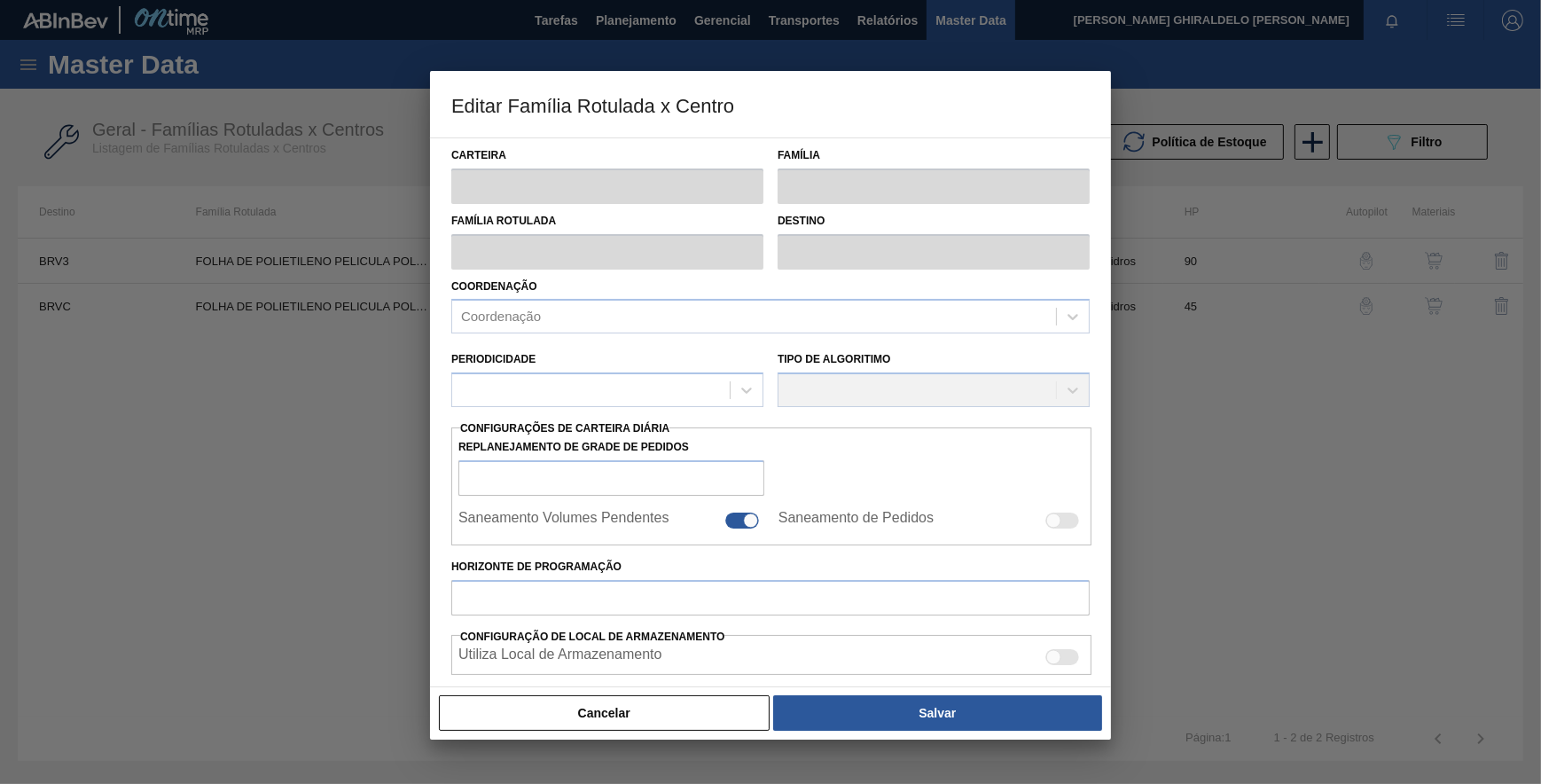
type input "0"
type input "100"
type input "0,000"
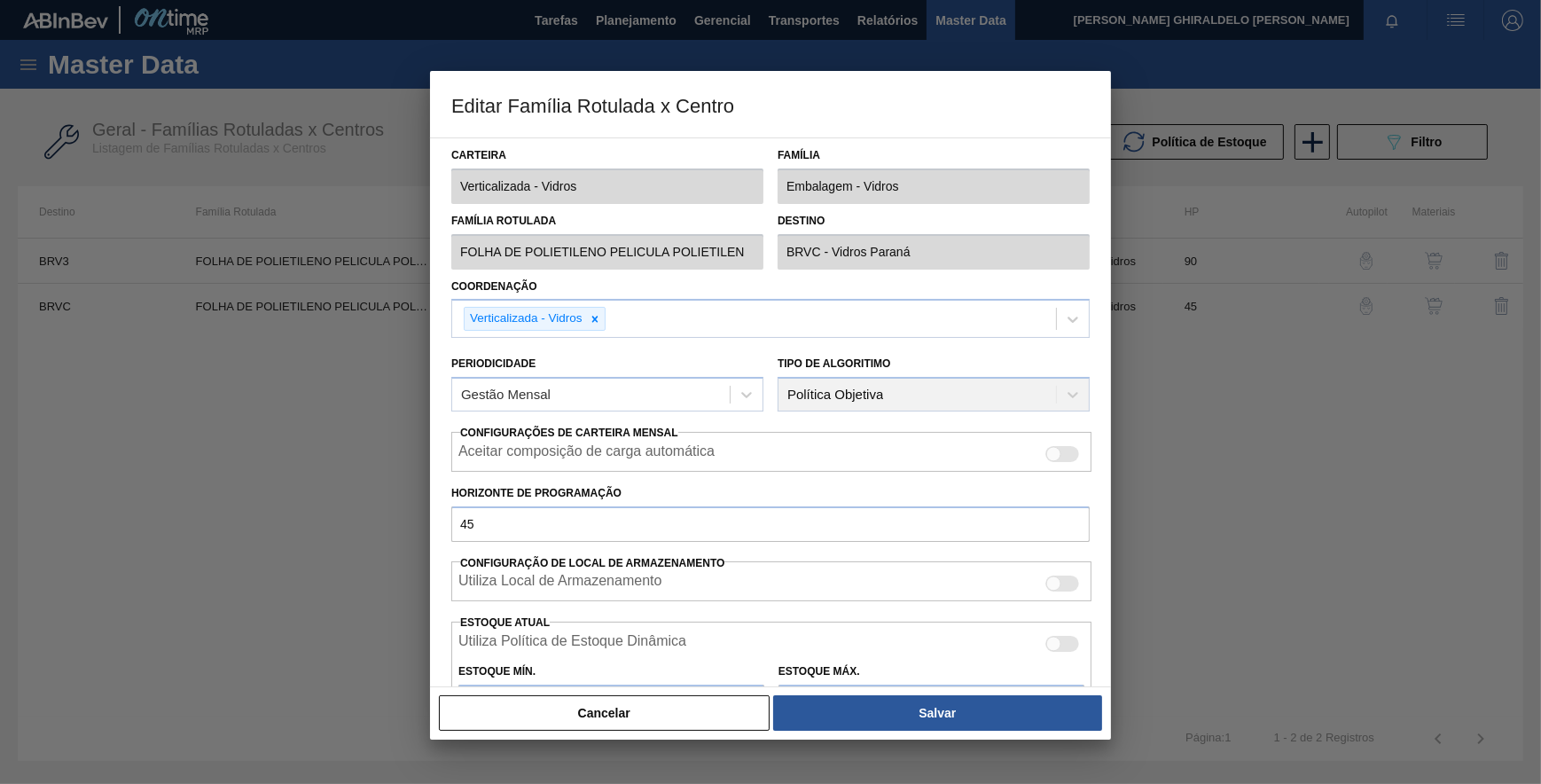
click at [184, 440] on div at bounding box center [770, 392] width 1541 height 784
click at [626, 705] on button "Cancelar" at bounding box center [604, 713] width 331 height 36
